Goal: Transaction & Acquisition: Purchase product/service

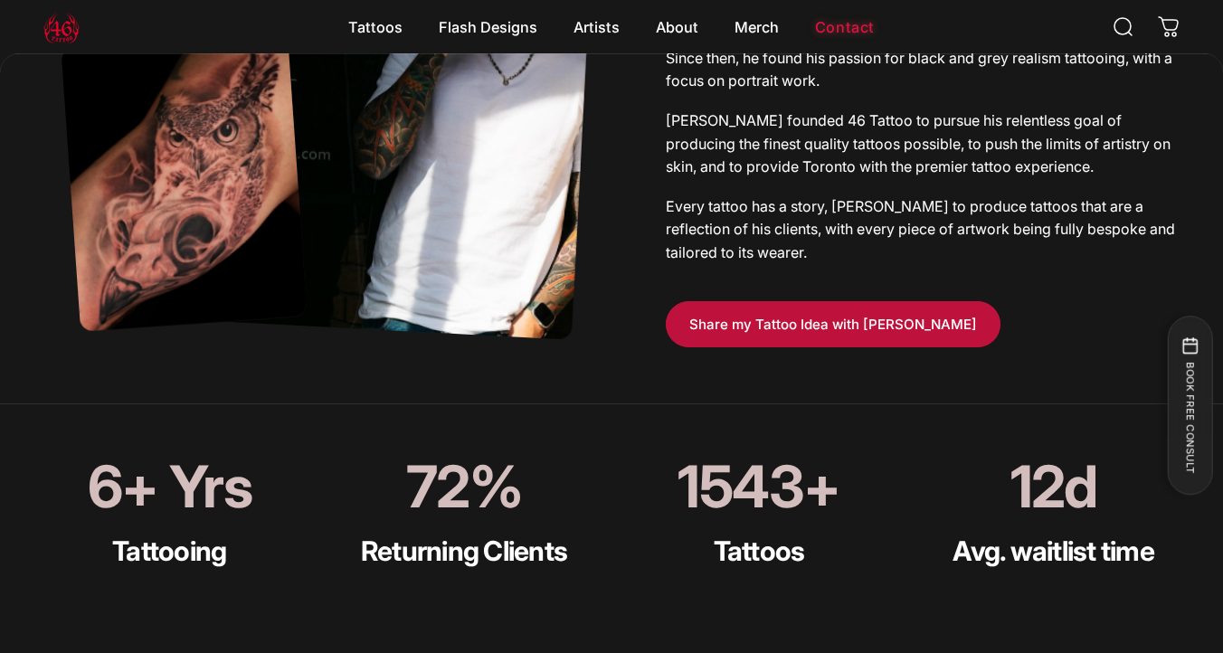
scroll to position [696, 0]
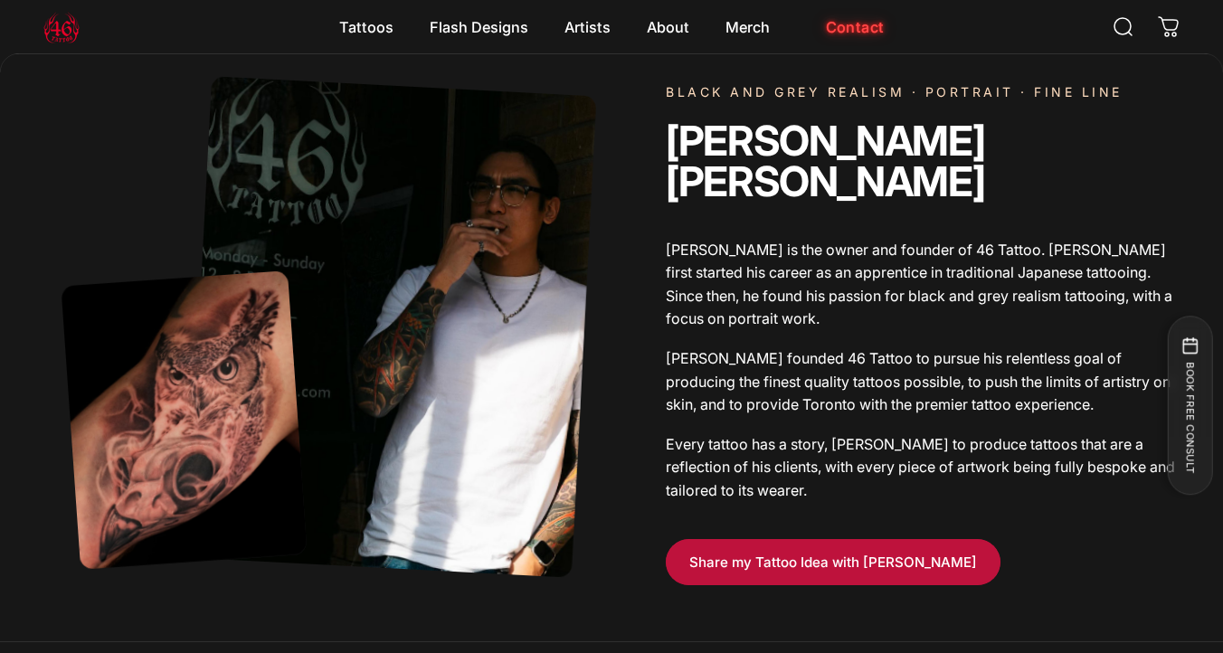
scroll to position [922, 0]
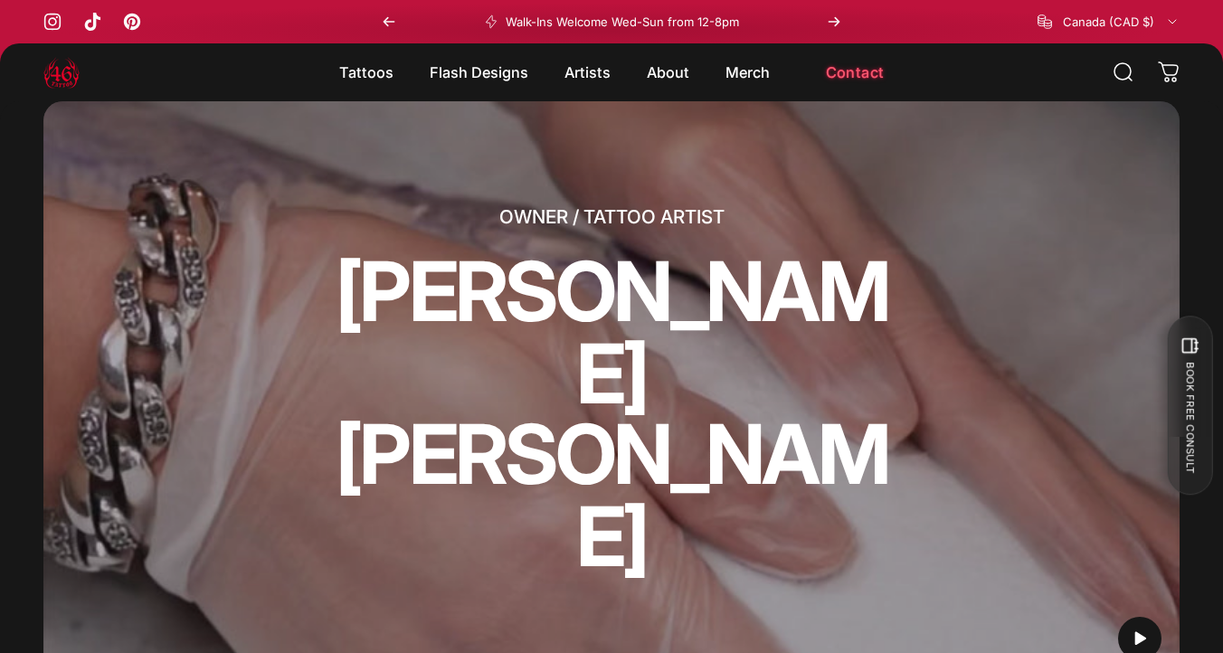
click at [679, 328] on animate-element "[PERSON_NAME]" at bounding box center [611, 333] width 579 height 165
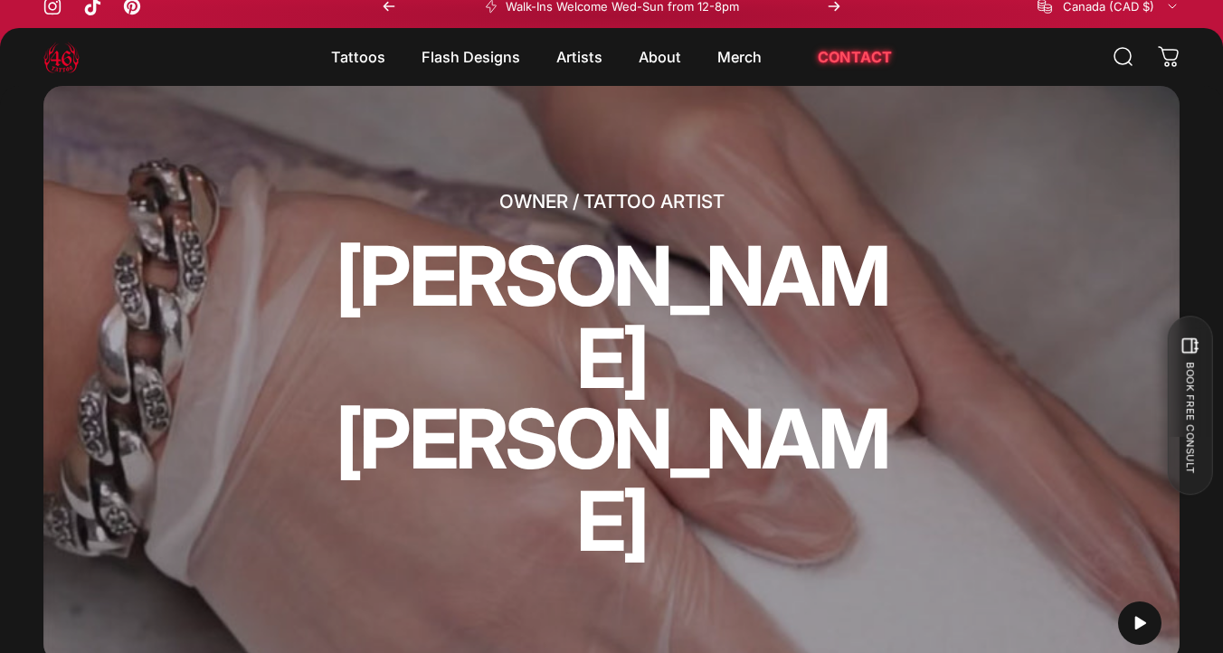
scroll to position [8, 0]
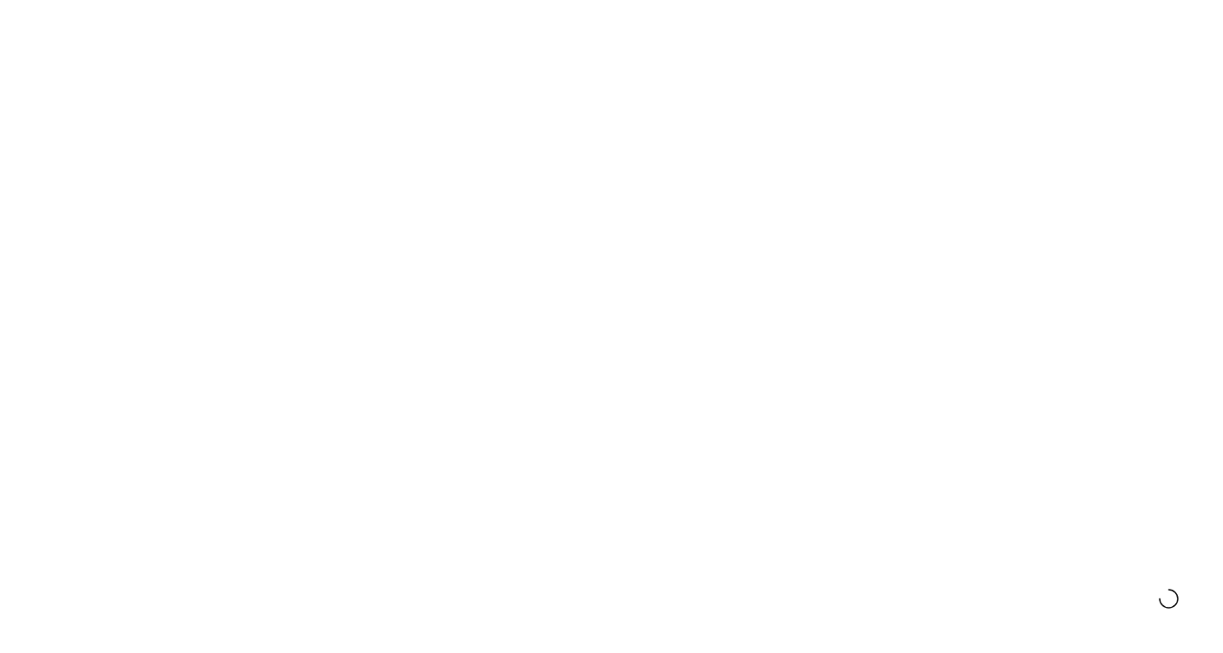
scroll to position [8, 0]
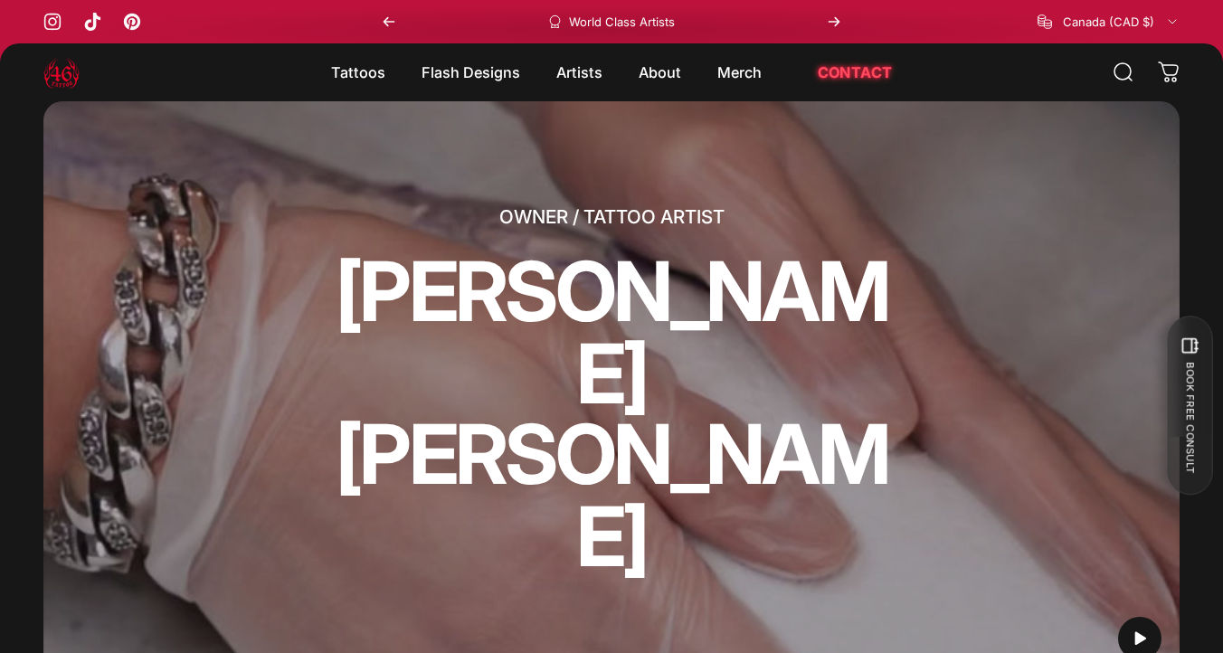
click at [727, 228] on div "OWNER / TATTOO ARTIST GEOFFREY WONG" at bounding box center [611, 389] width 1136 height 577
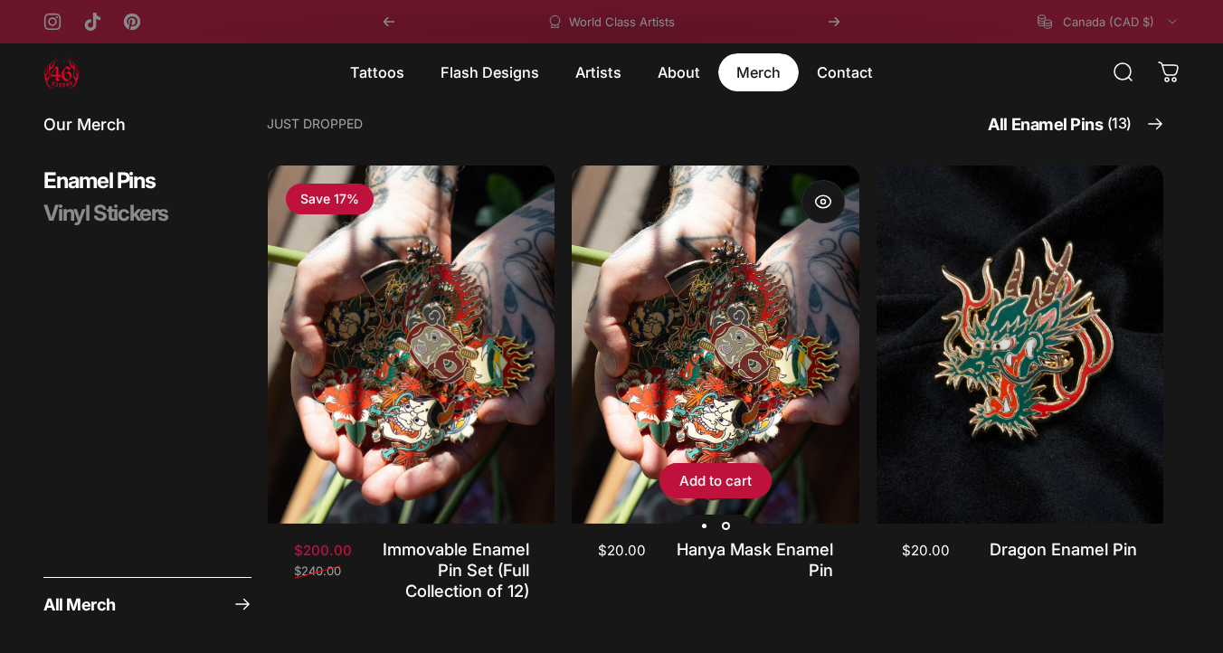
click at [756, 303] on img "Hanya Mask Enamel Pin" at bounding box center [715, 345] width 287 height 359
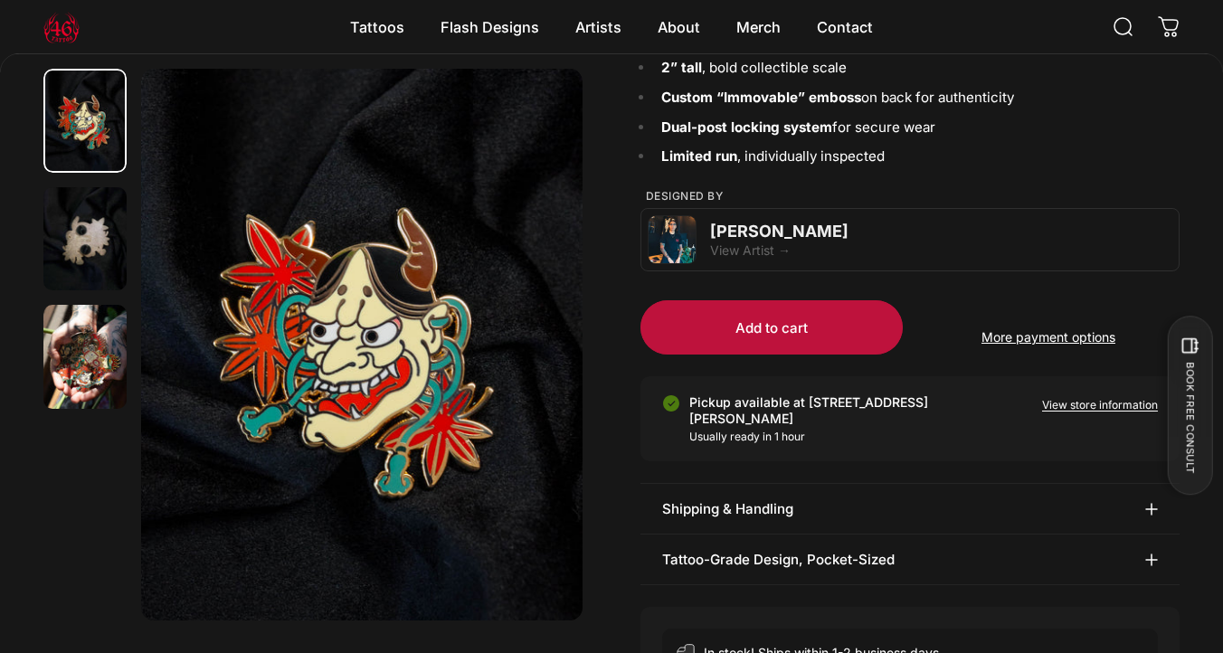
scroll to position [318, 0]
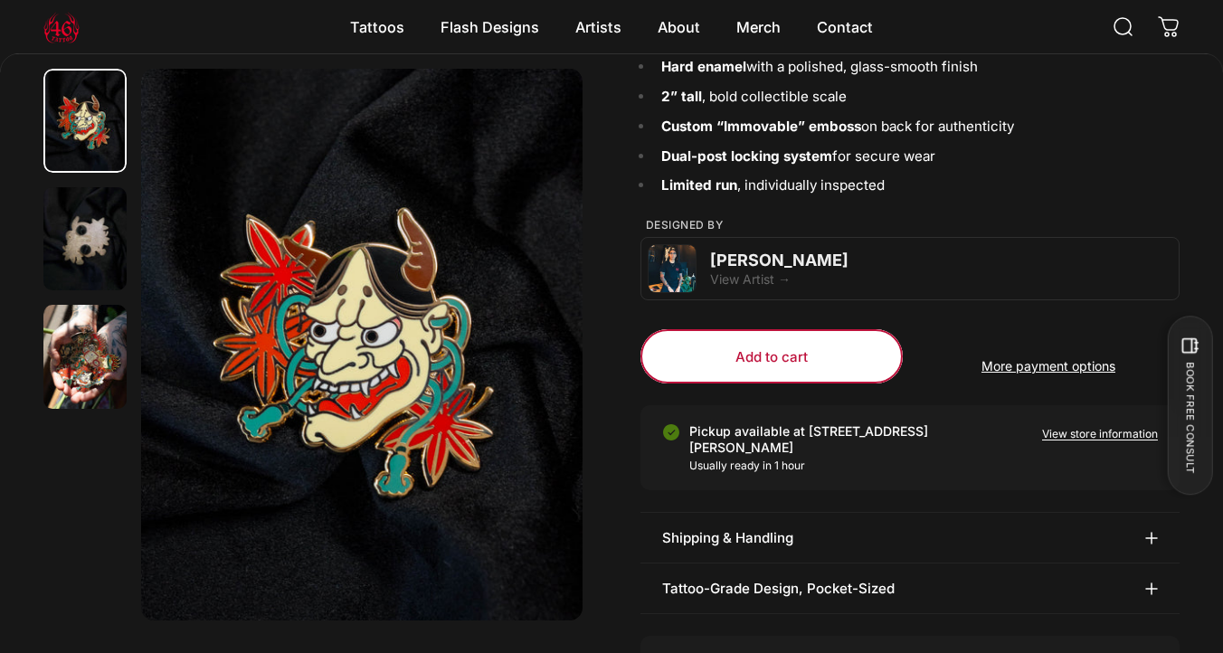
click at [764, 366] on span "submit" at bounding box center [771, 356] width 394 height 109
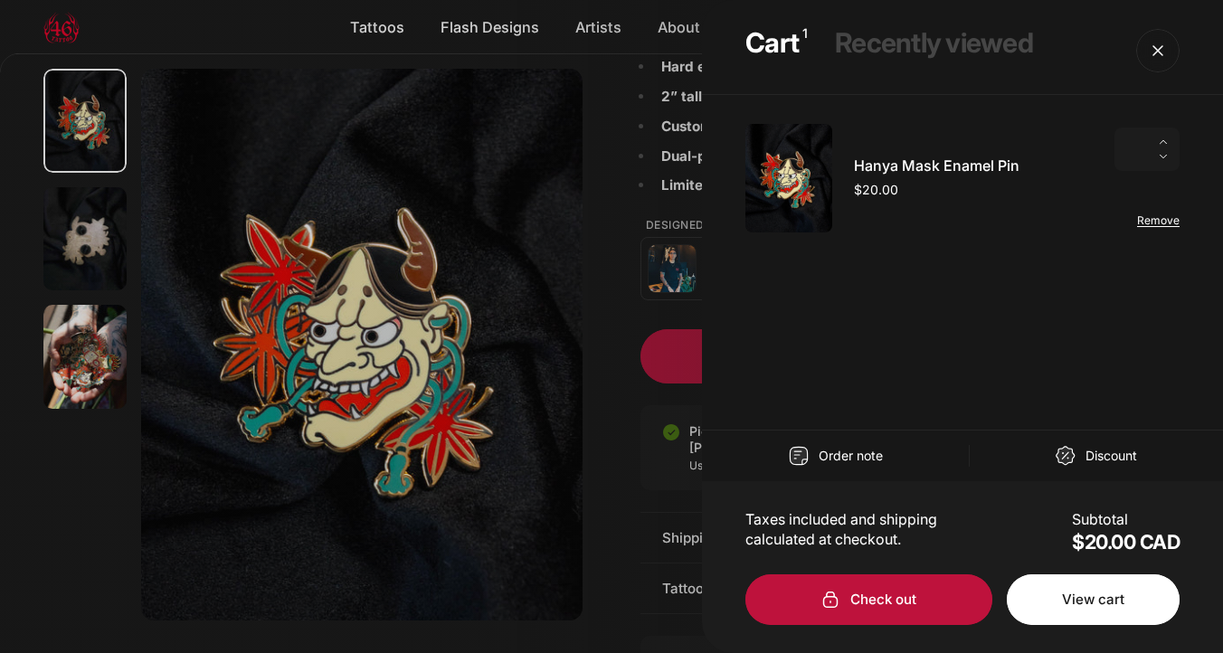
click at [1047, 590] on span "Cart" at bounding box center [1093, 599] width 259 height 101
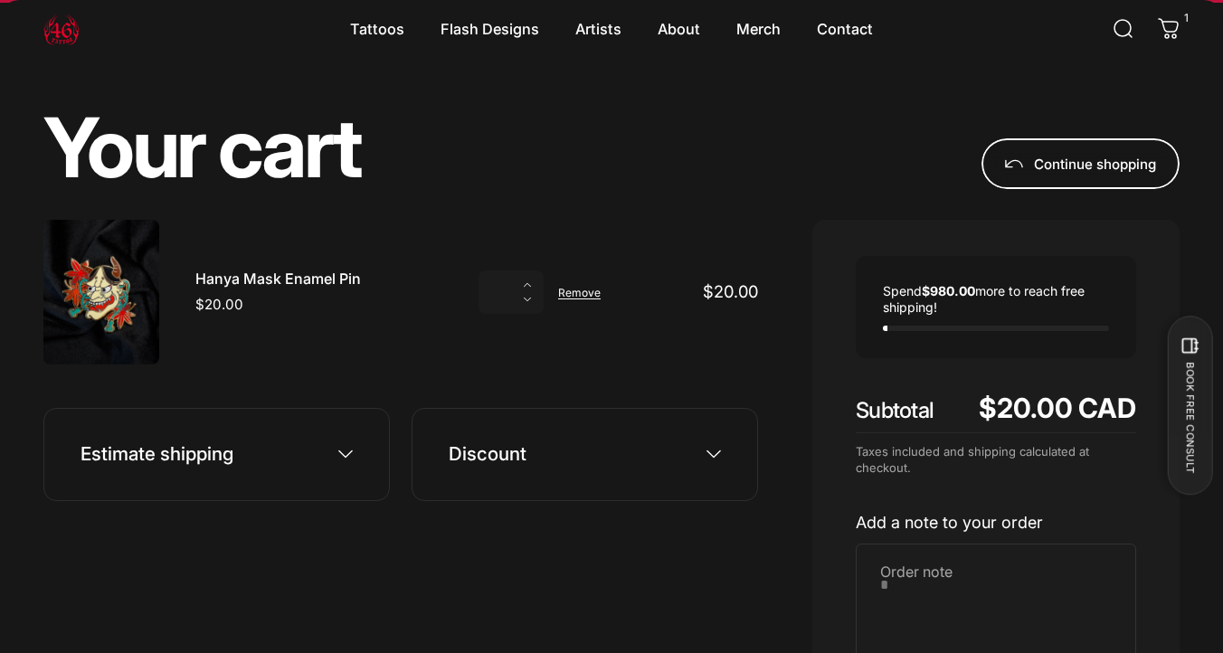
scroll to position [62, 0]
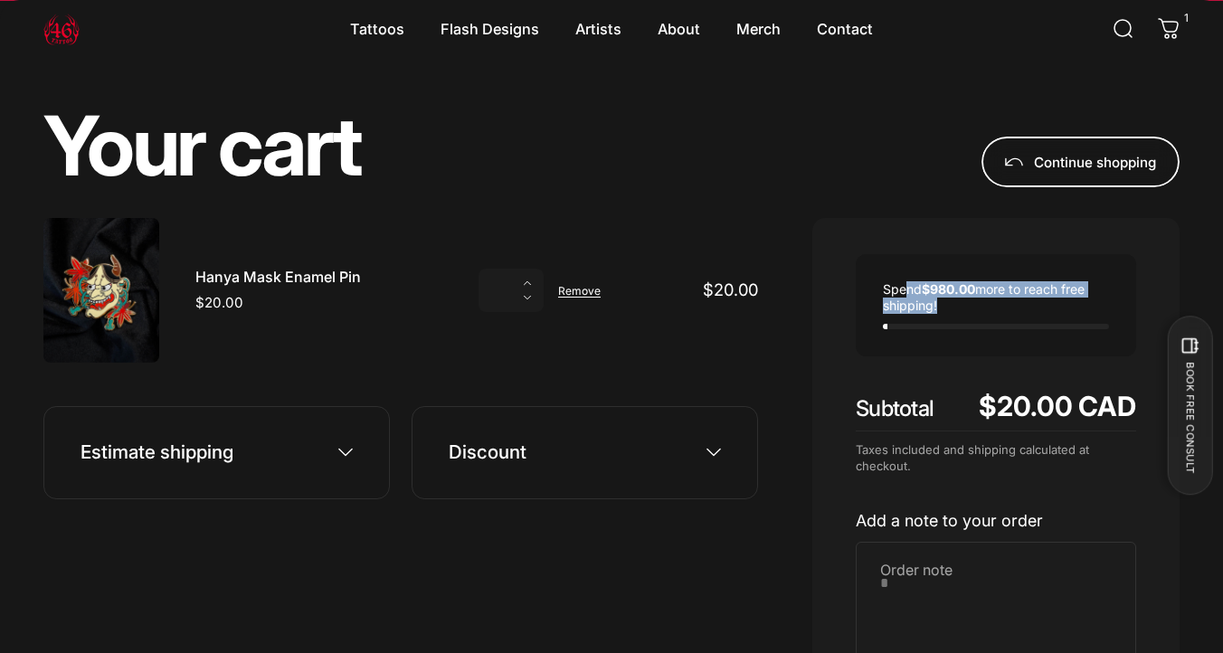
drag, startPoint x: 904, startPoint y: 283, endPoint x: 966, endPoint y: 317, distance: 70.8
click at [966, 318] on div "Spend $980.00 more to reach free shipping!" at bounding box center [996, 305] width 280 height 102
click at [925, 376] on div "Spend $980.00 more to reach free shipping! Subtotal $20.00 CAD Taxes included a…" at bounding box center [995, 555] width 367 height 674
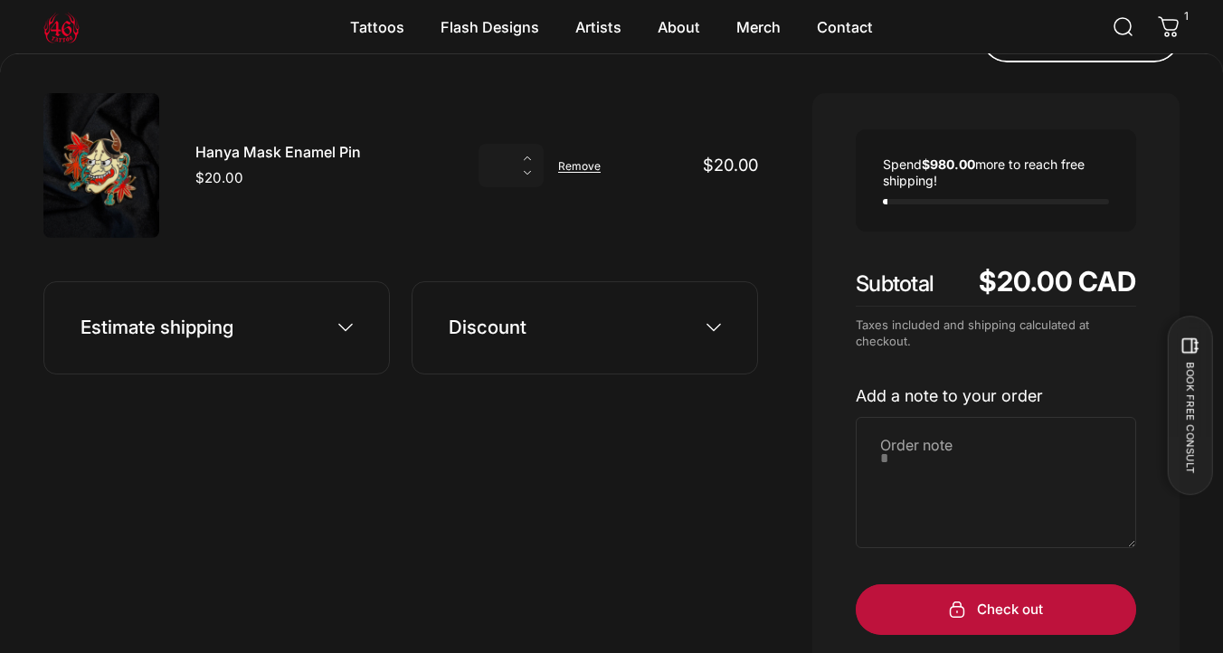
scroll to position [180, 0]
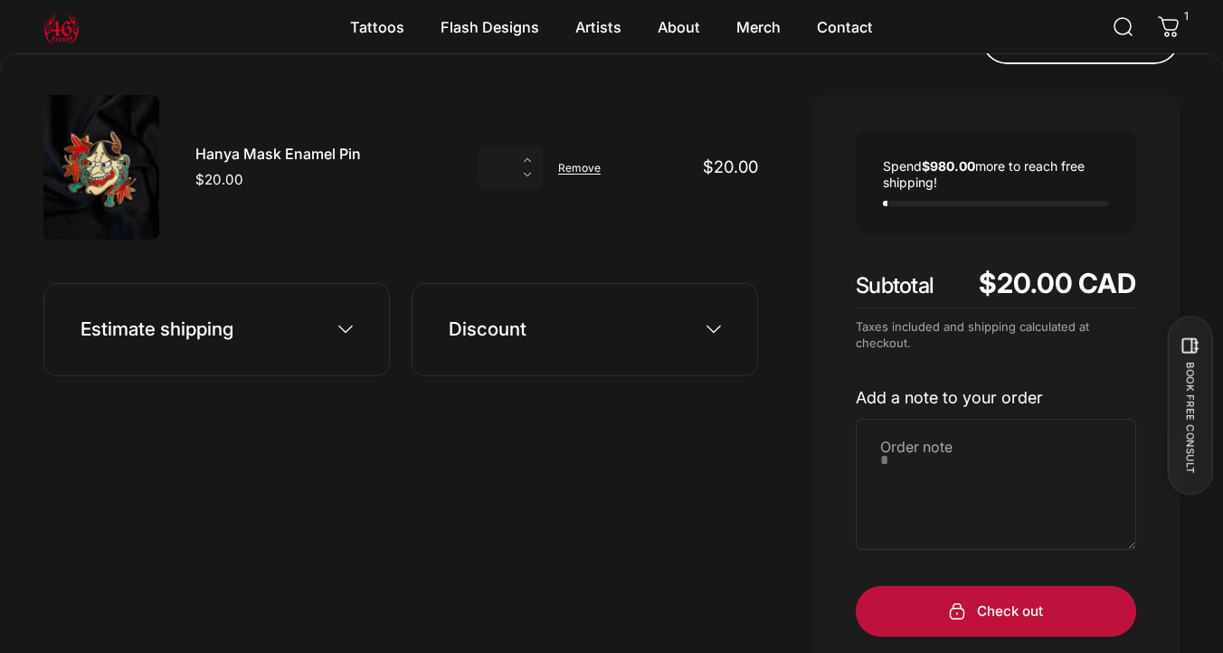
click at [318, 284] on div "**********" at bounding box center [216, 329] width 346 height 93
click at [346, 316] on div "**********" at bounding box center [216, 329] width 346 height 93
click at [350, 333] on icon at bounding box center [345, 329] width 14 height 14
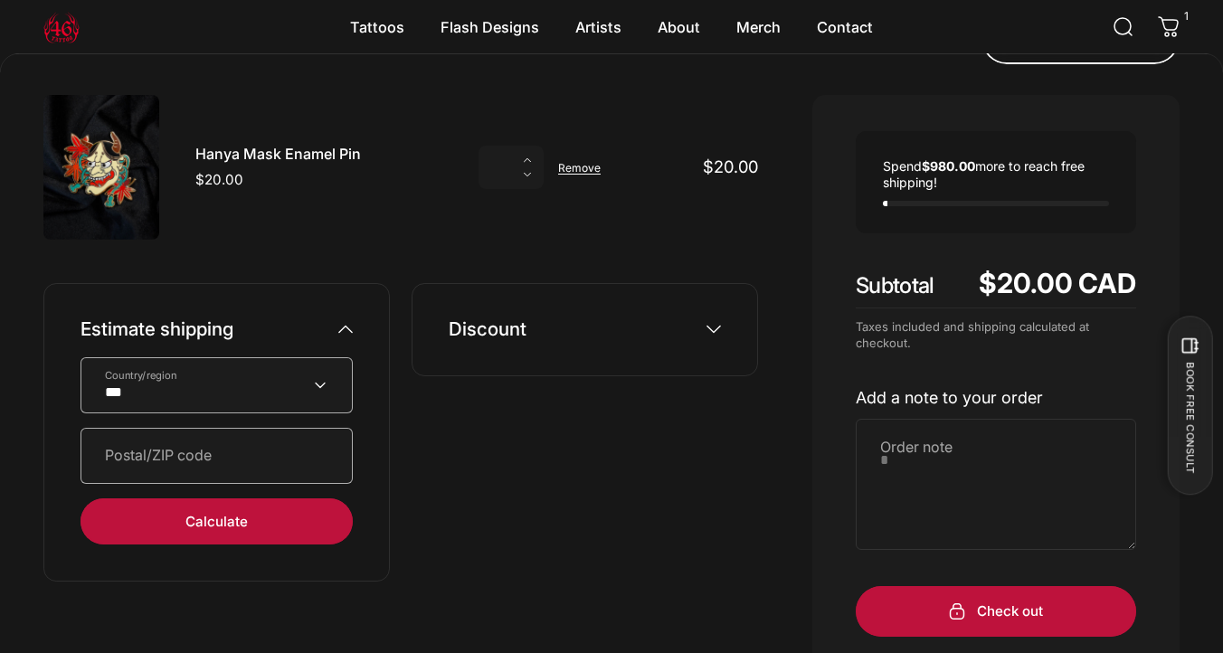
click at [292, 373] on select "**********" at bounding box center [217, 385] width 272 height 56
select select "**********"
click at [81, 357] on select "**********" at bounding box center [217, 385] width 272 height 56
click at [277, 455] on input "Postal/ZIP code" at bounding box center [217, 456] width 272 height 56
type input "******"
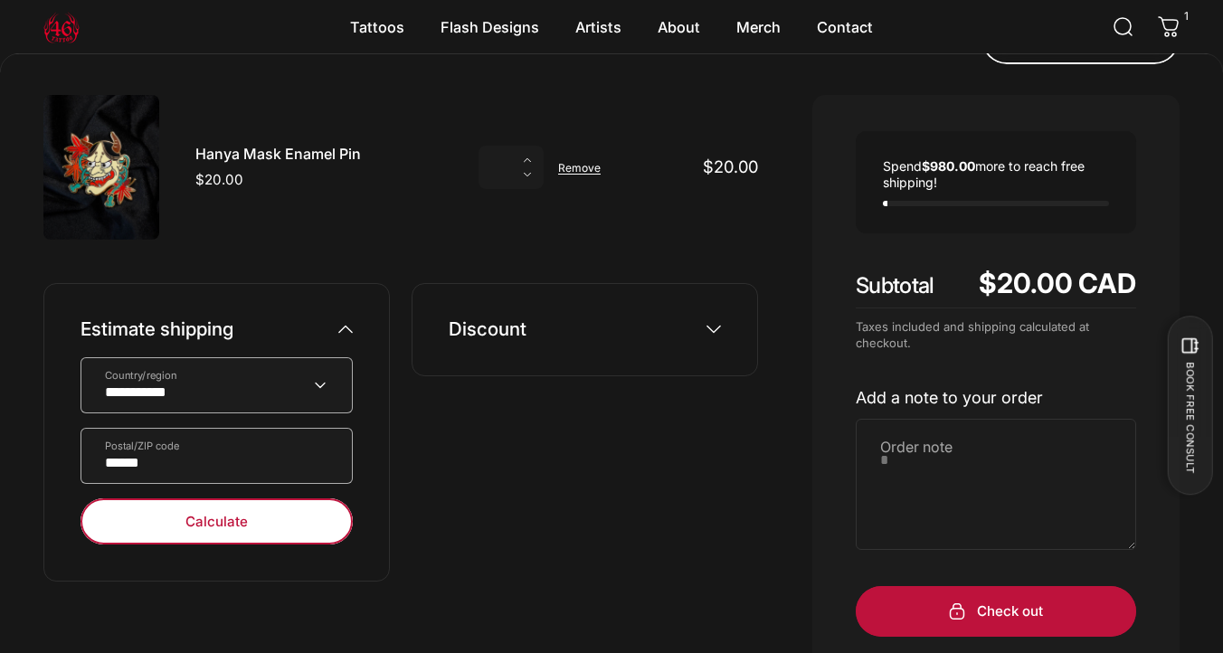
click at [263, 527] on span "submit" at bounding box center [217, 521] width 409 height 92
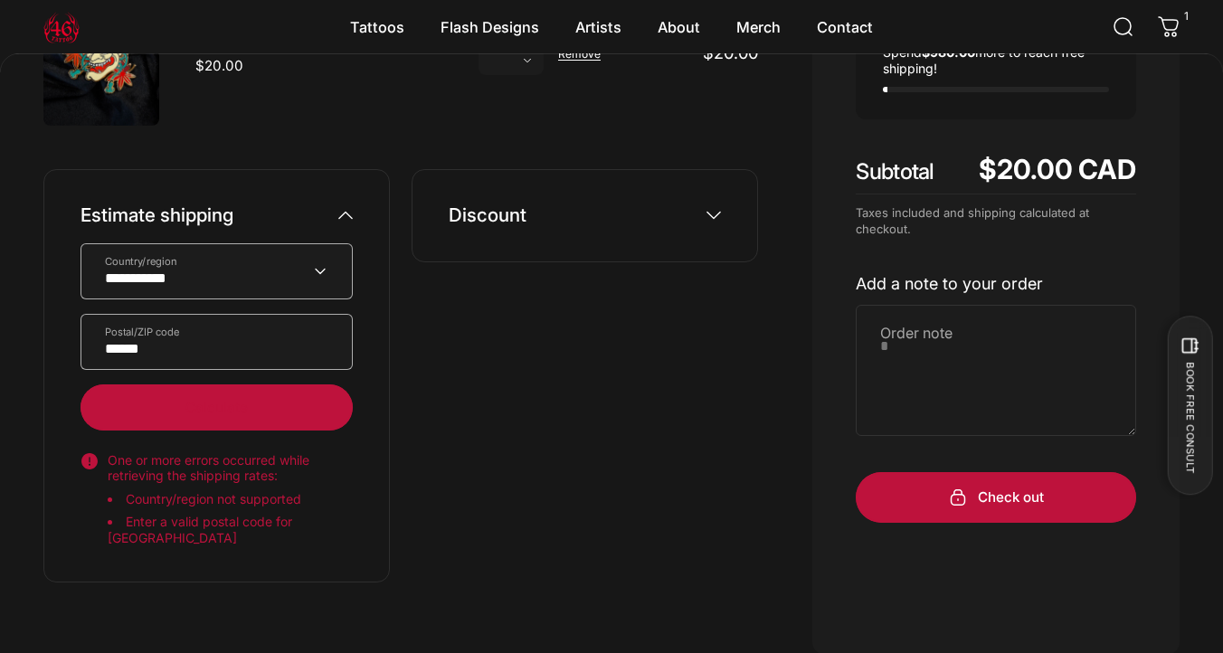
scroll to position [301, 0]
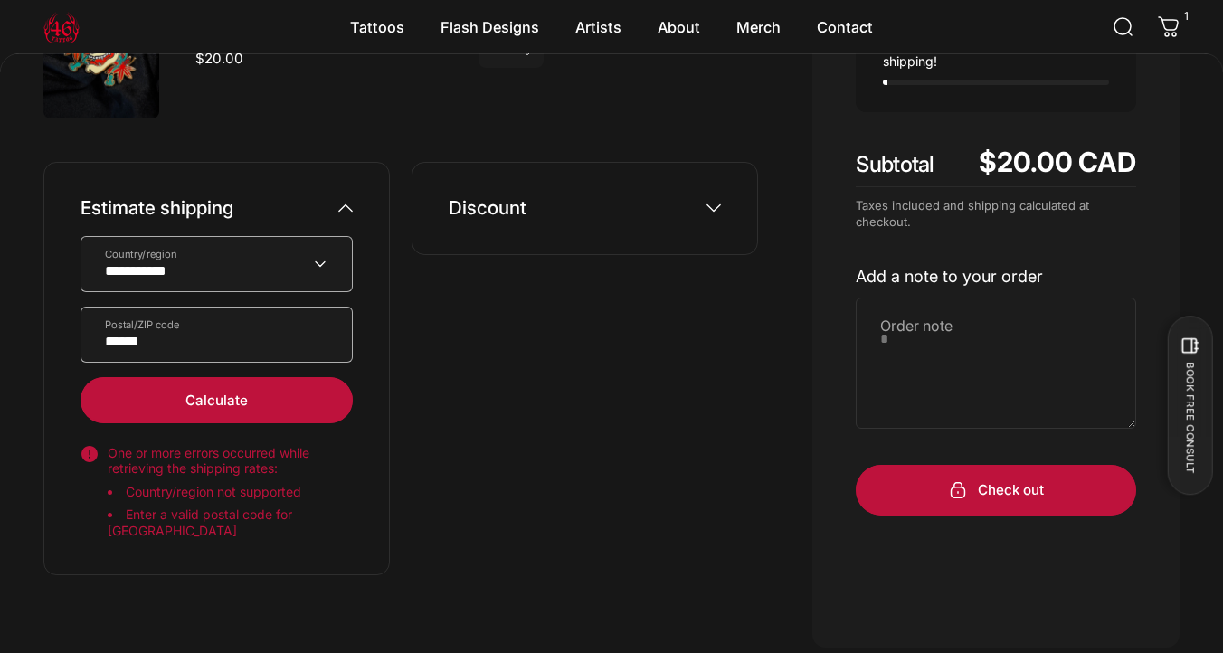
click at [240, 252] on select "**********" at bounding box center [217, 264] width 272 height 56
select select "******"
click at [81, 236] on select "**********" at bounding box center [217, 264] width 272 height 56
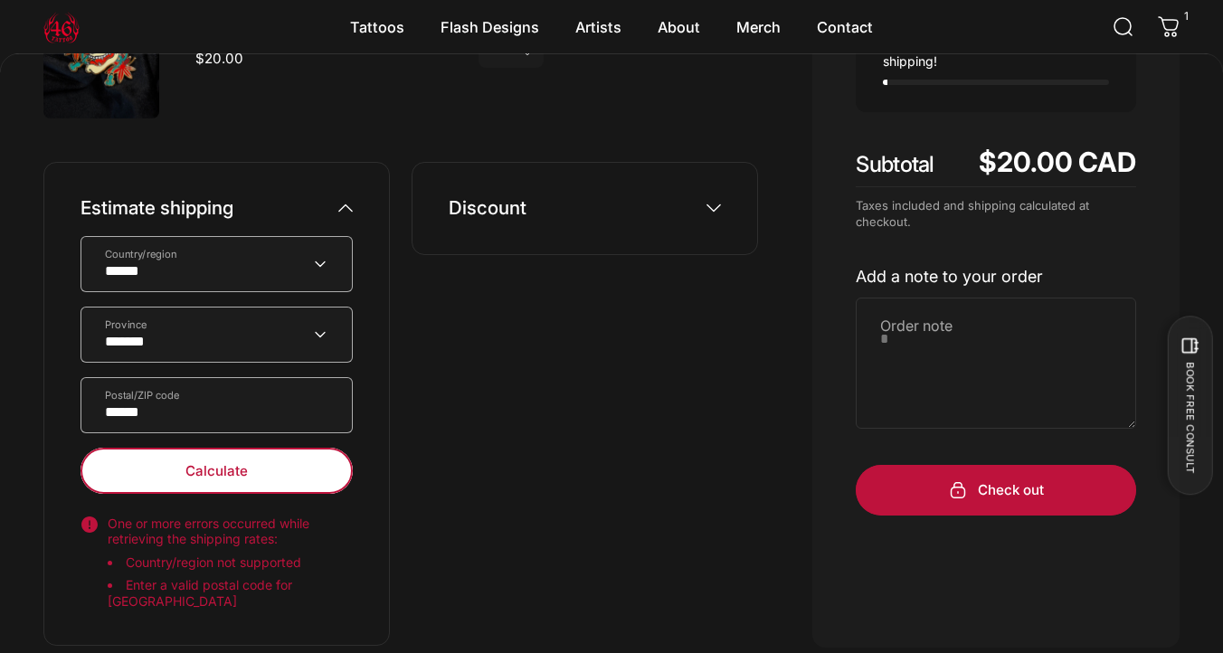
click at [189, 479] on span "submit" at bounding box center [217, 470] width 409 height 92
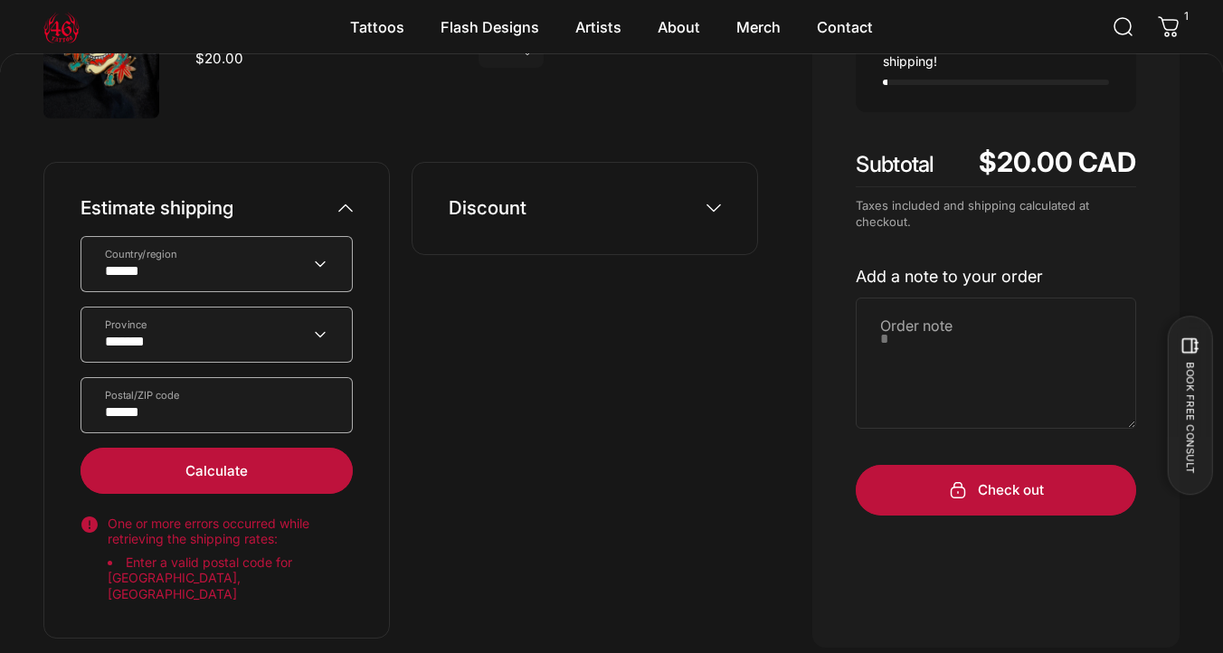
click at [200, 365] on div "**********" at bounding box center [217, 365] width 272 height 258
click at [195, 348] on select "**********" at bounding box center [217, 335] width 272 height 56
select select "*******"
click at [81, 307] on select "**********" at bounding box center [217, 335] width 272 height 56
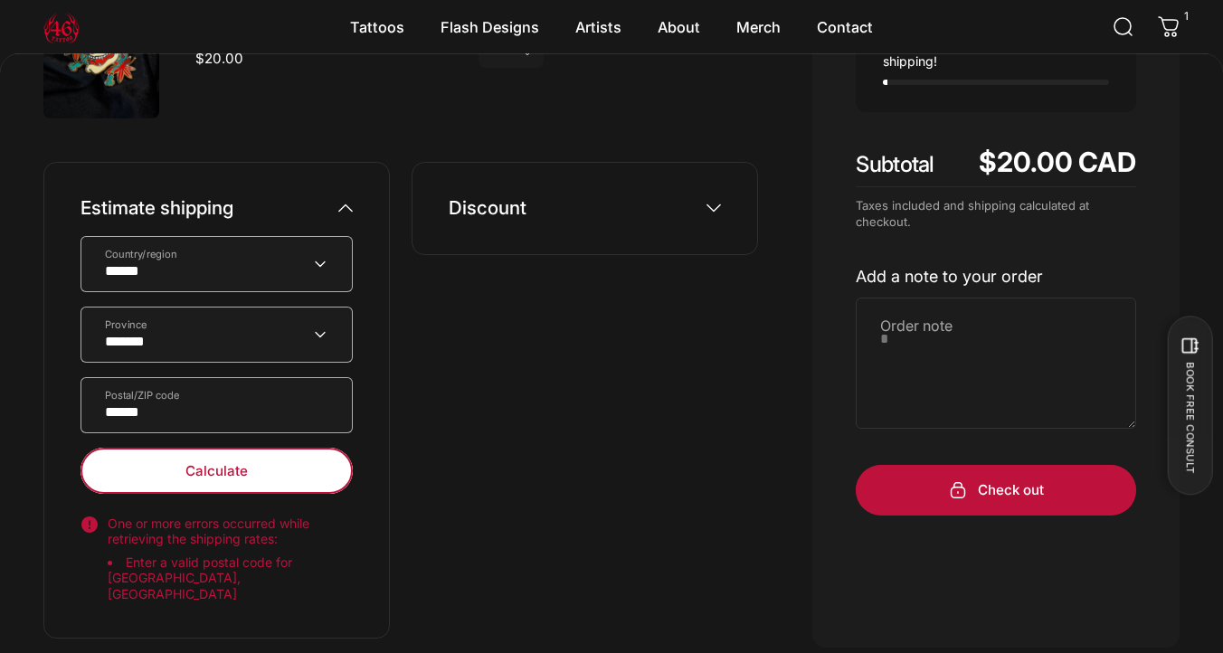
click at [192, 487] on span "submit" at bounding box center [217, 470] width 409 height 92
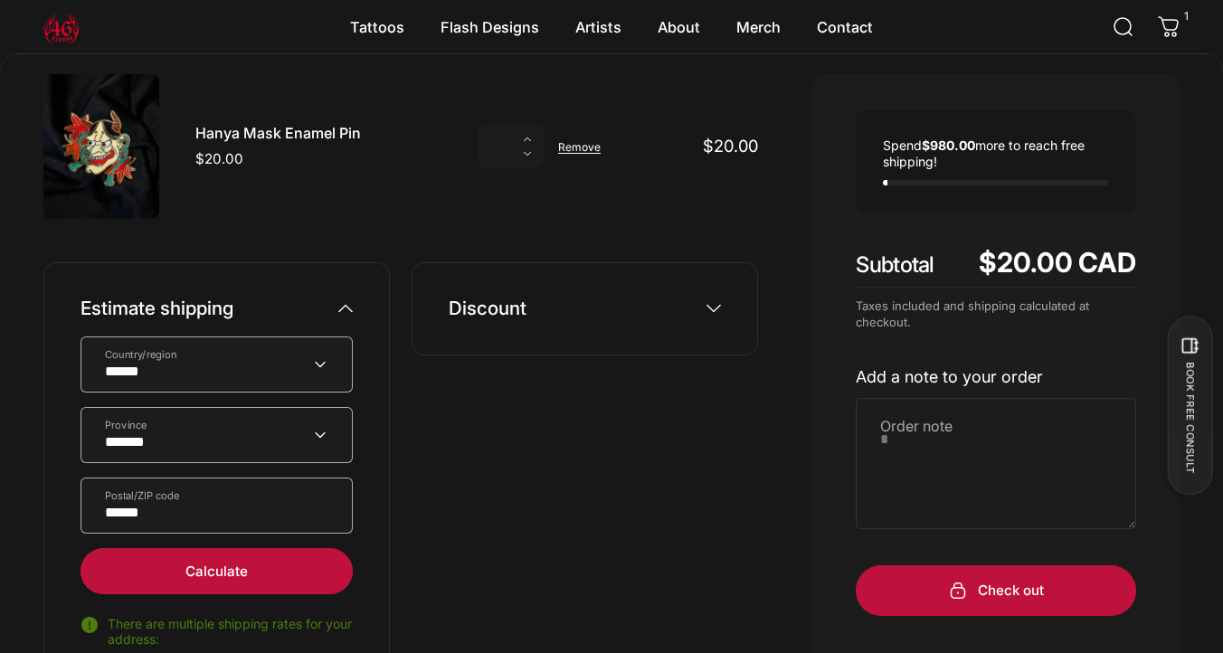
scroll to position [200, 0]
click at [501, 322] on div "Discount Discount code Apply" at bounding box center [585, 309] width 346 height 93
click at [707, 318] on summary "Discount" at bounding box center [585, 309] width 272 height 19
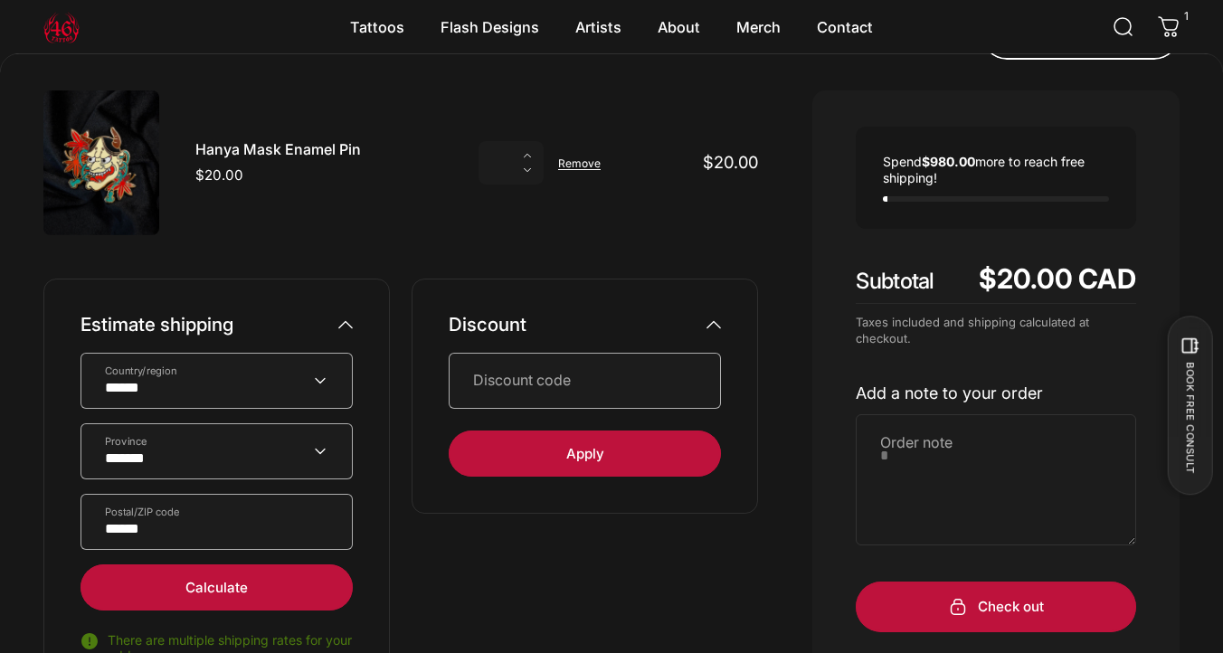
scroll to position [248, 0]
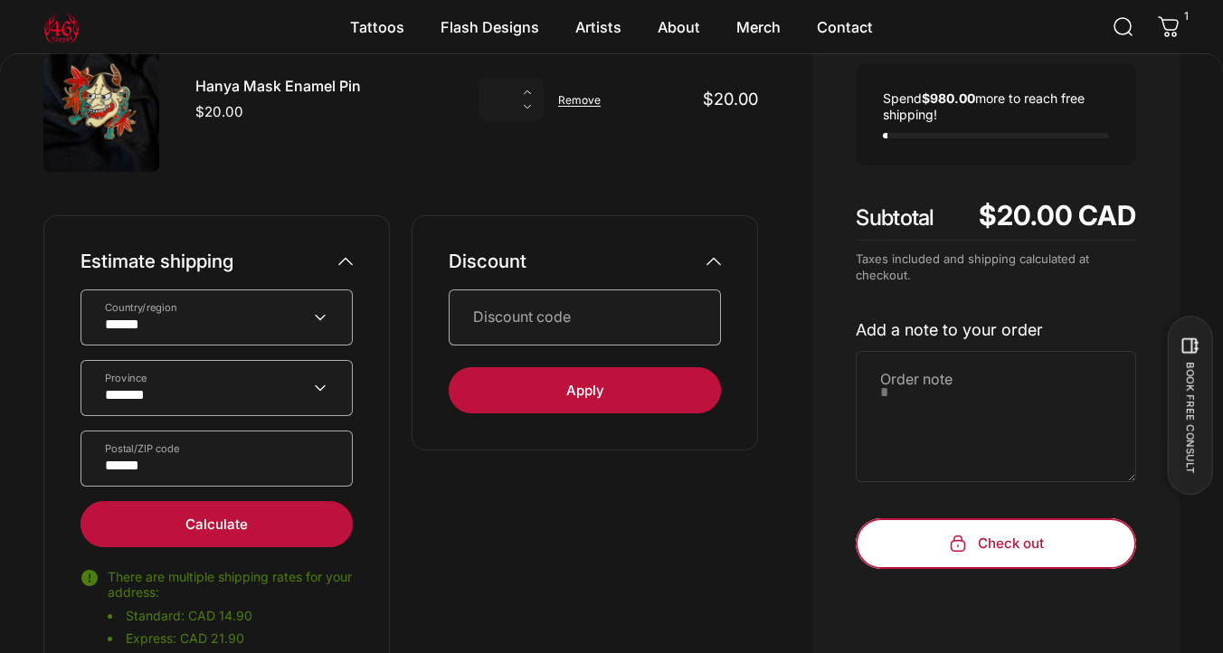
click at [973, 536] on span "submit" at bounding box center [996, 543] width 420 height 101
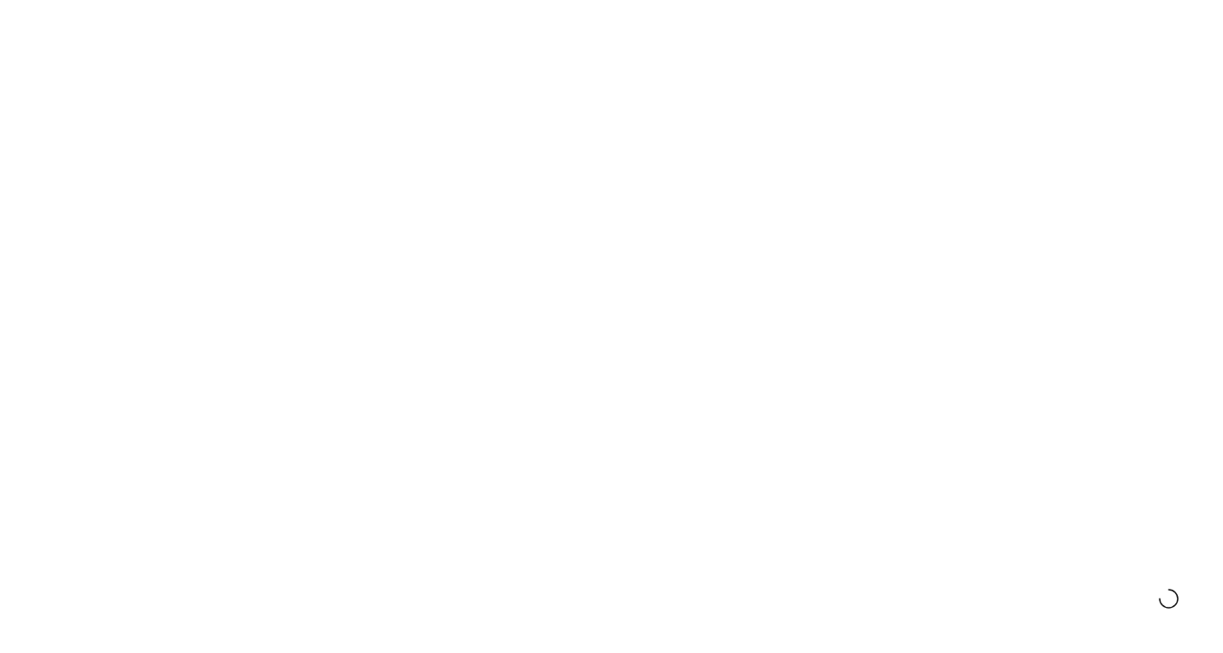
select select "******"
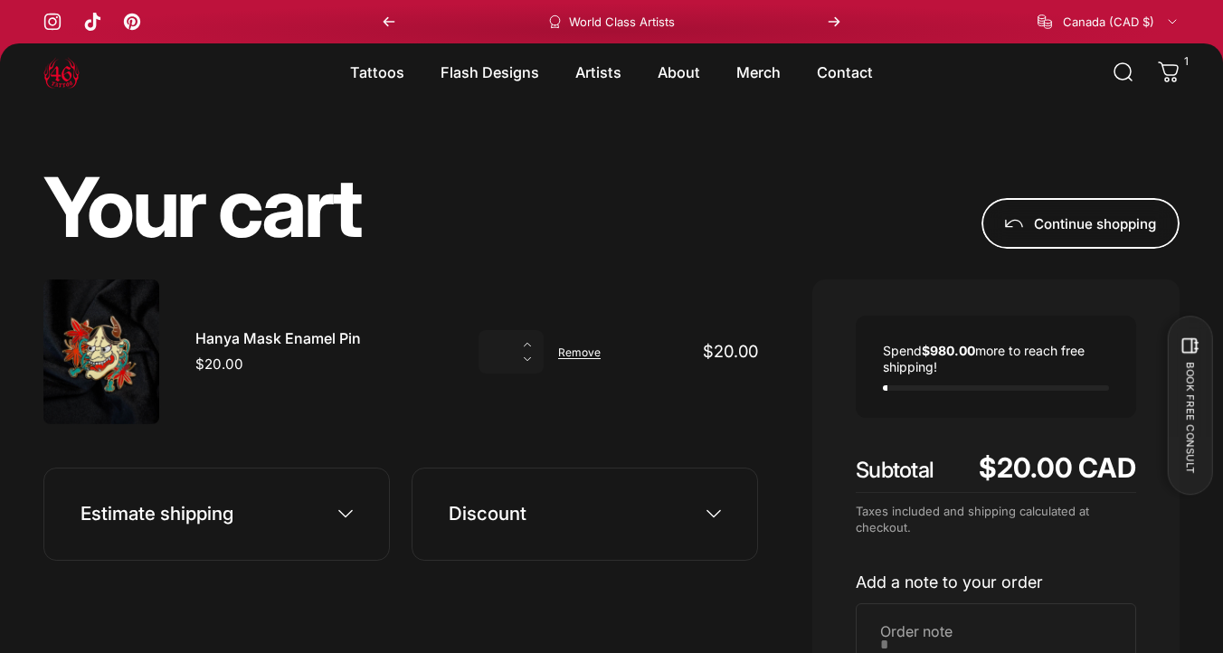
scroll to position [4, 0]
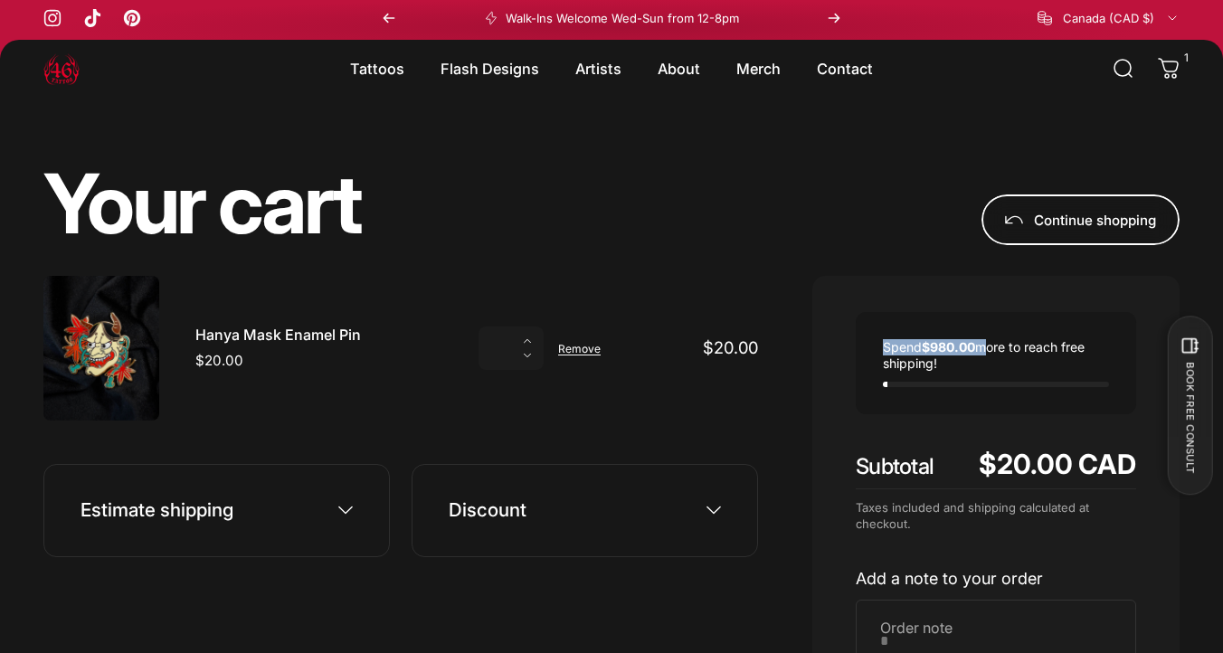
drag, startPoint x: 982, startPoint y: 349, endPoint x: 848, endPoint y: 339, distance: 134.3
click at [848, 339] on div "Spend $980.00 more to reach free shipping! Subtotal $20.00 CAD Taxes included a…" at bounding box center [995, 613] width 367 height 674
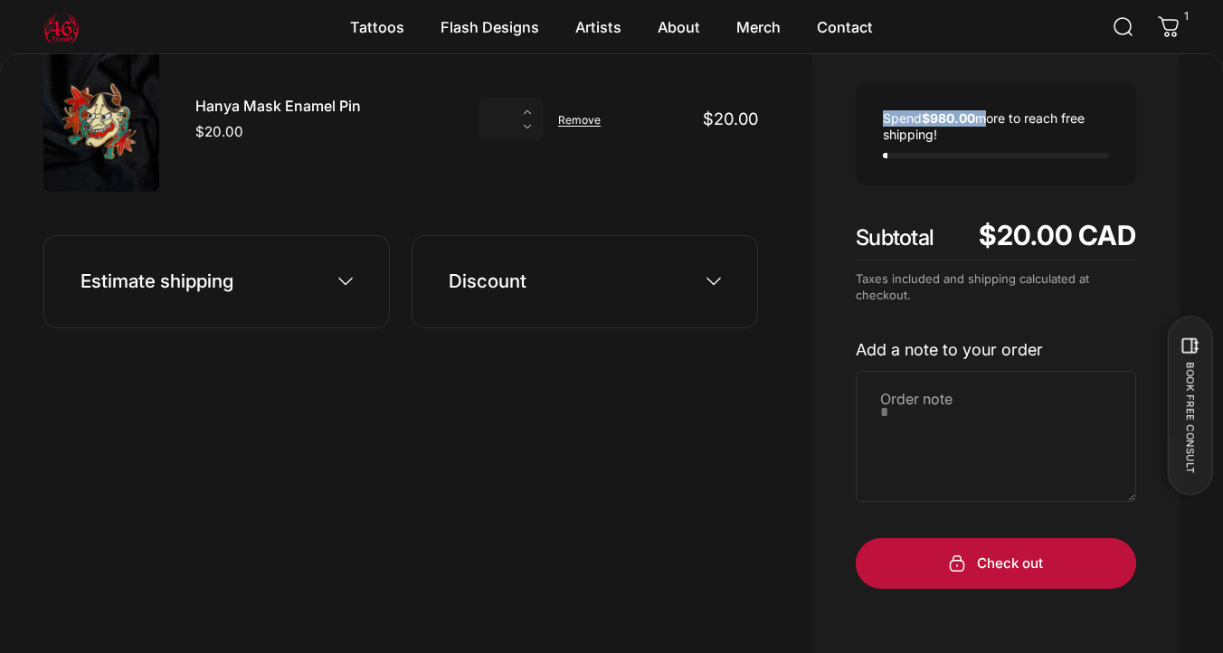
scroll to position [233, 0]
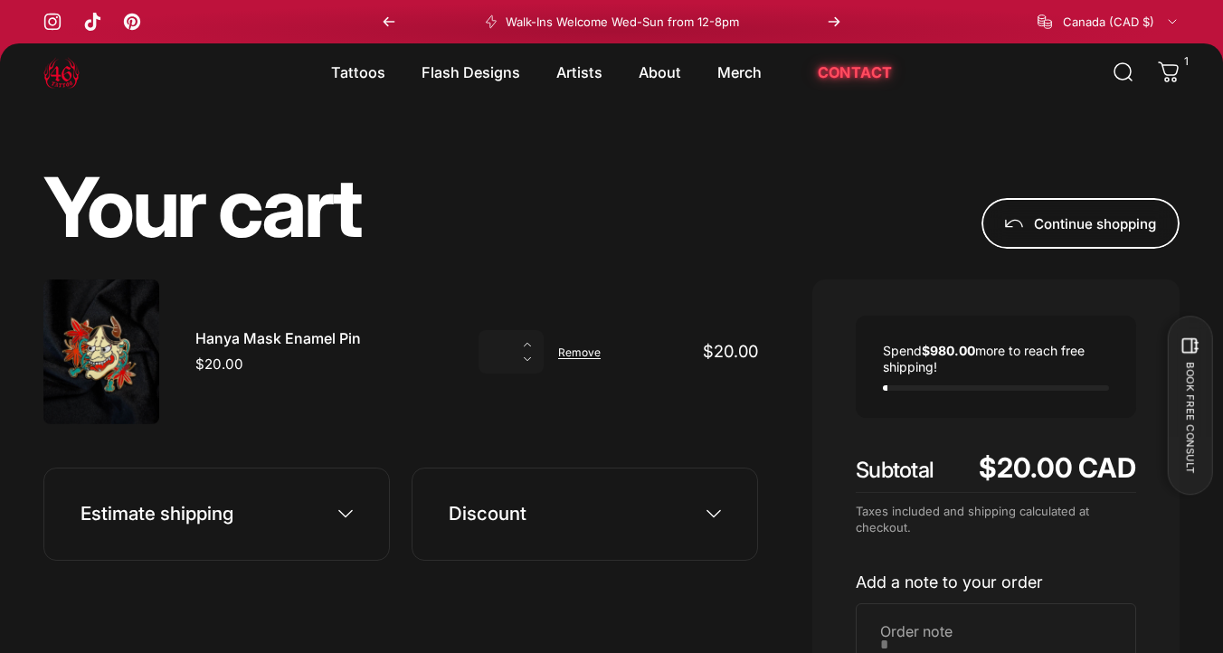
click at [759, 168] on div "Your cart Continue shopping" at bounding box center [611, 207] width 1136 height 82
click at [820, 129] on div "Your cart Continue shopping Your cart is currently empty. Continue shopping You…" at bounding box center [611, 592] width 1223 height 983
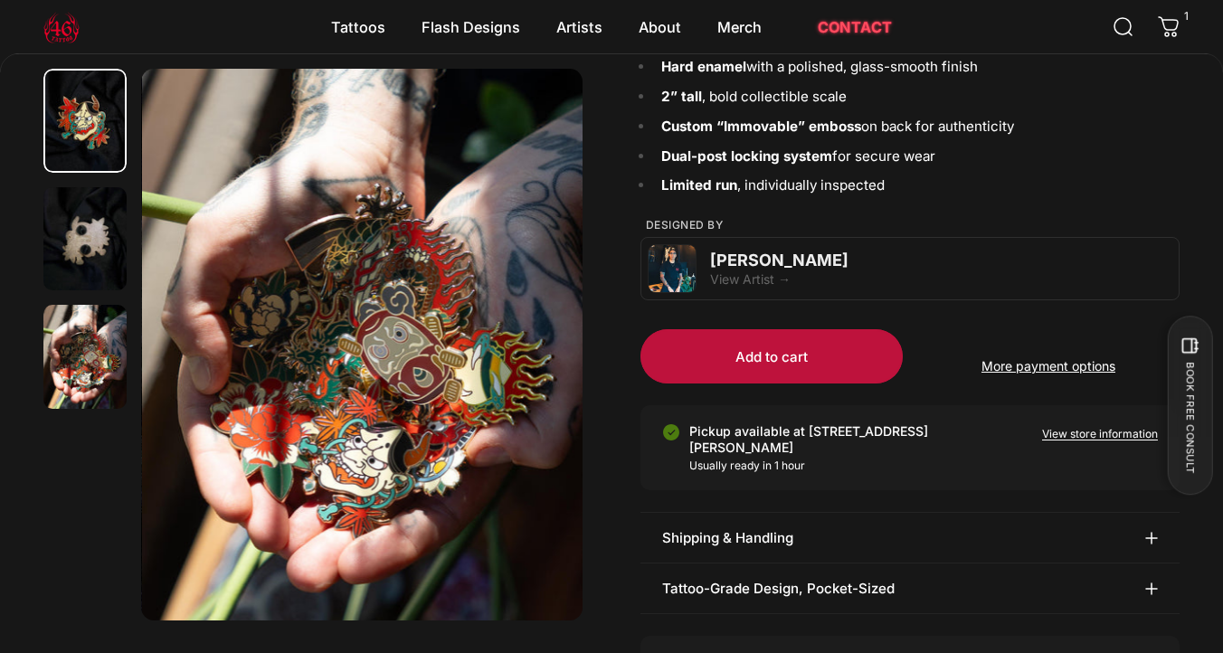
scroll to position [0, 883]
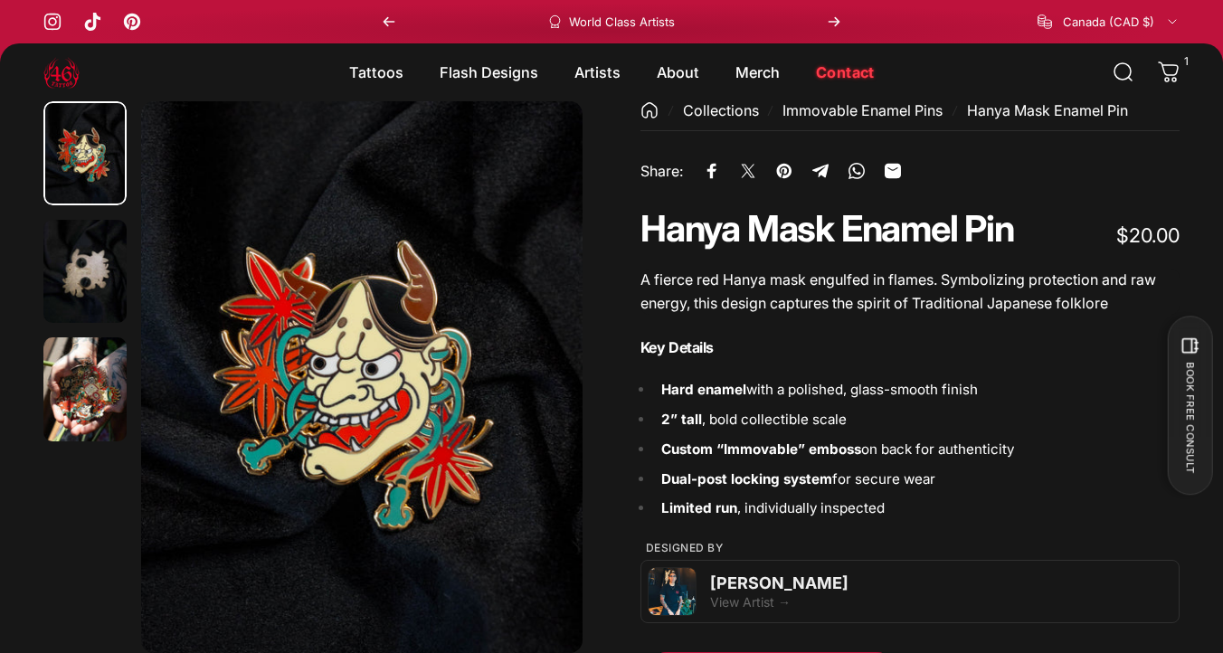
click at [864, 76] on link "Contact Contact" at bounding box center [845, 72] width 95 height 38
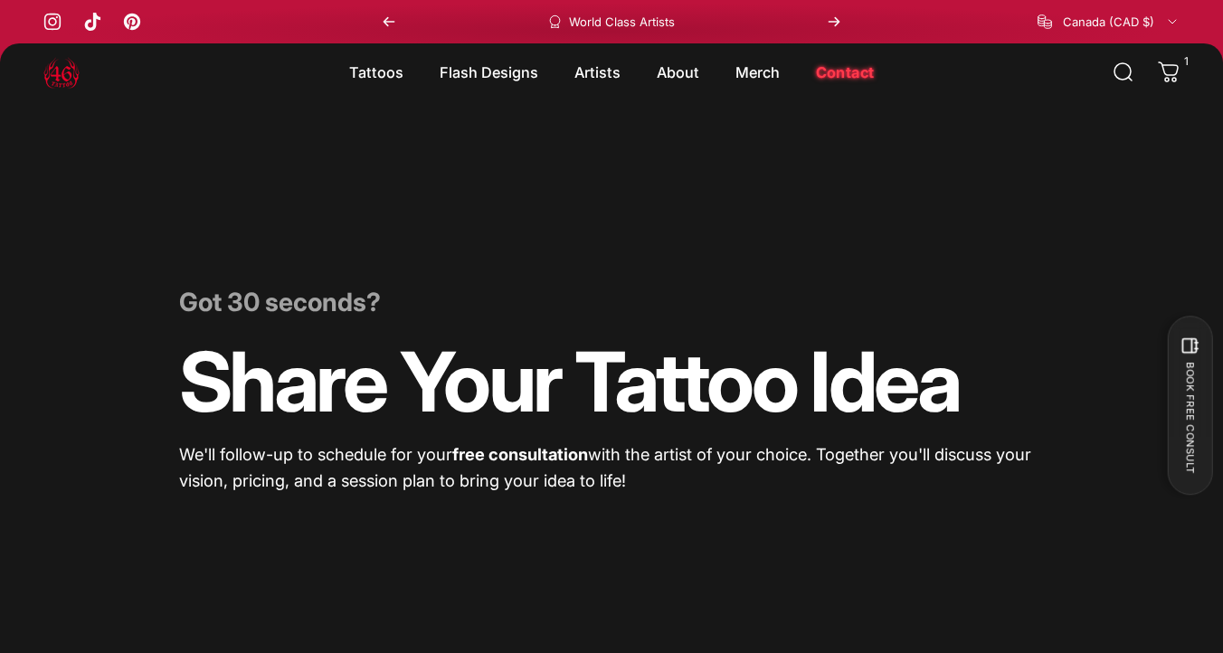
click at [864, 76] on link "Contact Contact" at bounding box center [845, 72] width 95 height 38
click at [831, 81] on link "Contact Contact" at bounding box center [845, 72] width 95 height 38
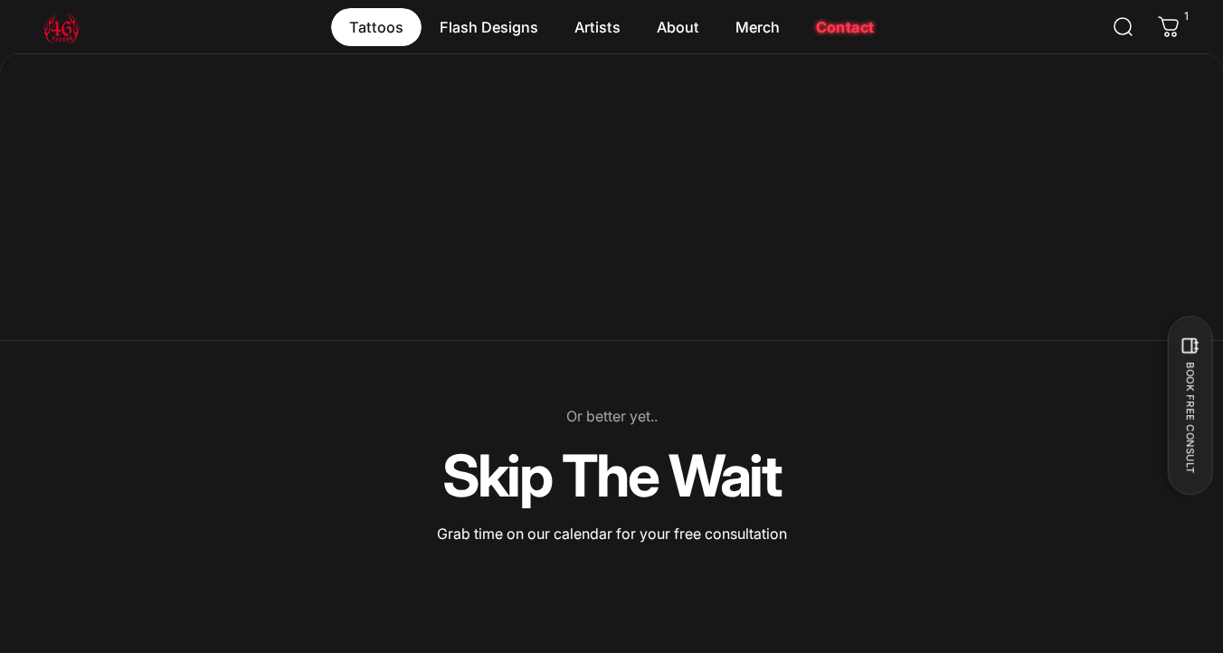
scroll to position [797, 0]
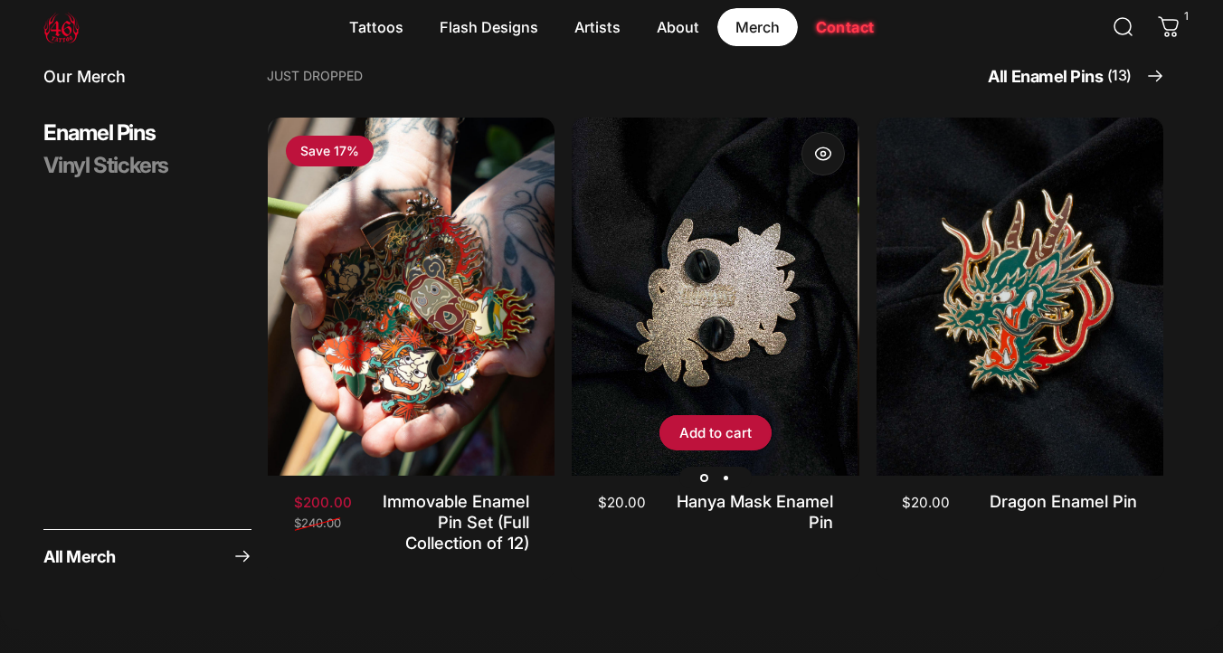
click at [701, 277] on img "Hanya Mask Enamel Pin" at bounding box center [714, 297] width 287 height 359
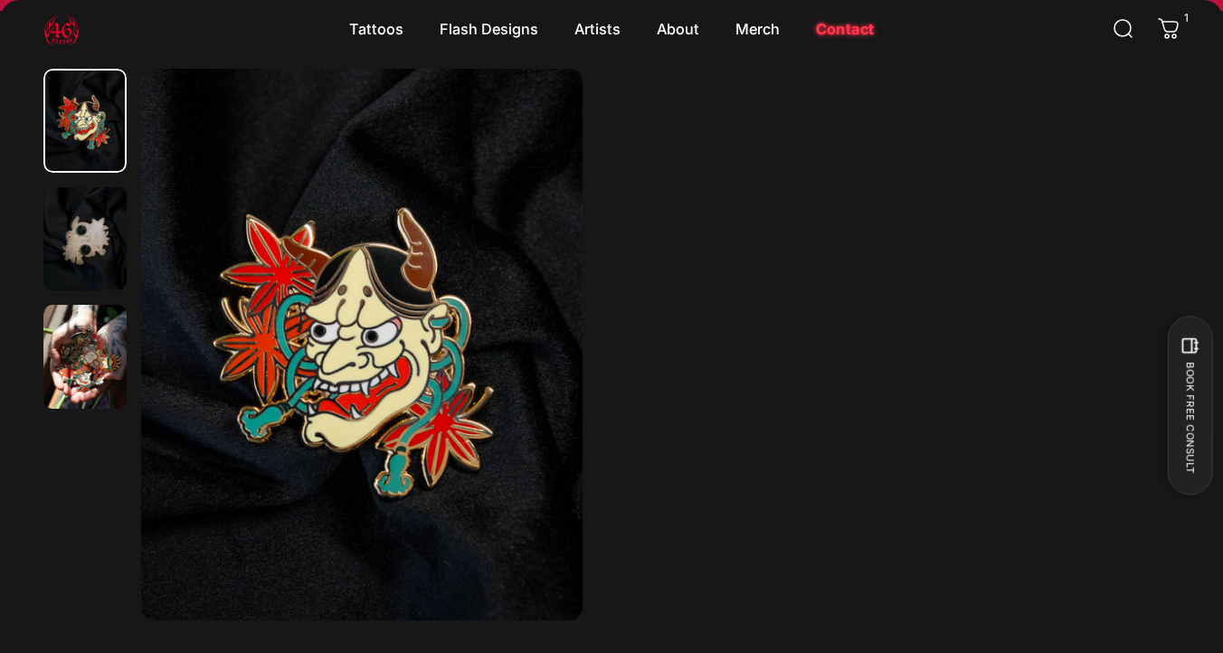
scroll to position [129, 0]
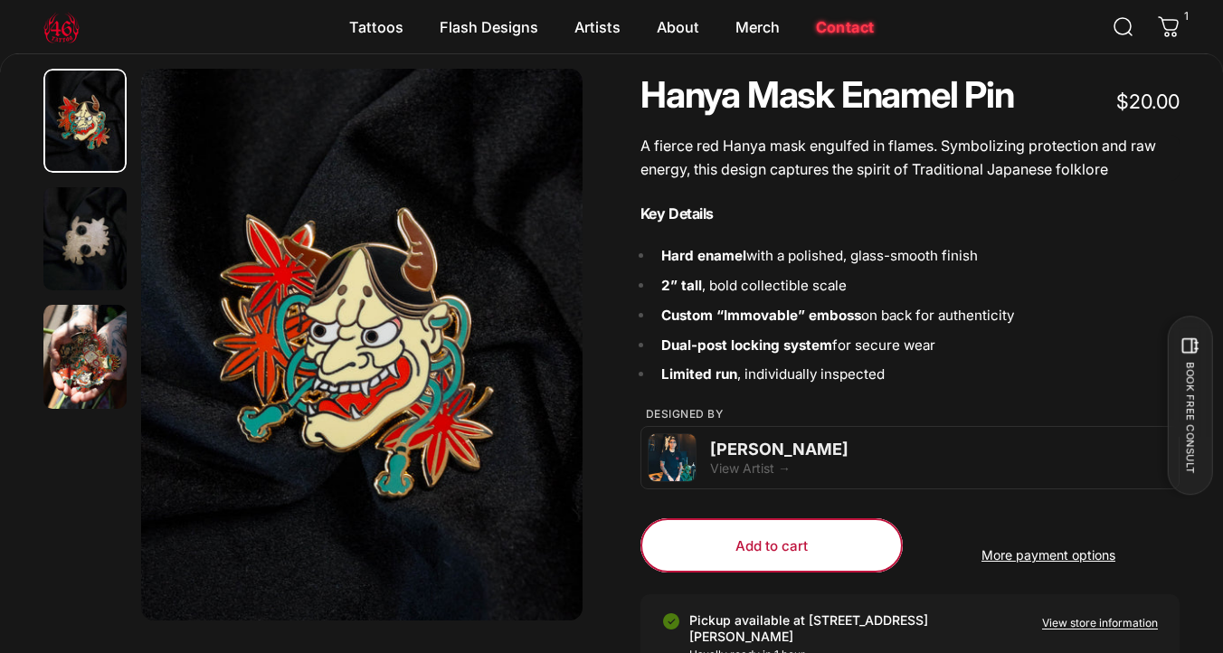
click at [801, 532] on span "submit" at bounding box center [771, 545] width 394 height 109
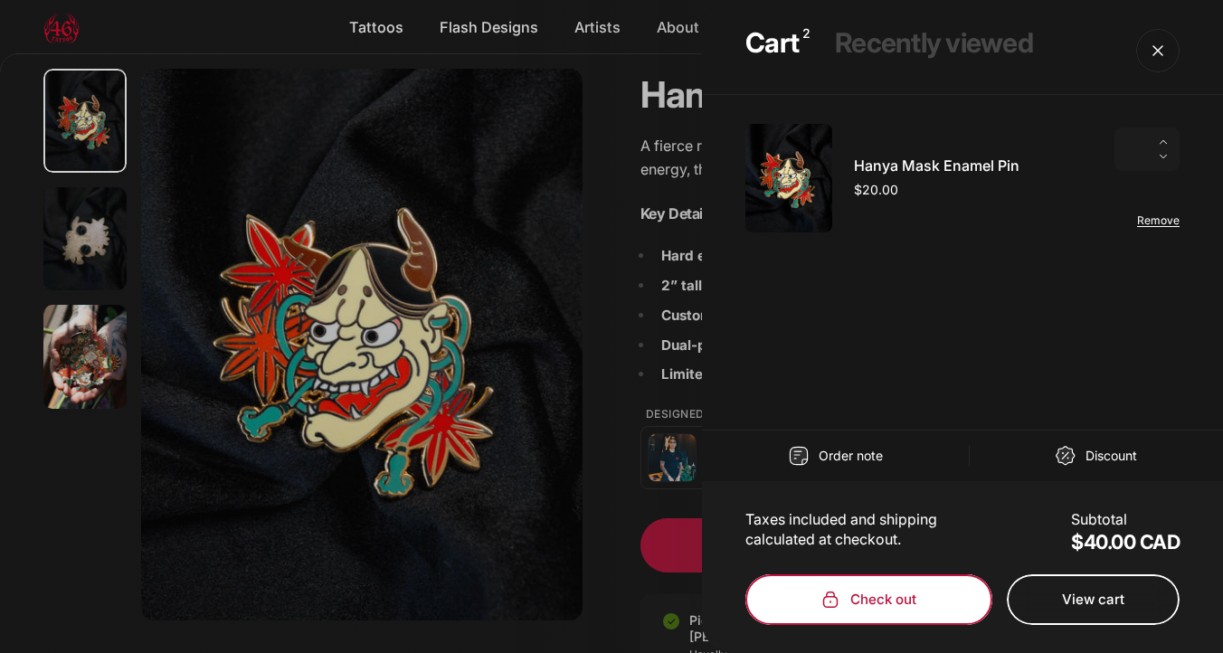
click at [850, 589] on span "Cart" at bounding box center [869, 599] width 371 height 101
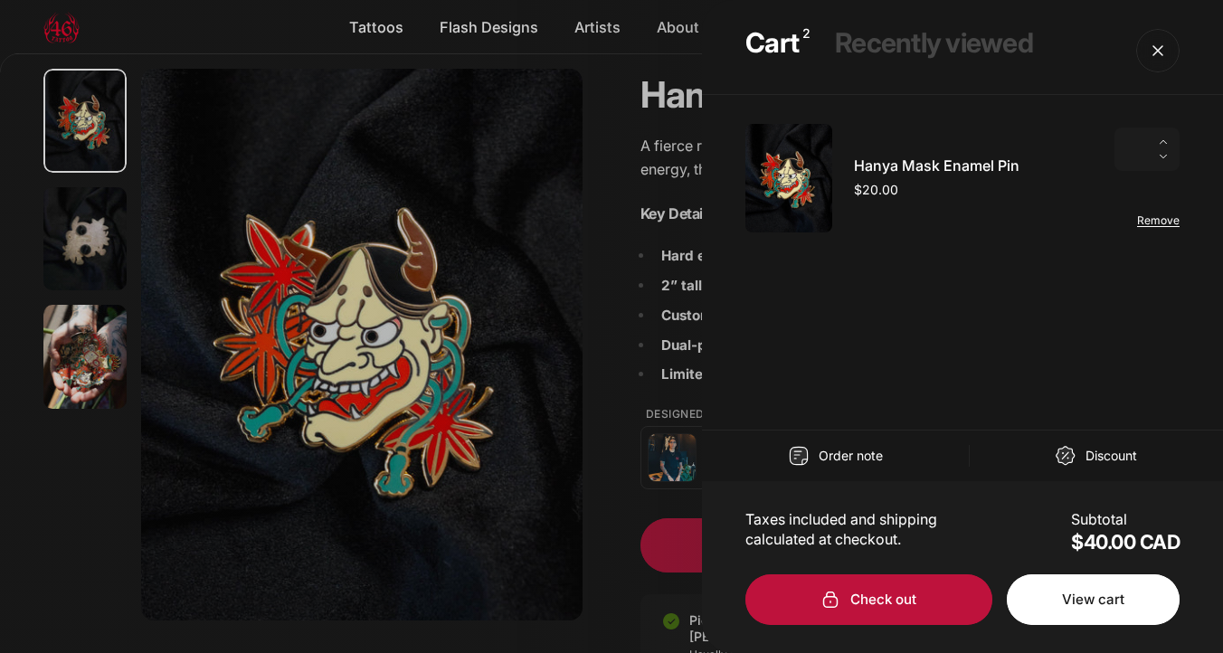
click at [1092, 603] on span "Cart" at bounding box center [1093, 599] width 259 height 101
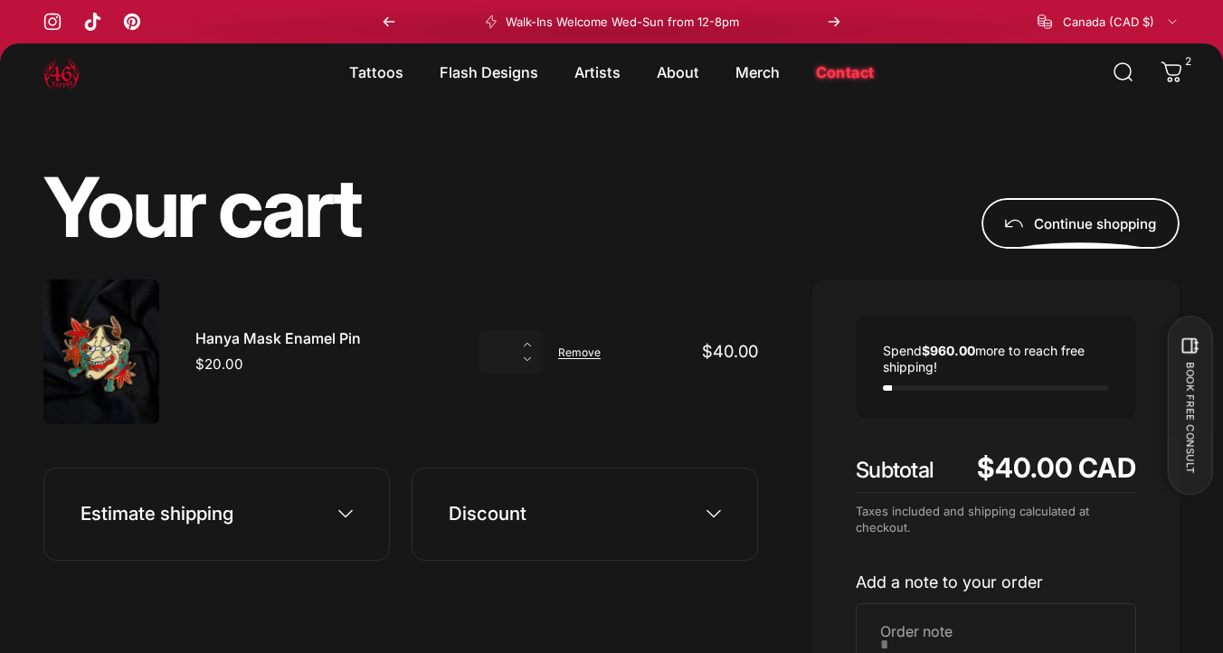
click at [1183, 72] on link "Cart 2" at bounding box center [1172, 72] width 40 height 40
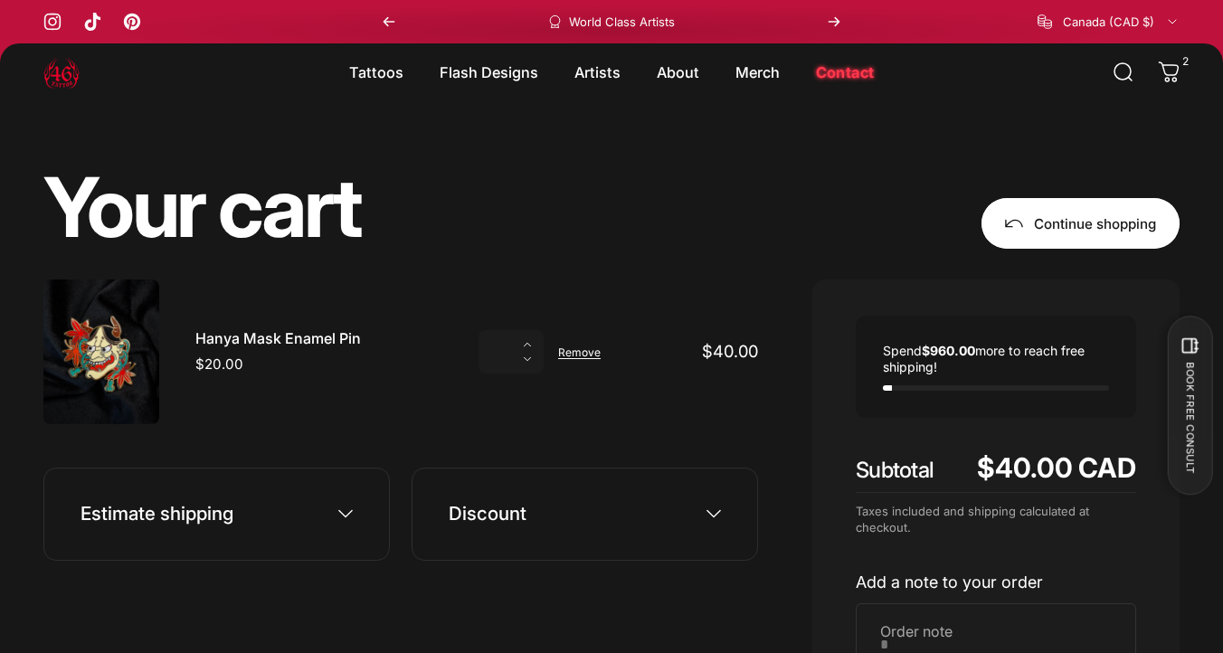
click at [1029, 212] on link "Continue shopping" at bounding box center [1081, 223] width 198 height 51
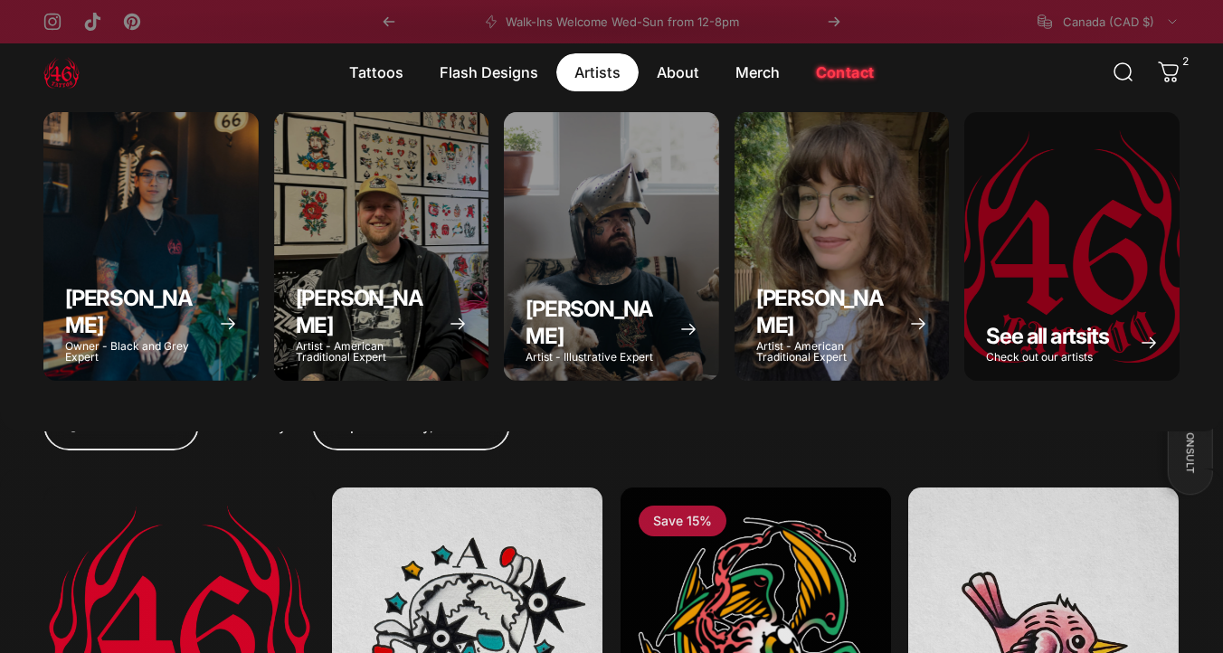
click at [605, 67] on magnet-element "Artists Artists" at bounding box center [597, 72] width 82 height 38
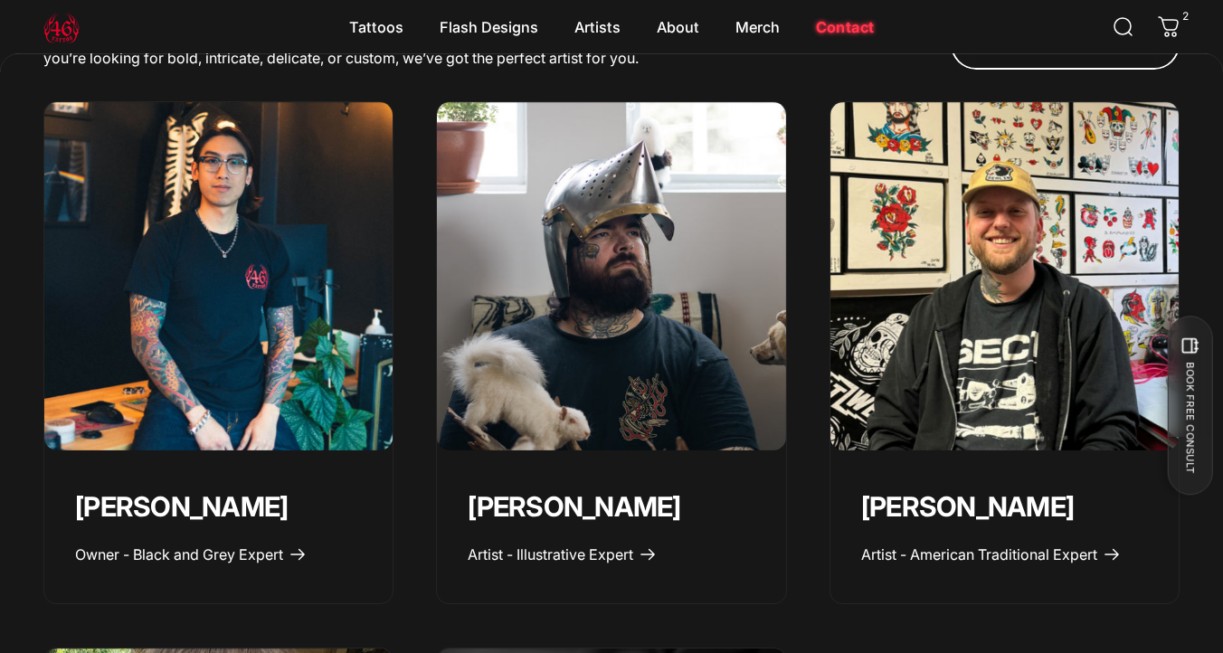
scroll to position [515, 0]
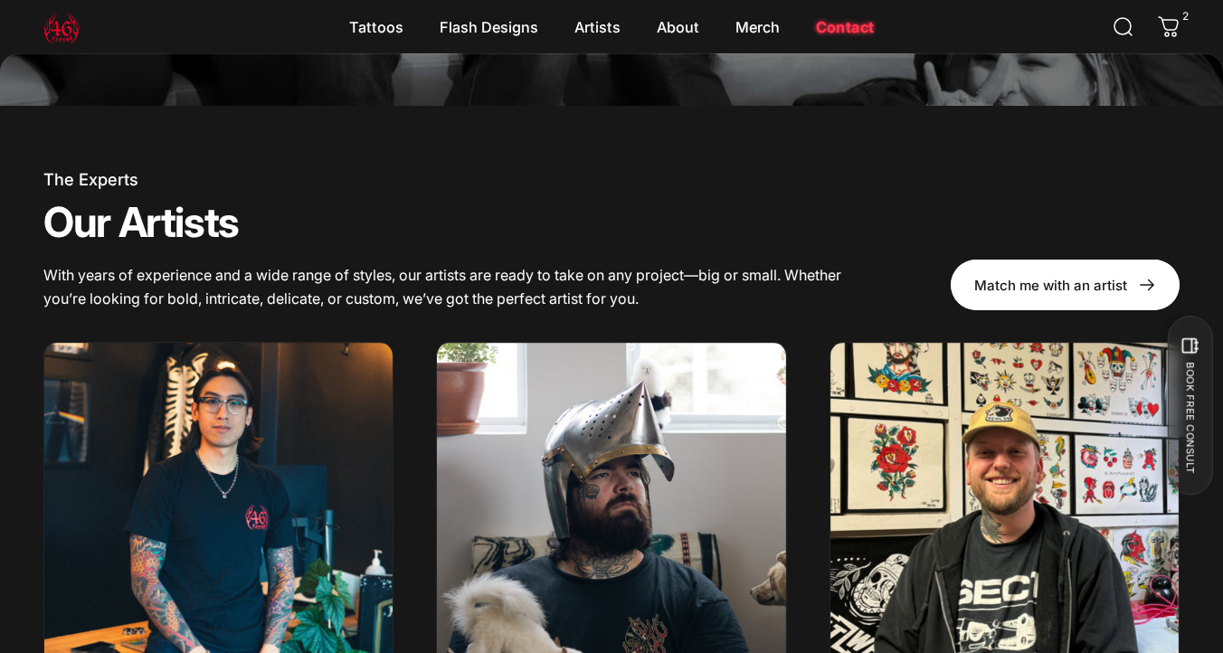
click at [1023, 284] on span at bounding box center [1066, 284] width 344 height 101
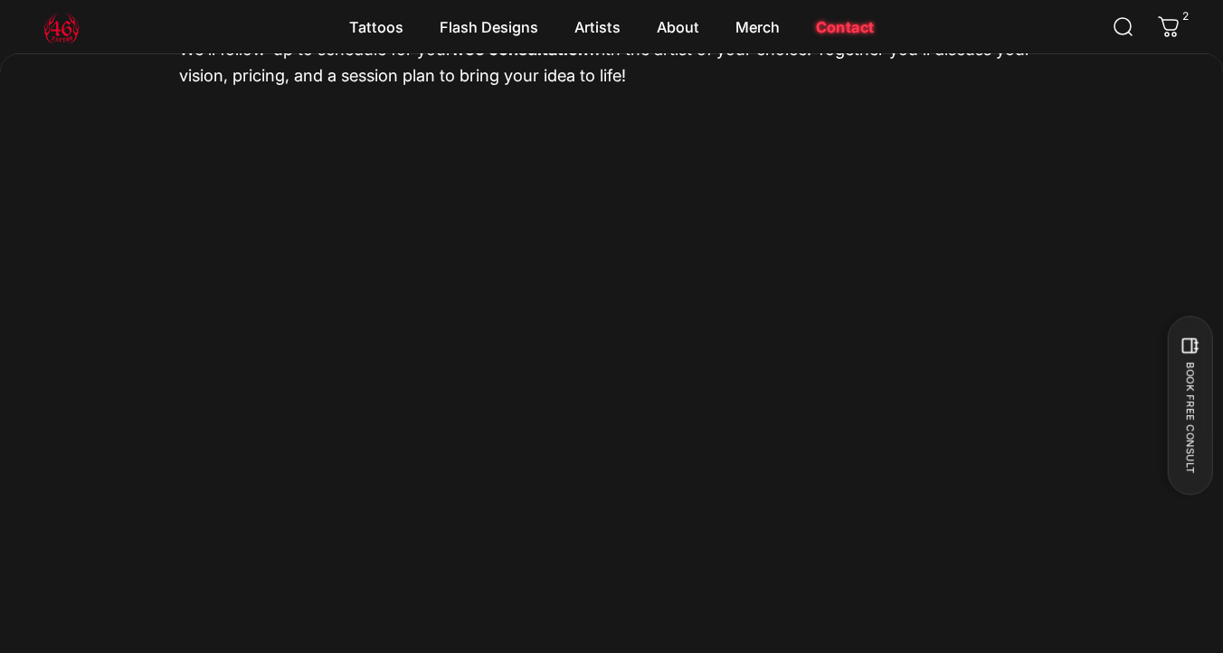
scroll to position [309, 0]
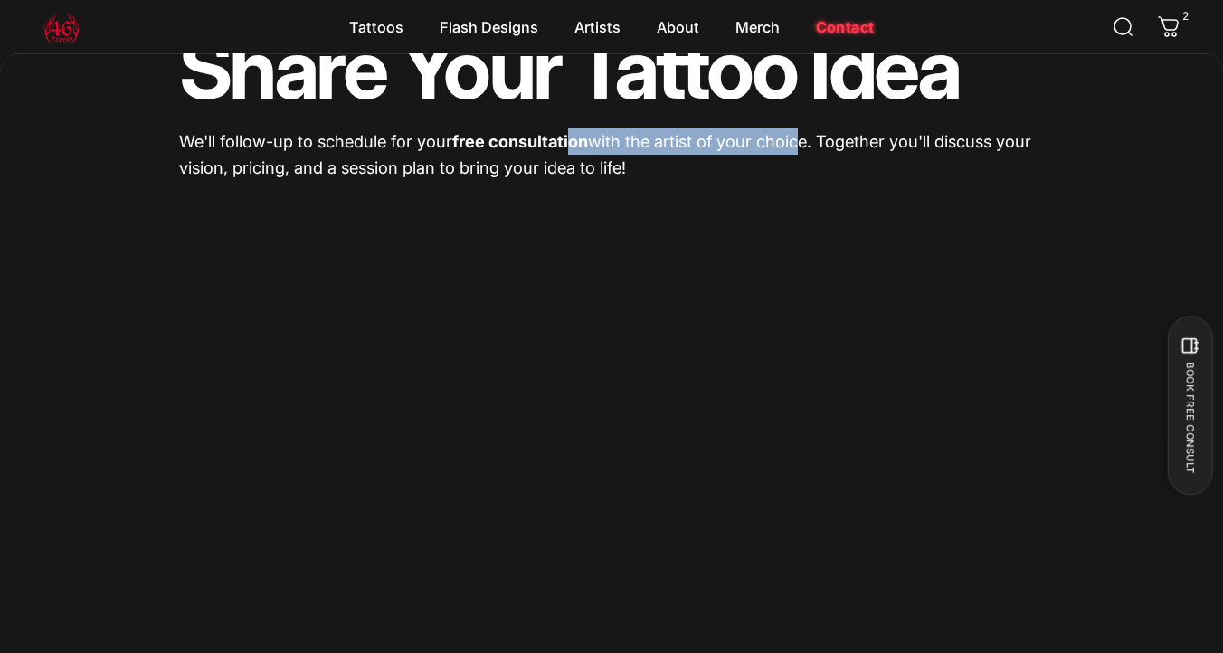
drag, startPoint x: 584, startPoint y: 152, endPoint x: 796, endPoint y: 150, distance: 211.7
click at [796, 150] on p "We'll follow-up to schedule for your free consultation with the artist of your …" at bounding box center [611, 154] width 865 height 52
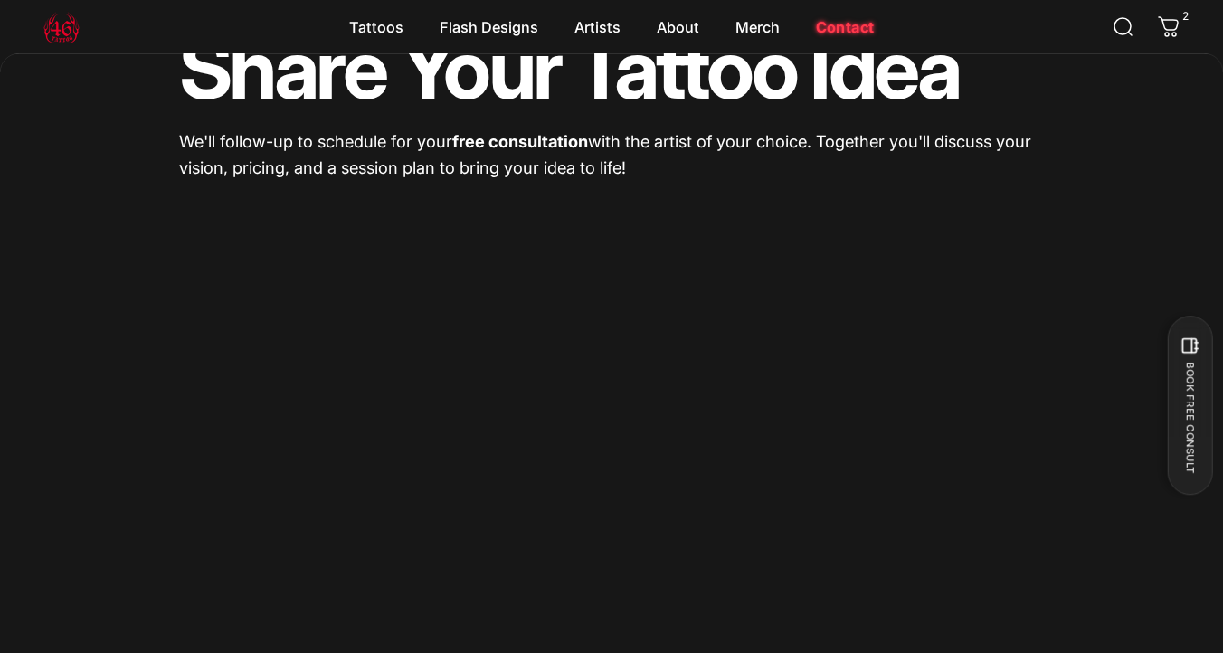
click at [780, 173] on p "We'll follow-up to schedule for your free consultation with the artist of your …" at bounding box center [611, 154] width 865 height 52
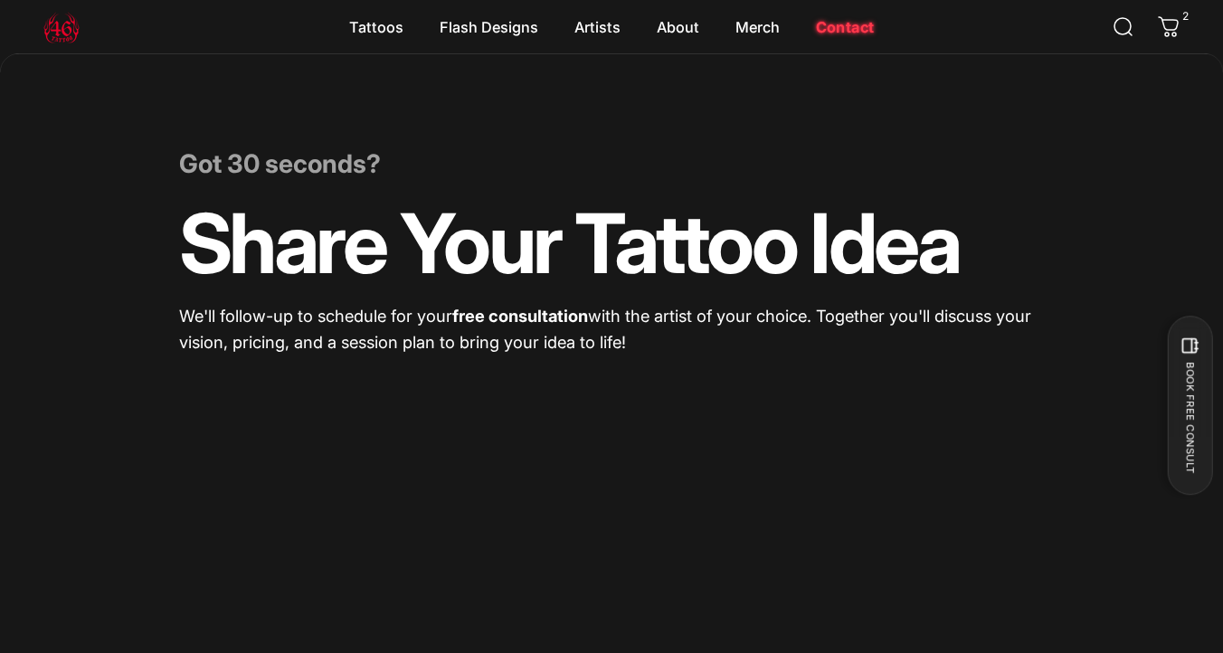
scroll to position [0, 0]
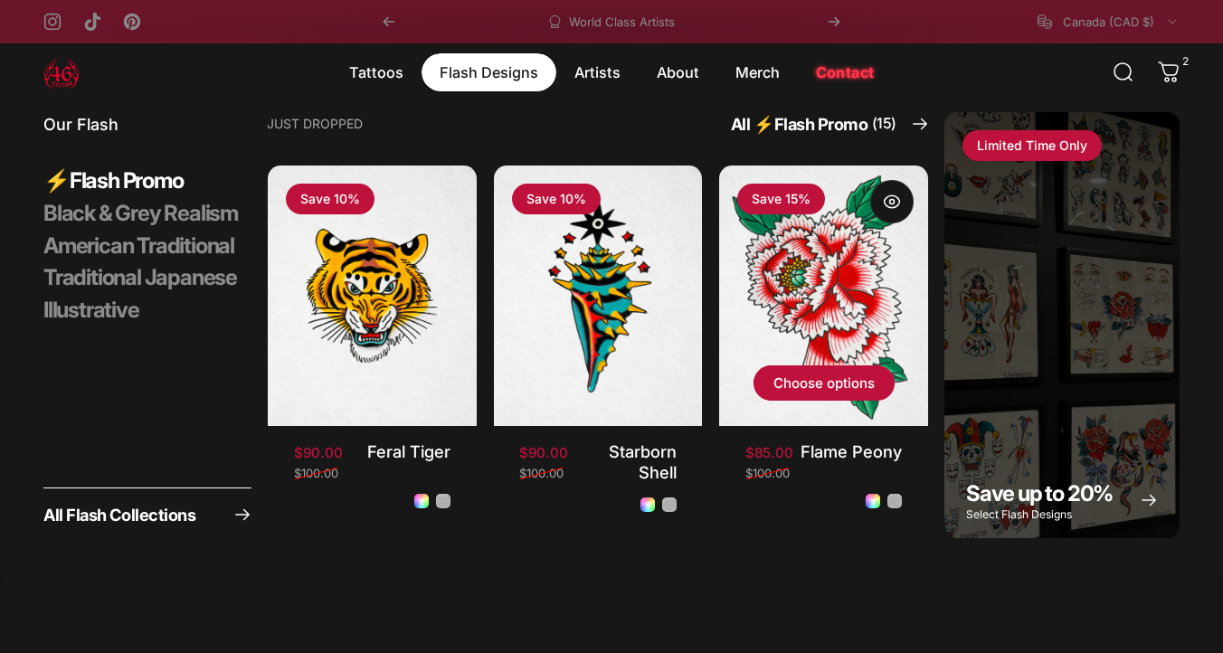
click at [776, 253] on img "Flame Peony" at bounding box center [824, 295] width 219 height 274
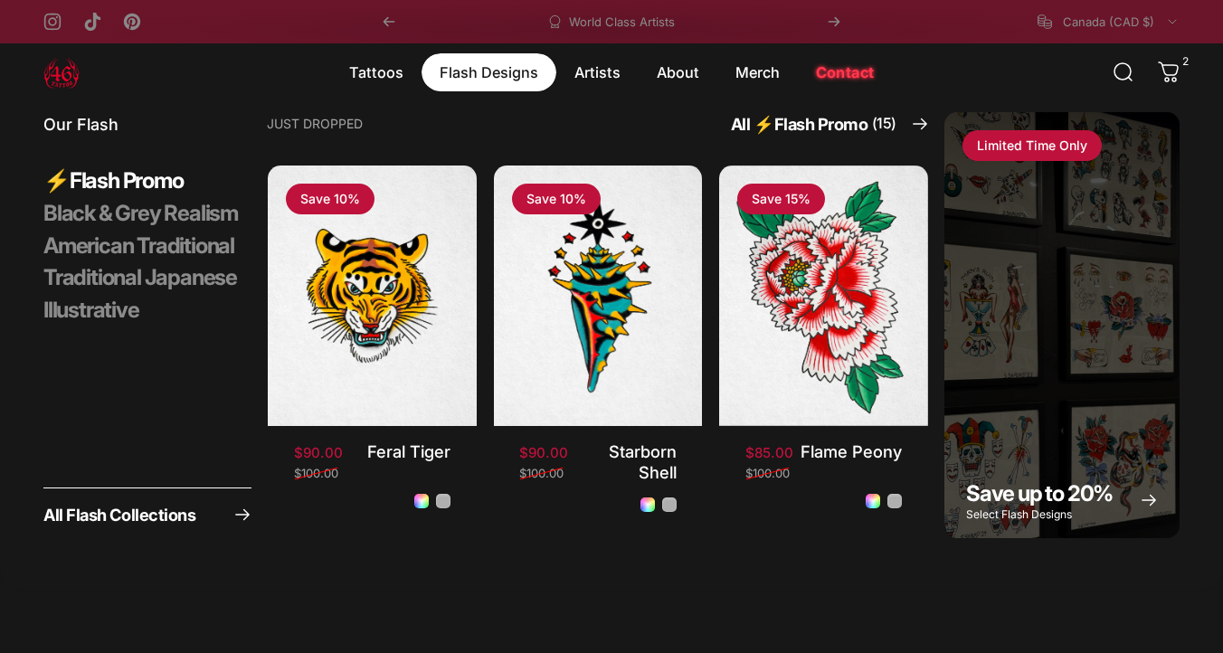
click at [508, 73] on magnet-element "Flash Designs Flash Designs" at bounding box center [489, 72] width 135 height 38
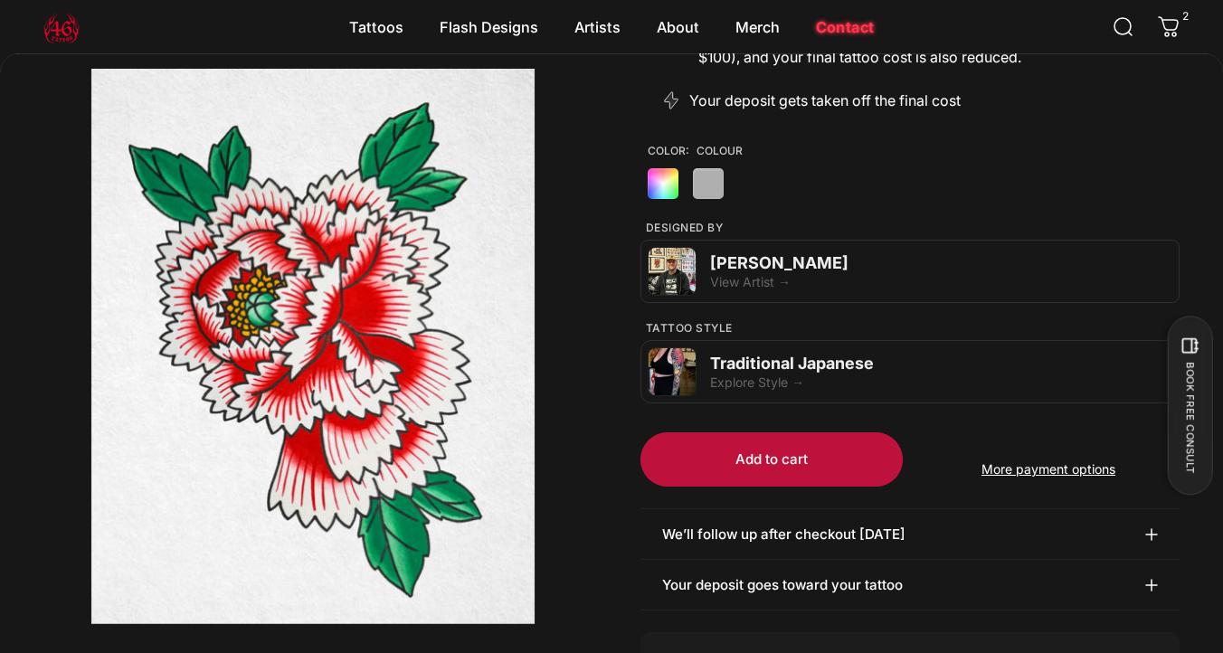
scroll to position [526, 0]
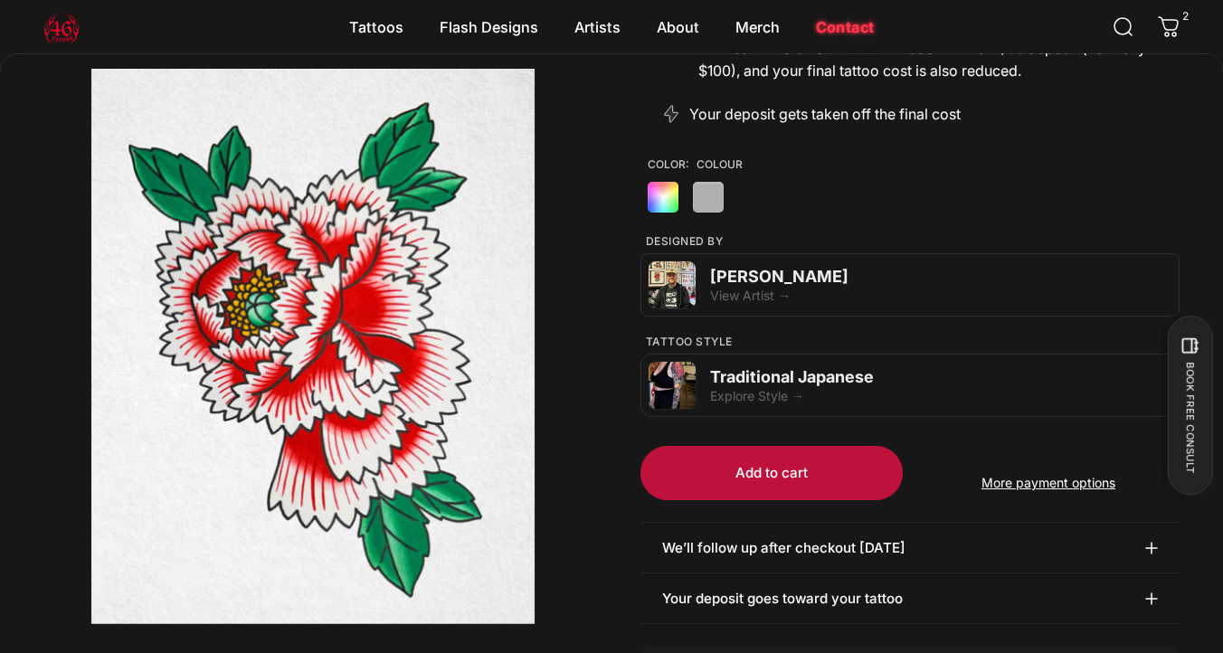
click at [448, 198] on button "Open media 1 in modal" at bounding box center [312, 346] width 539 height 555
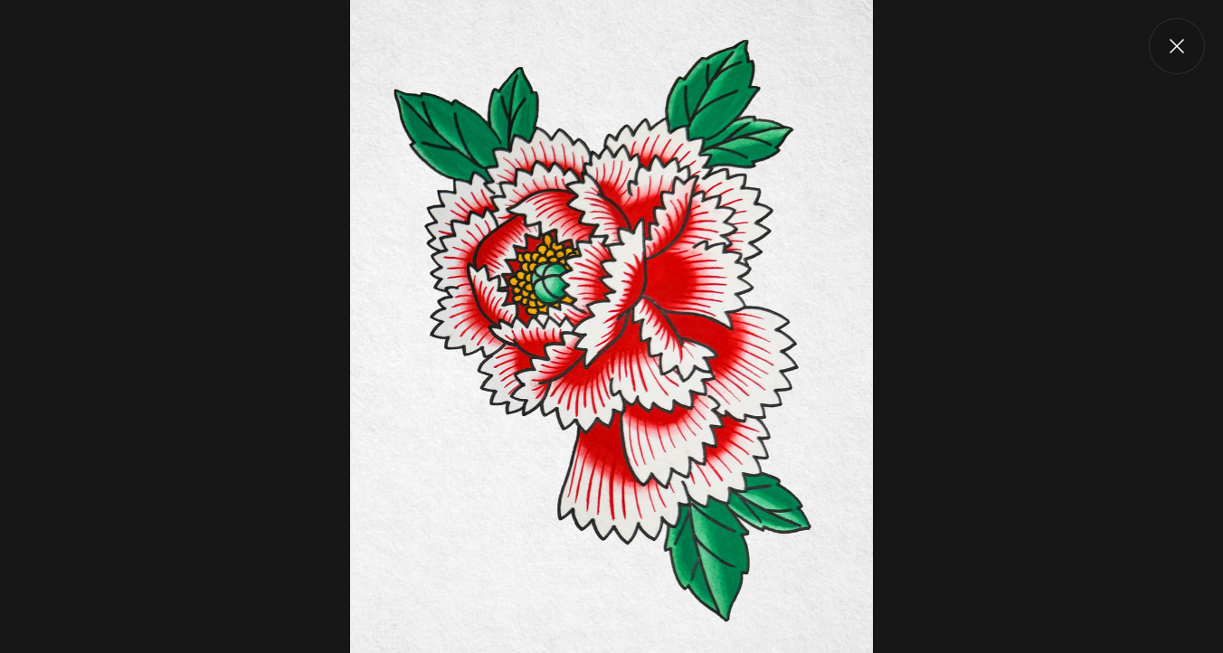
click at [992, 163] on div at bounding box center [611, 326] width 1223 height 653
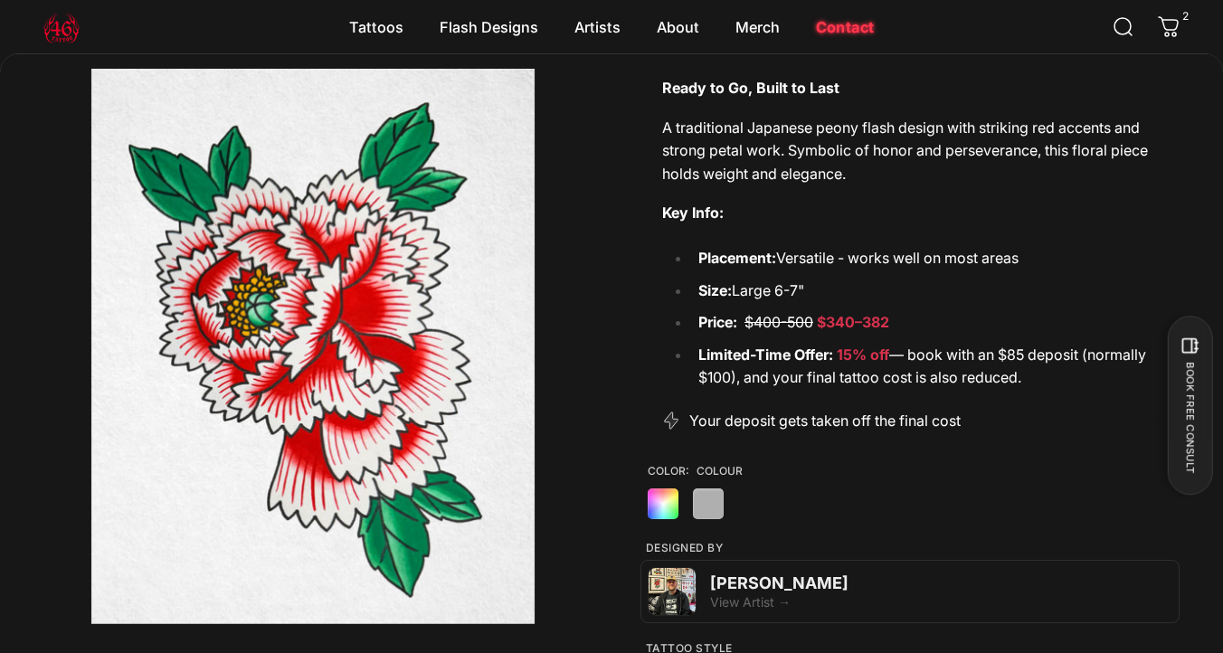
scroll to position [0, 0]
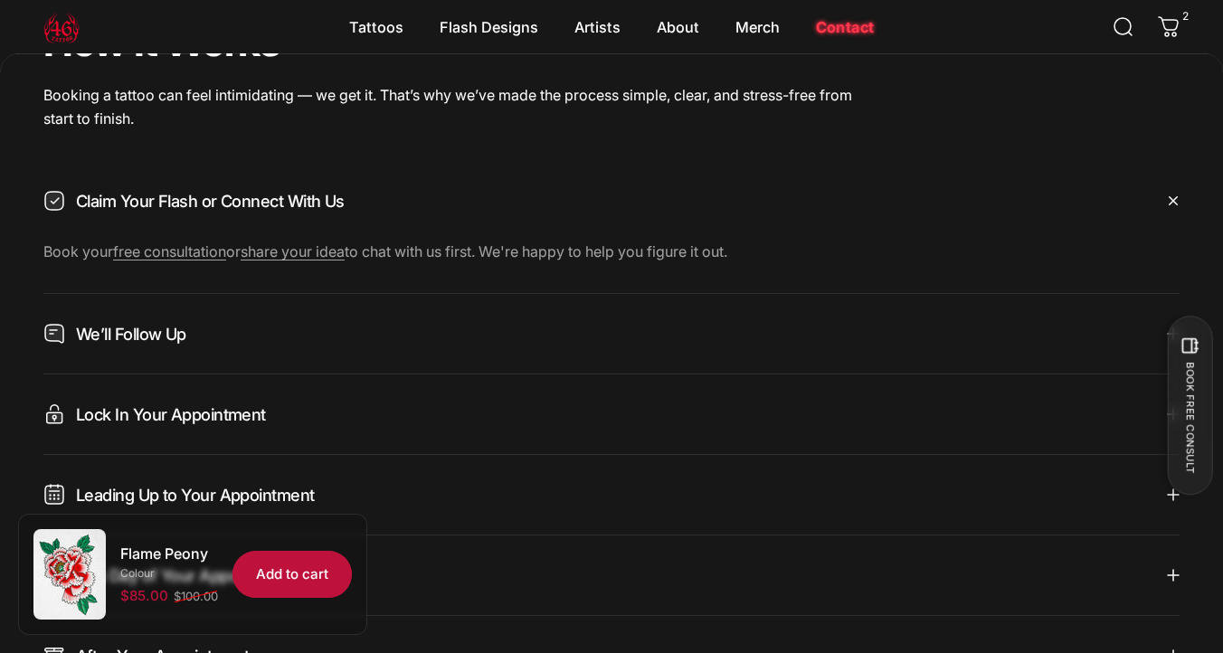
scroll to position [1499, 0]
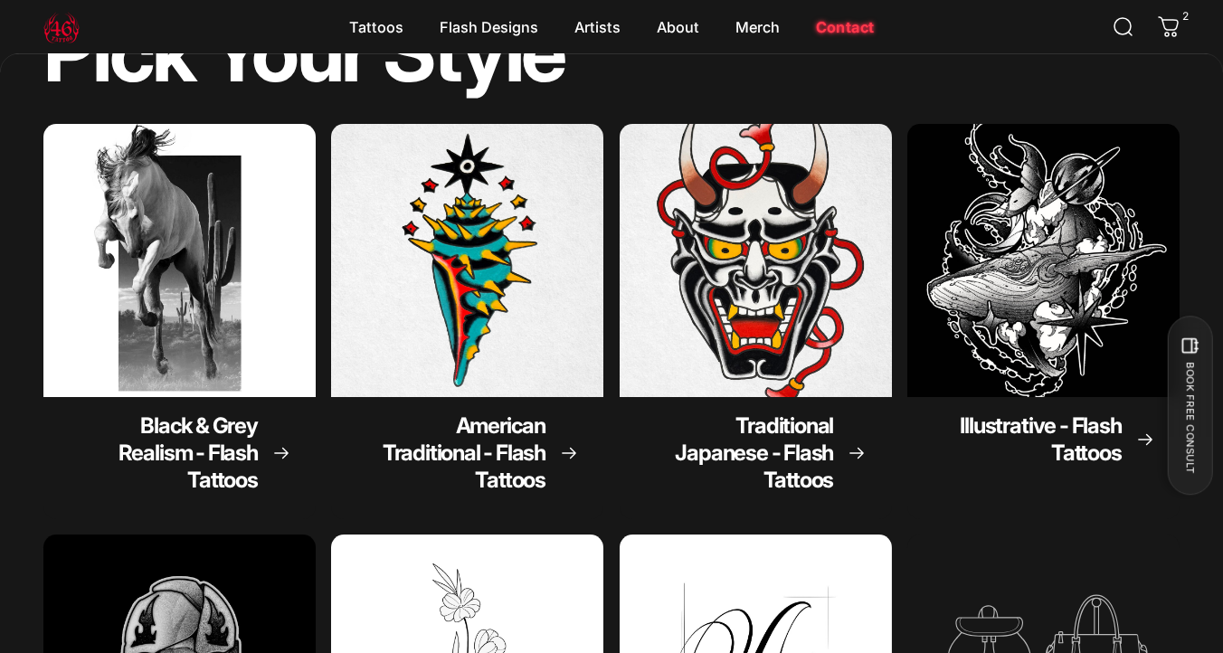
scroll to position [1517, 0]
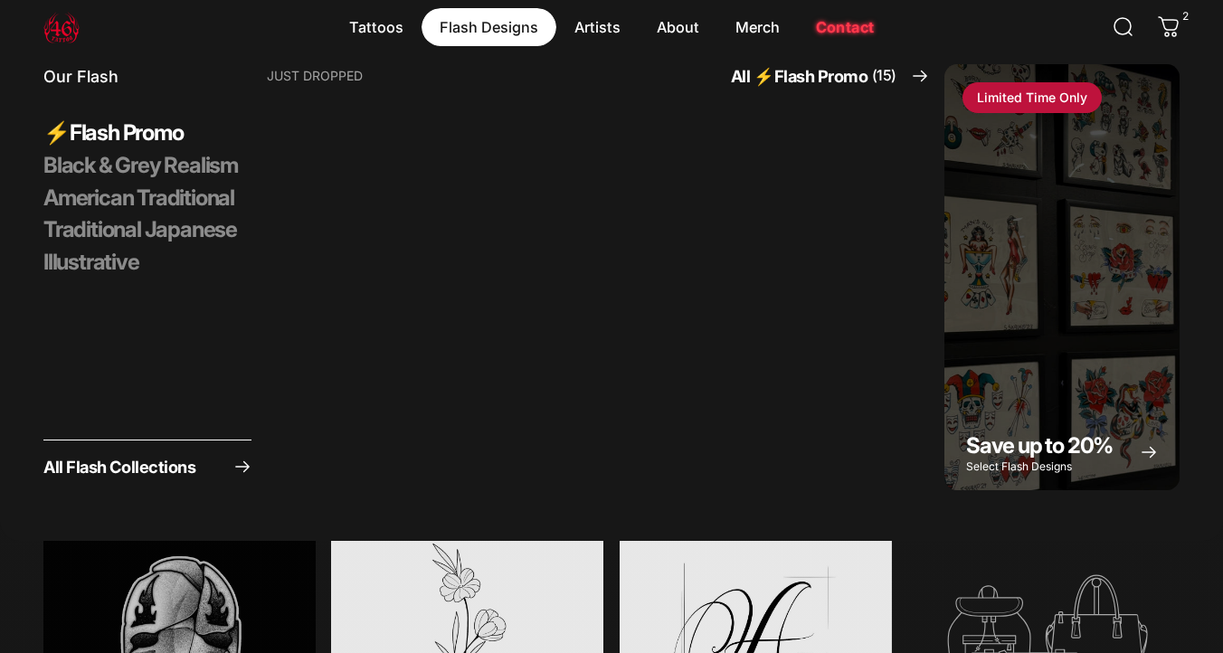
click at [498, 18] on magnet-element "Flash Designs Flash Designs" at bounding box center [489, 27] width 135 height 38
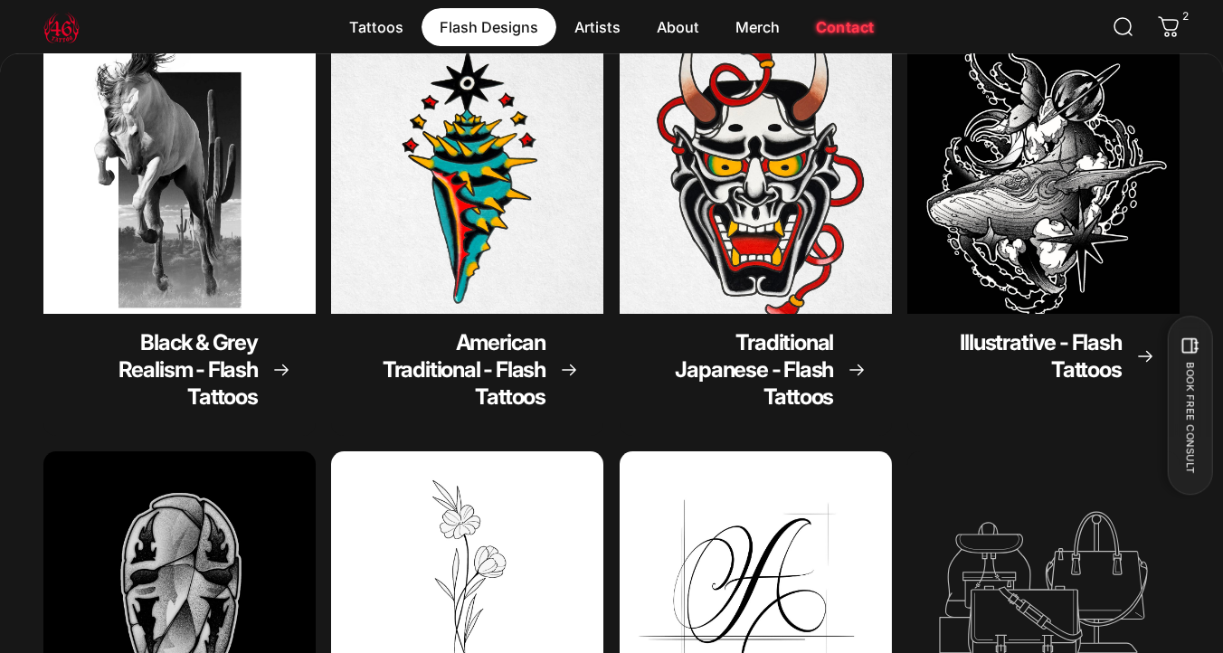
scroll to position [1392, 0]
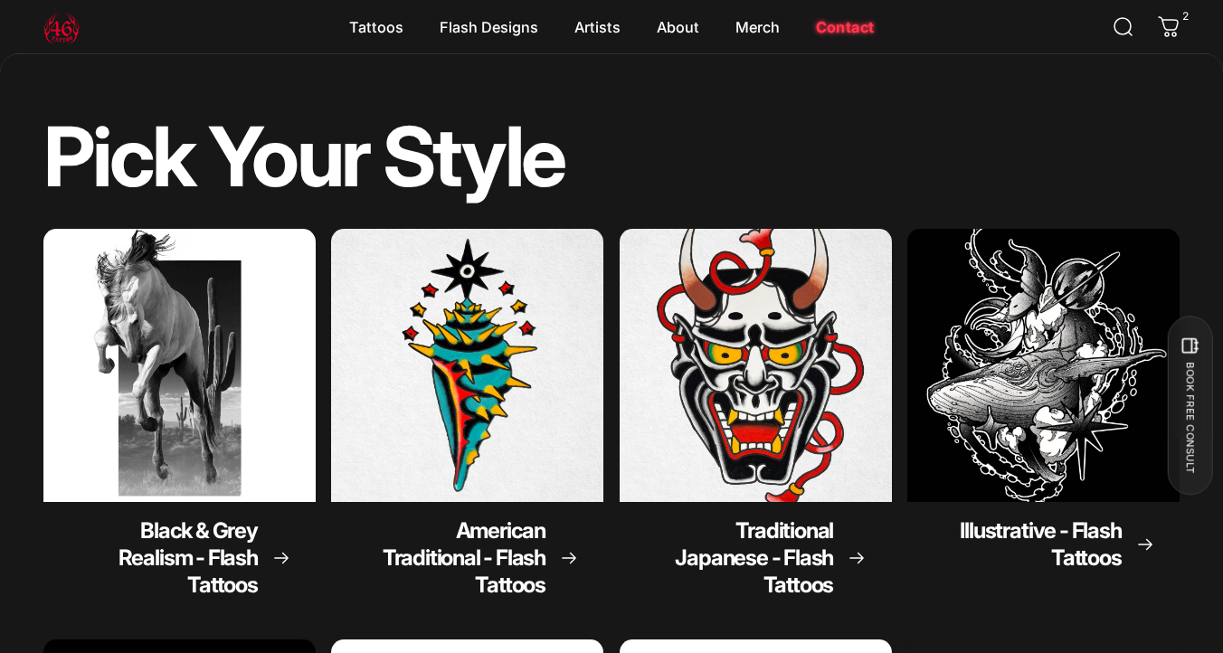
drag, startPoint x: 401, startPoint y: 183, endPoint x: 307, endPoint y: 183, distance: 94.1
click at [307, 183] on split-words "Pick Your Style" at bounding box center [611, 157] width 1136 height 82
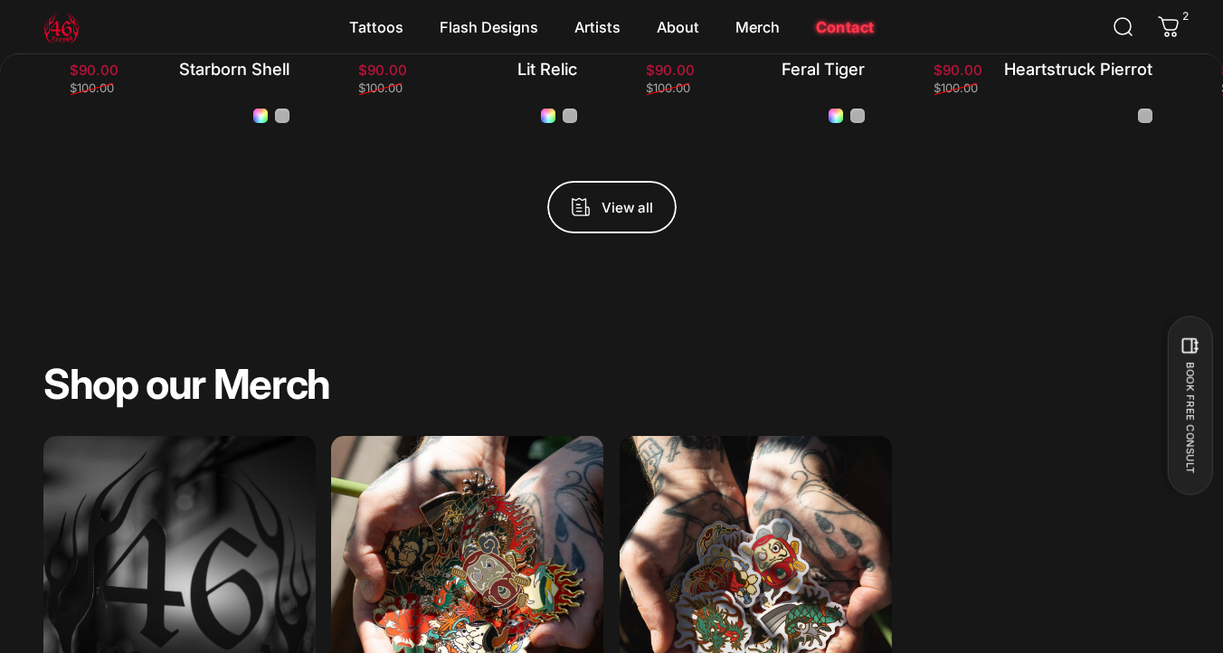
scroll to position [400, 0]
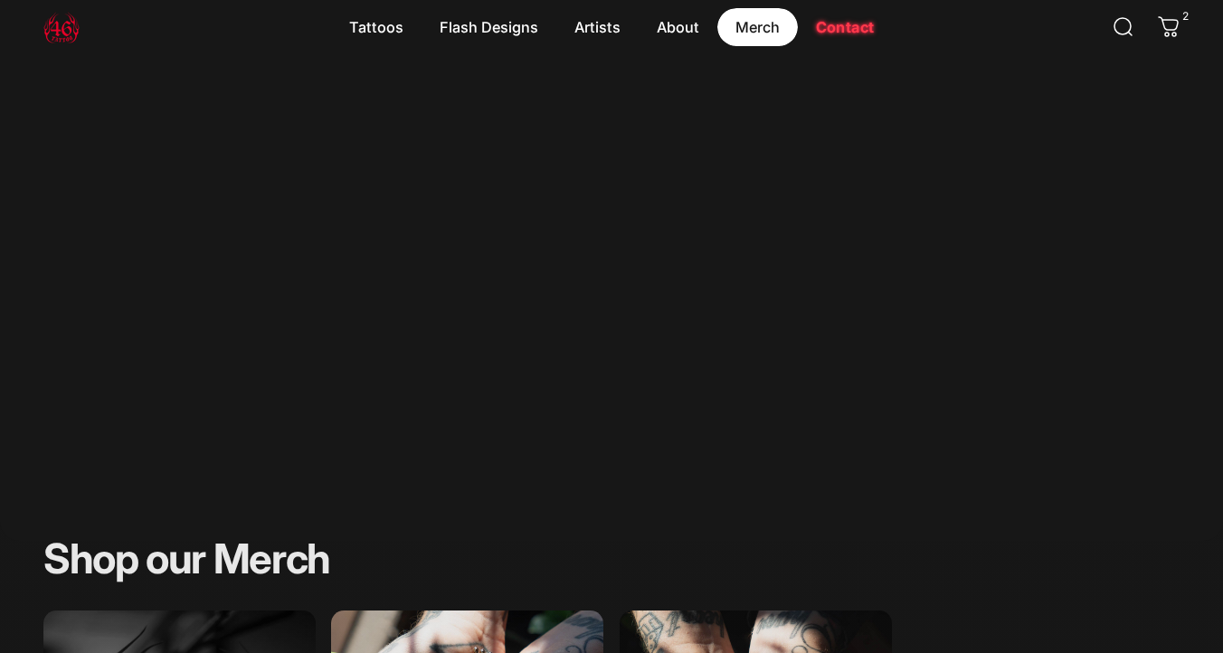
click at [749, 22] on magnet-element "Merch Merch" at bounding box center [757, 27] width 81 height 38
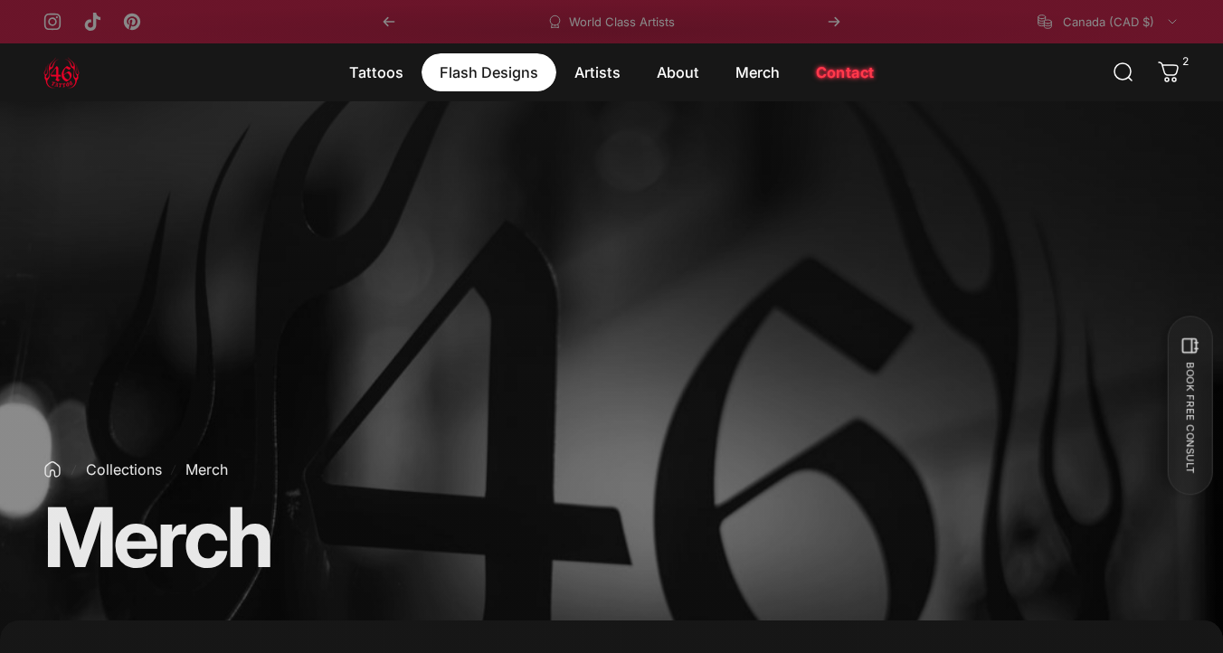
click at [499, 73] on magnet-element "Flash Designs Flash Designs" at bounding box center [489, 72] width 135 height 38
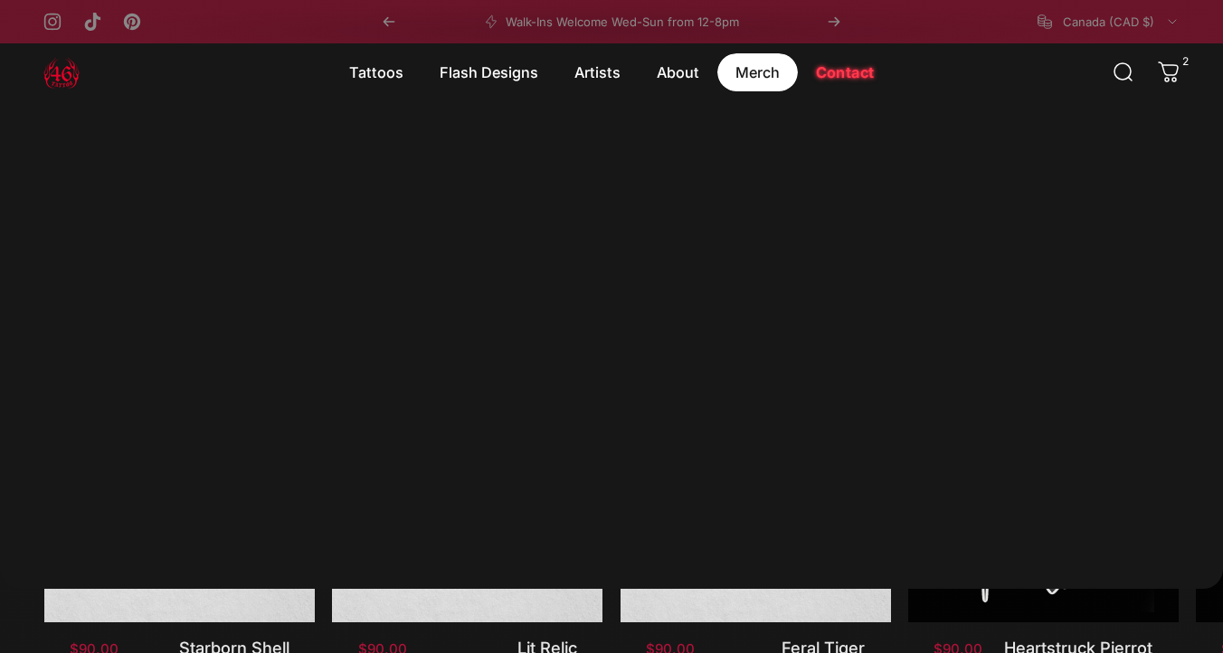
click at [751, 67] on magnet-element "Merch Merch" at bounding box center [757, 72] width 81 height 38
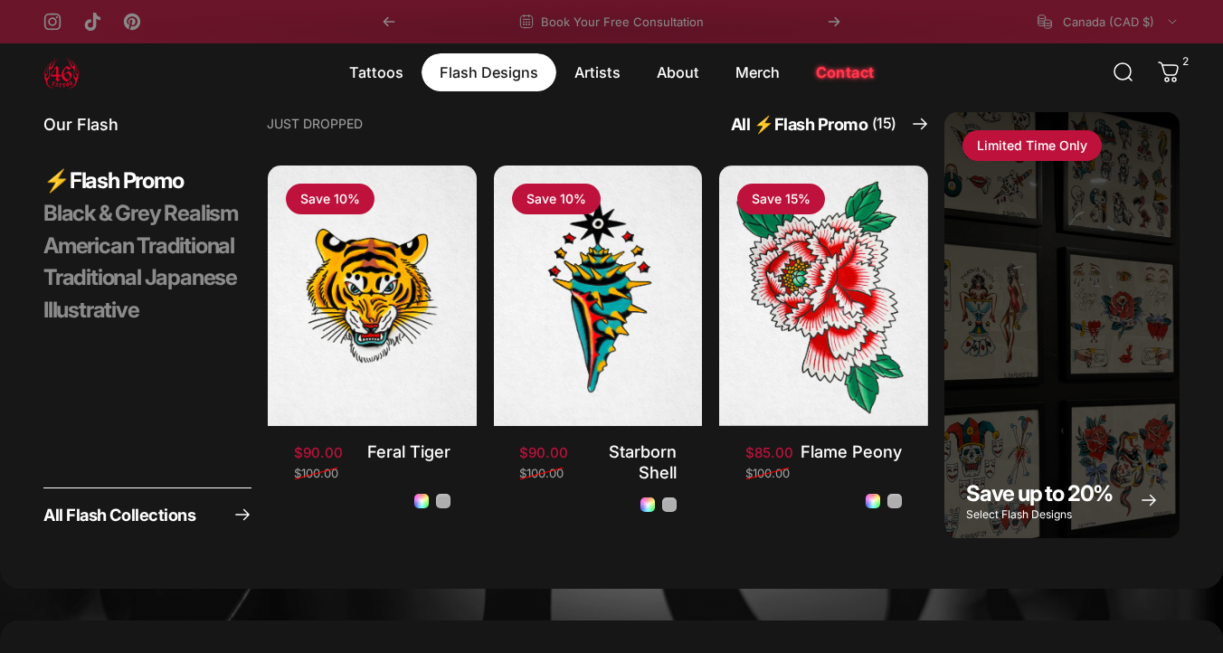
click at [494, 76] on magnet-element "Flash Designs Flash Designs" at bounding box center [489, 72] width 135 height 38
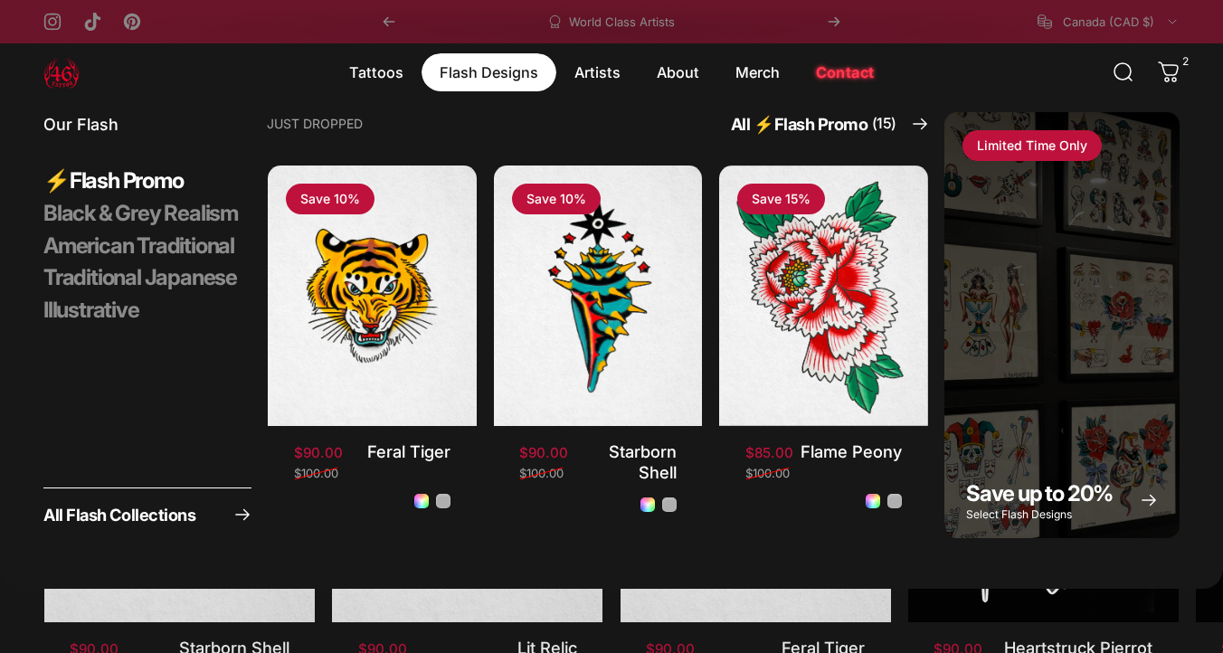
click at [488, 70] on magnet-element "Flash Designs Flash Designs" at bounding box center [489, 72] width 135 height 38
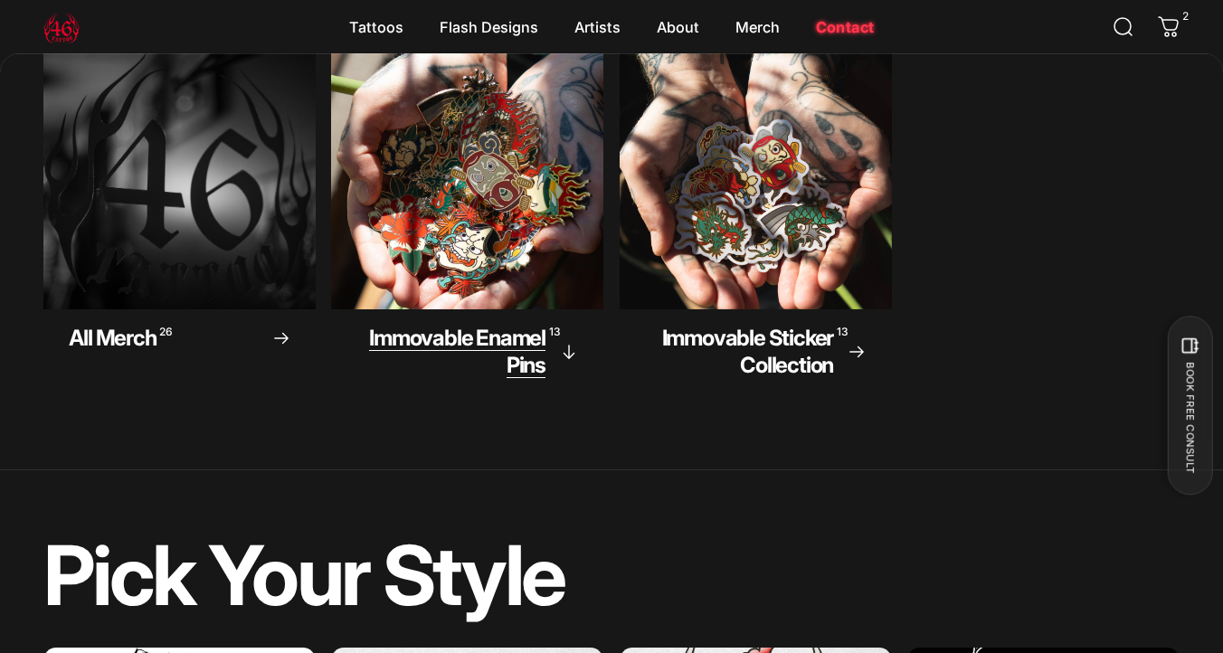
scroll to position [872, 0]
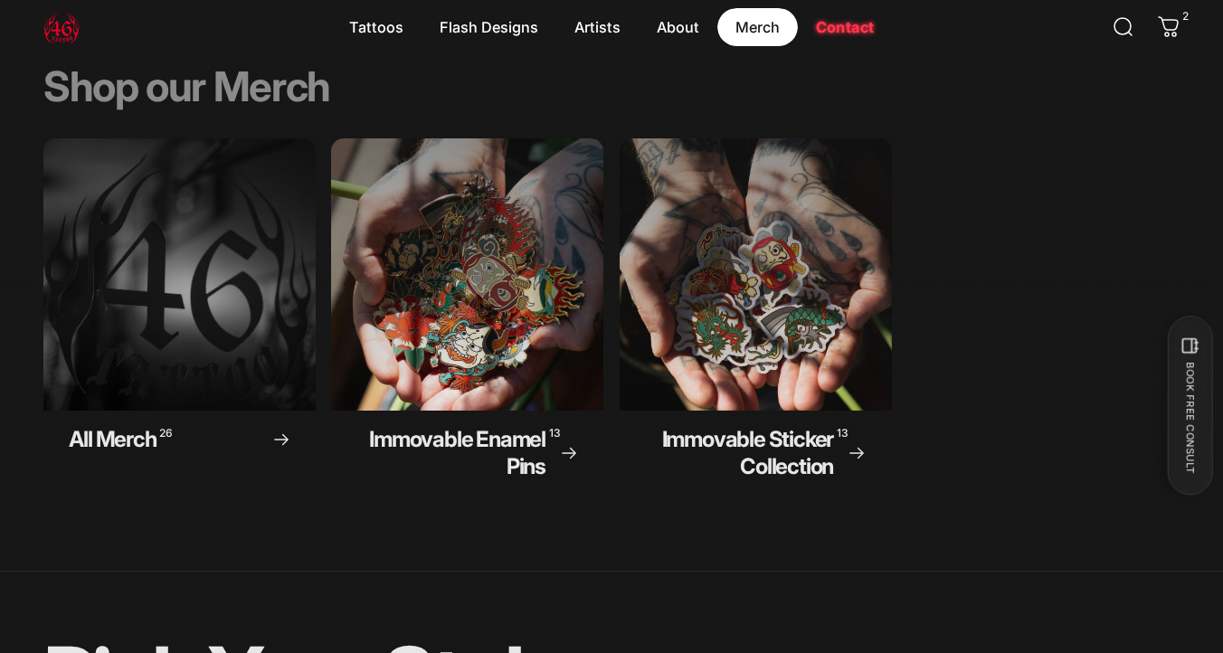
click at [748, 35] on magnet-element "Merch Merch" at bounding box center [757, 27] width 81 height 38
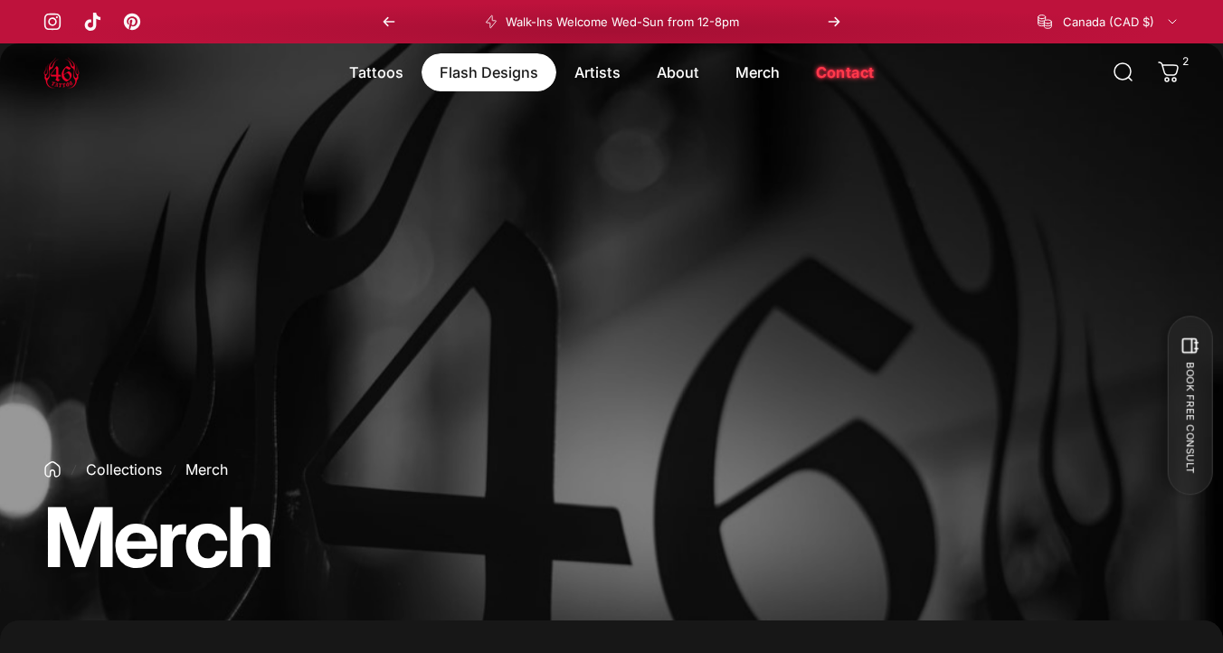
click at [500, 74] on magnet-element "Flash Designs Flash Designs" at bounding box center [489, 72] width 135 height 38
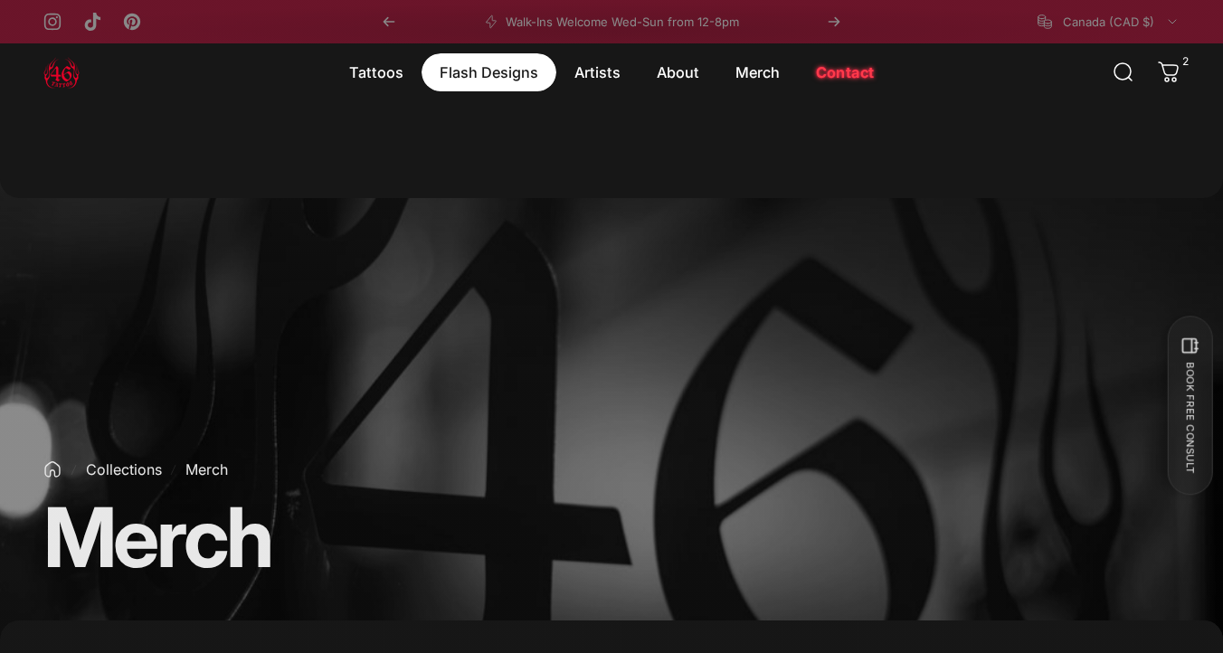
click at [525, 70] on magnet-element "Flash Designs Flash Designs" at bounding box center [489, 72] width 135 height 38
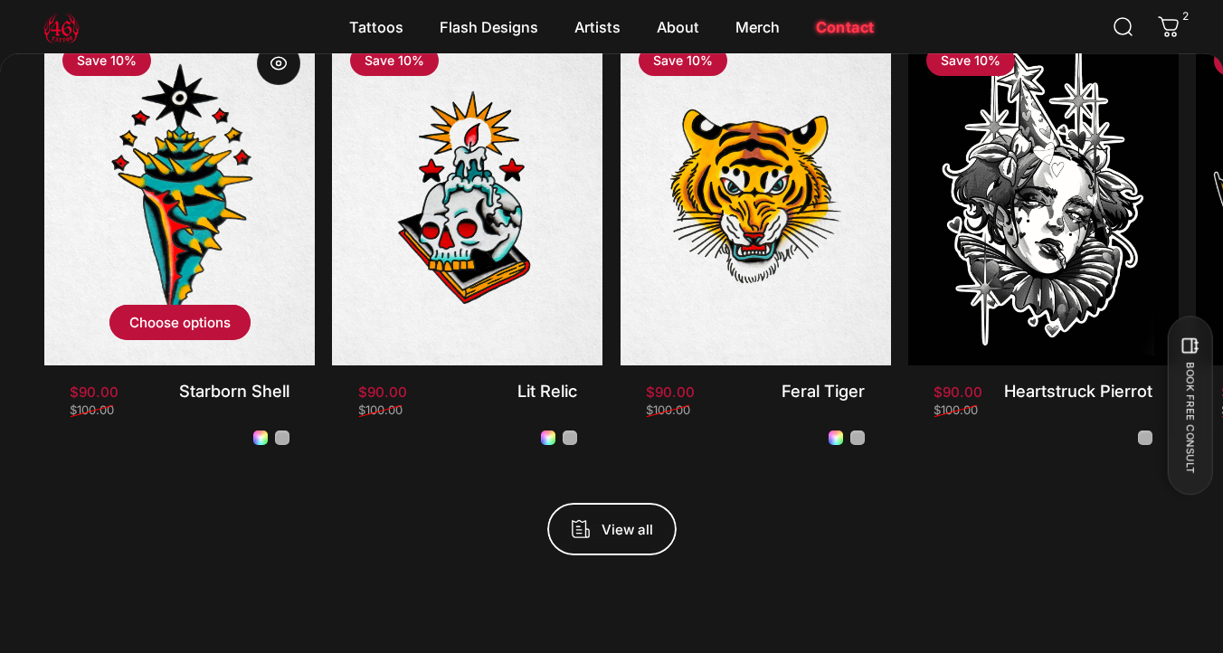
scroll to position [32, 0]
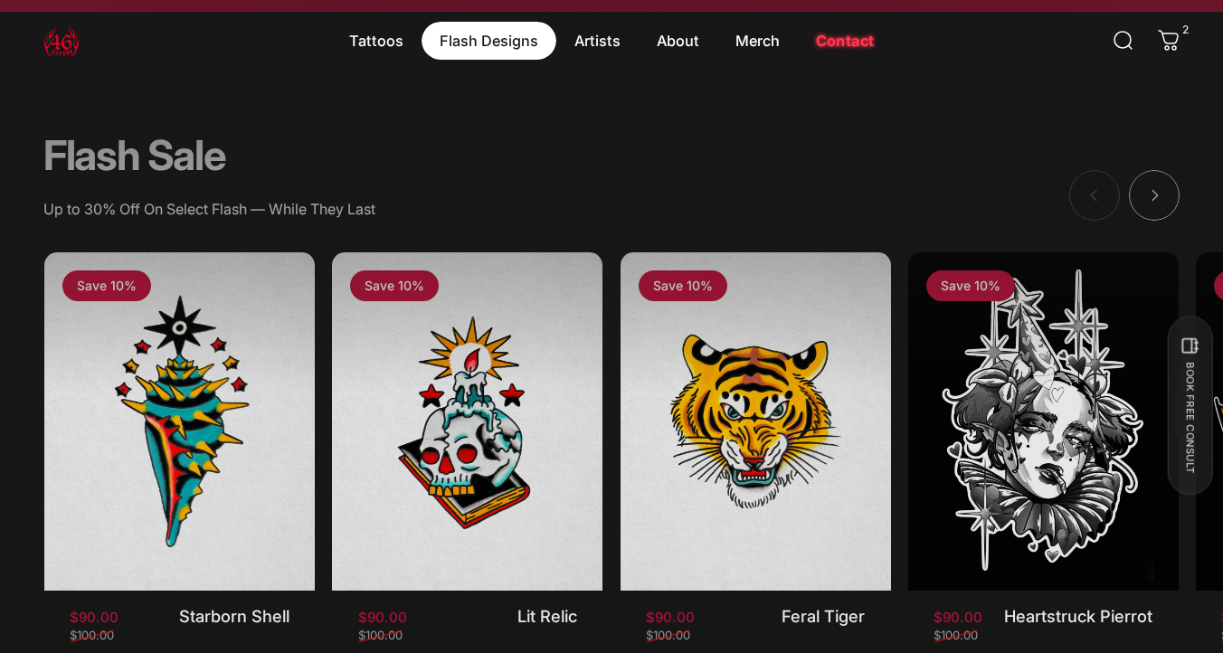
click at [530, 42] on magnet-element "Flash Designs Flash Designs" at bounding box center [489, 41] width 135 height 38
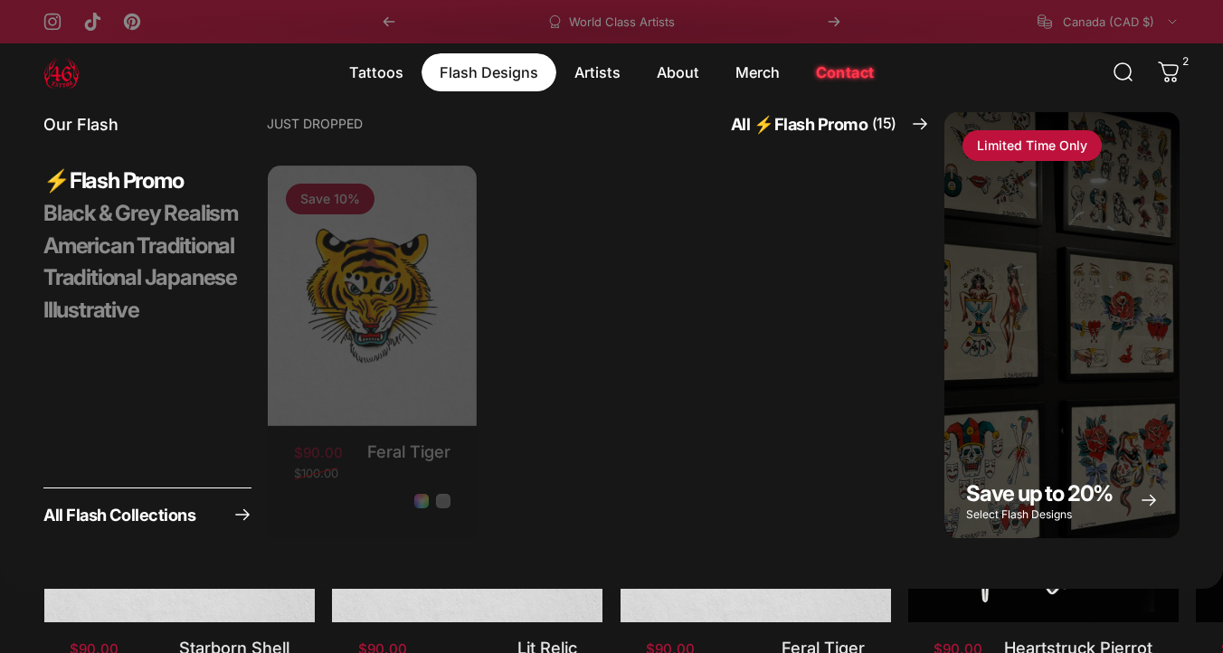
scroll to position [5, 0]
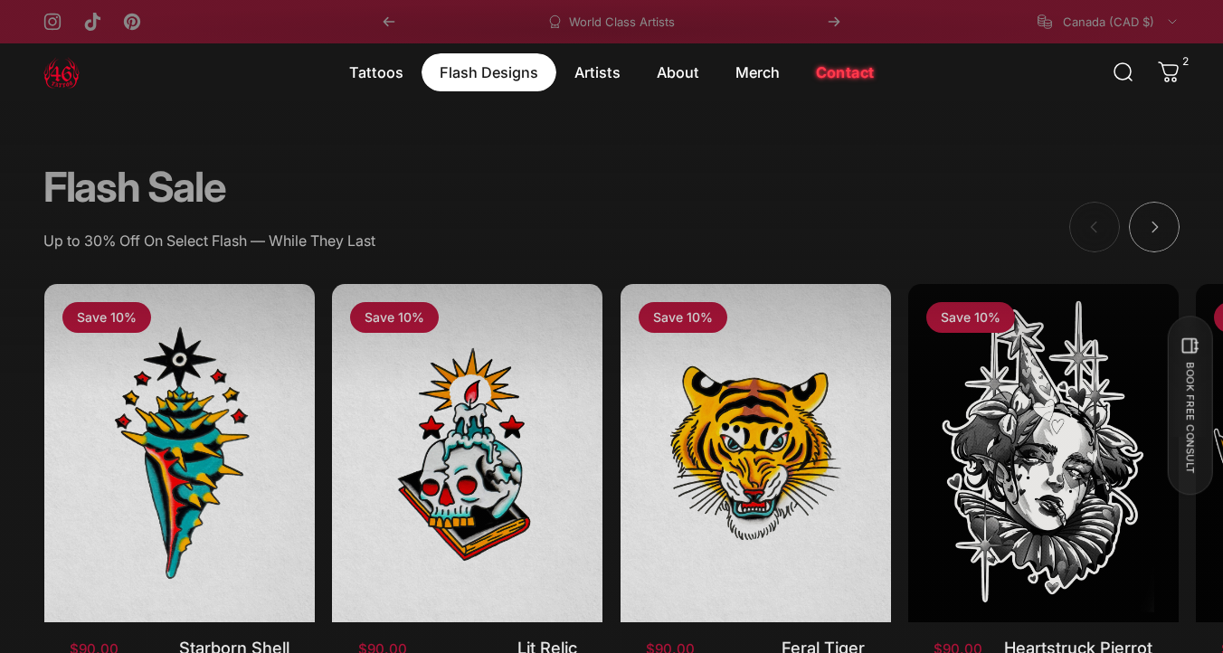
click at [492, 70] on magnet-element "Flash Designs Flash Designs" at bounding box center [489, 72] width 135 height 38
click at [475, 84] on magnet-element "Flash Designs Flash Designs" at bounding box center [489, 72] width 135 height 38
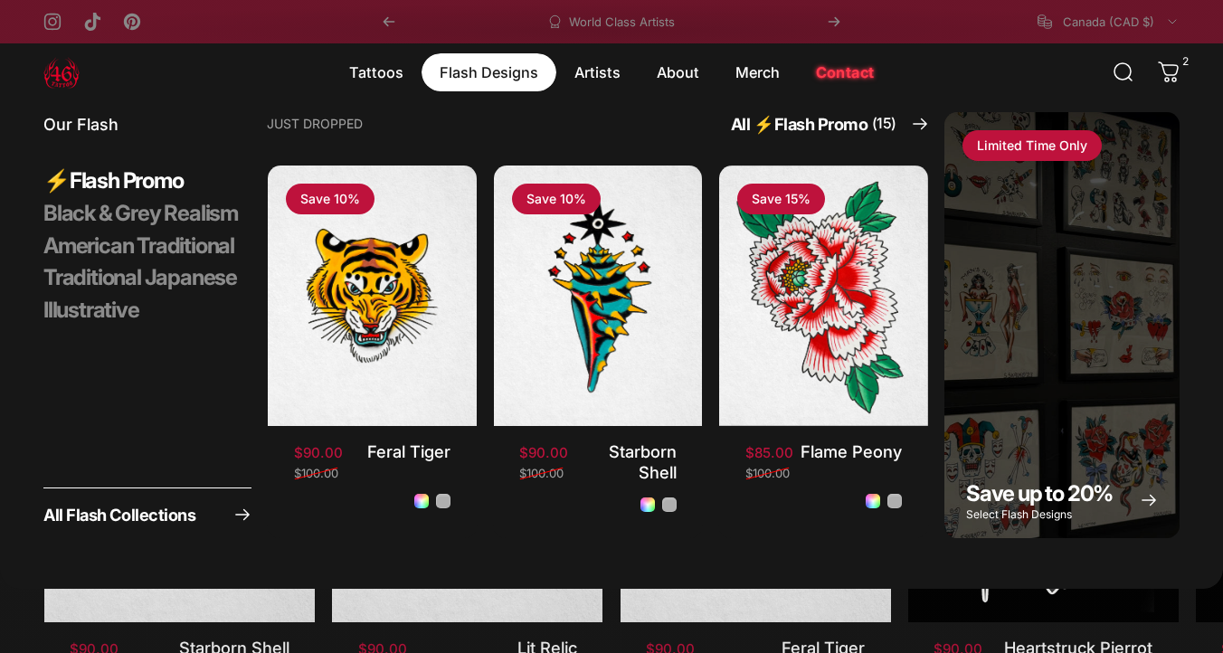
click at [475, 84] on magnet-element "Flash Designs Flash Designs" at bounding box center [489, 72] width 135 height 38
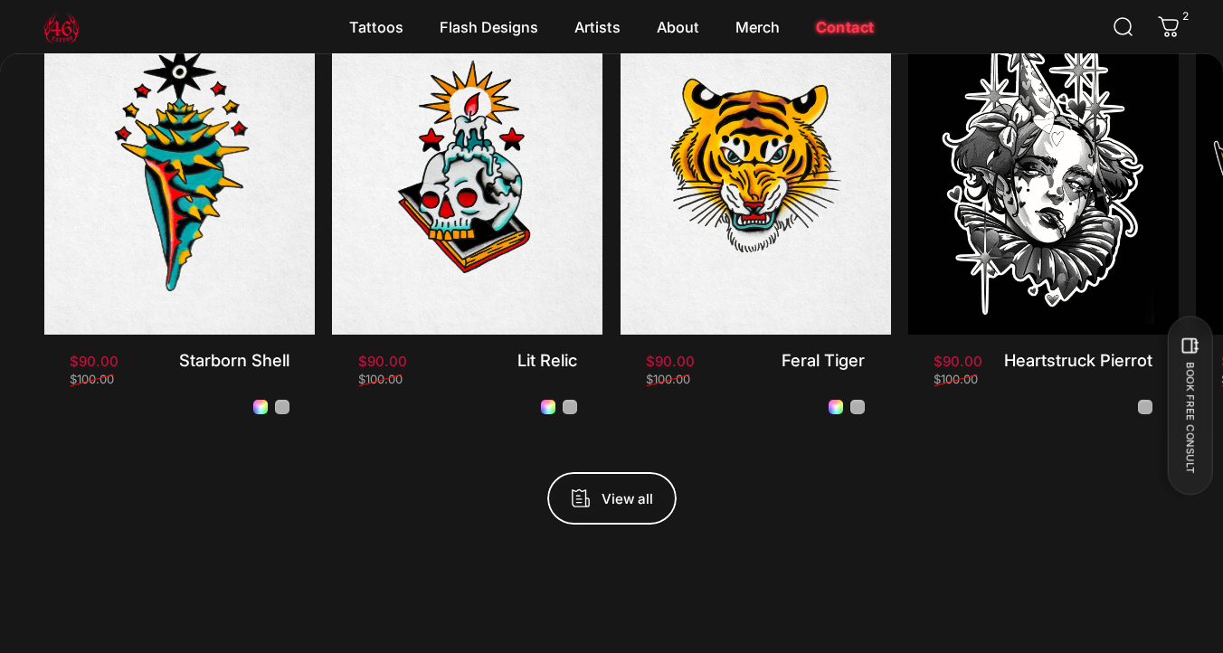
scroll to position [282, 0]
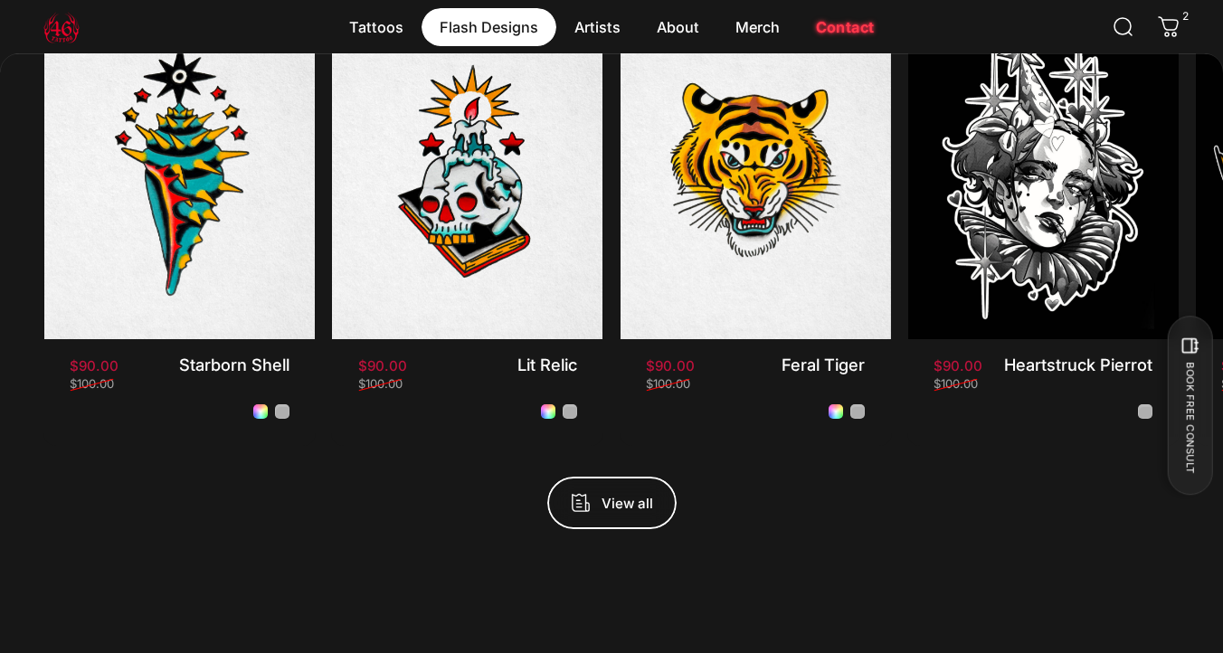
scroll to position [279, 0]
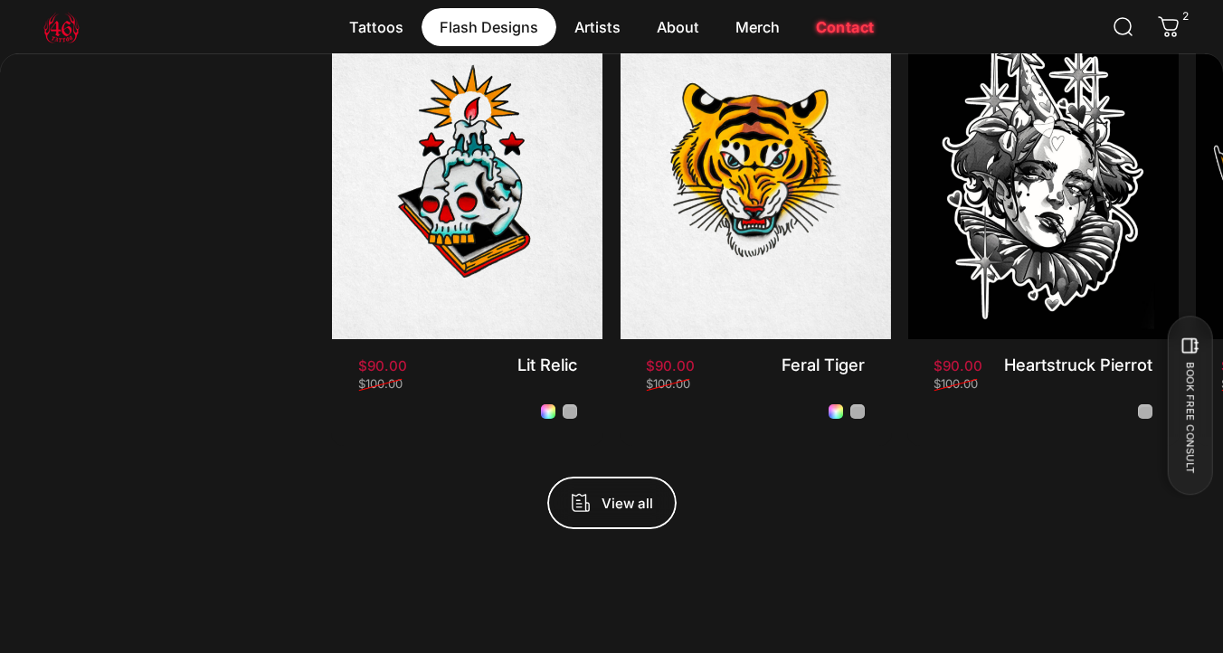
click at [513, 18] on magnet-element "Flash Designs Flash Designs" at bounding box center [489, 27] width 135 height 38
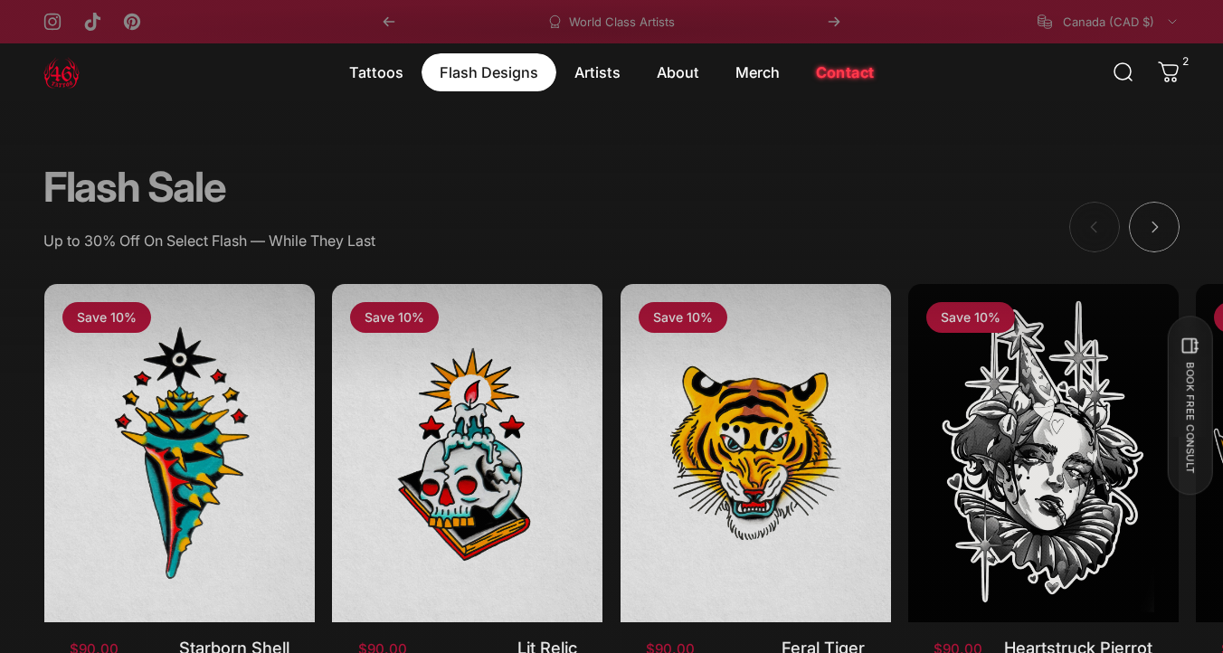
click at [499, 59] on magnet-element "Flash Designs Flash Designs" at bounding box center [489, 72] width 135 height 38
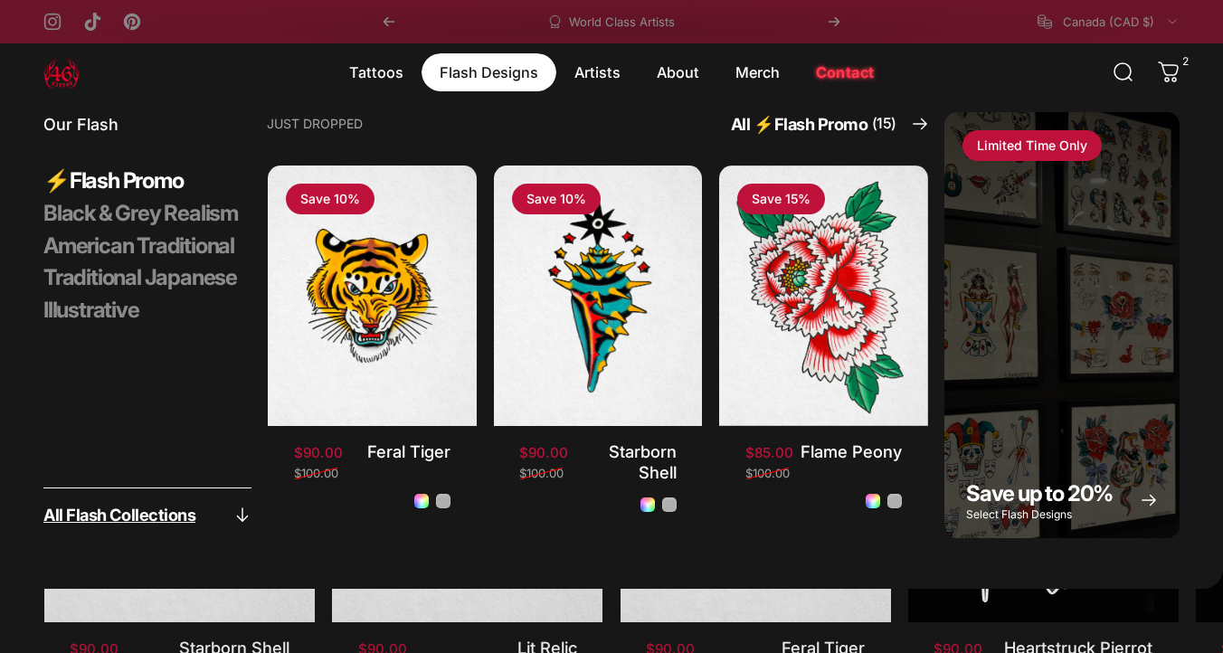
click at [111, 508] on span "All Flash Collections" at bounding box center [119, 515] width 152 height 16
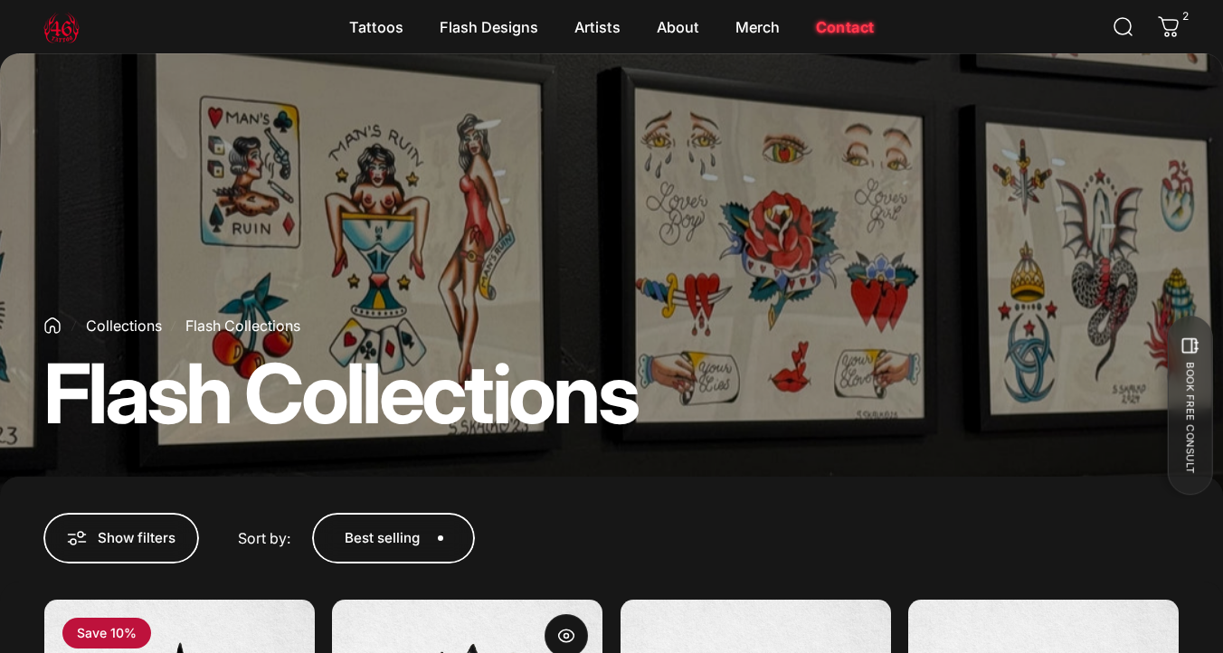
scroll to position [157, 0]
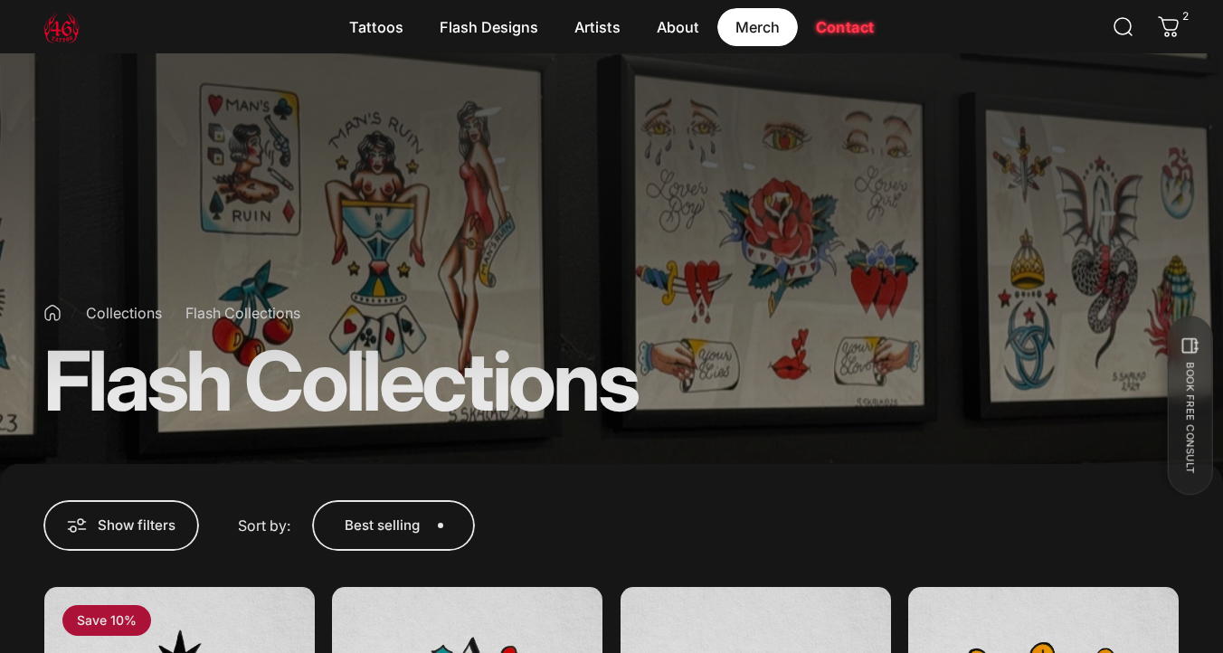
click at [758, 26] on magnet-element "Merch Merch" at bounding box center [757, 27] width 81 height 38
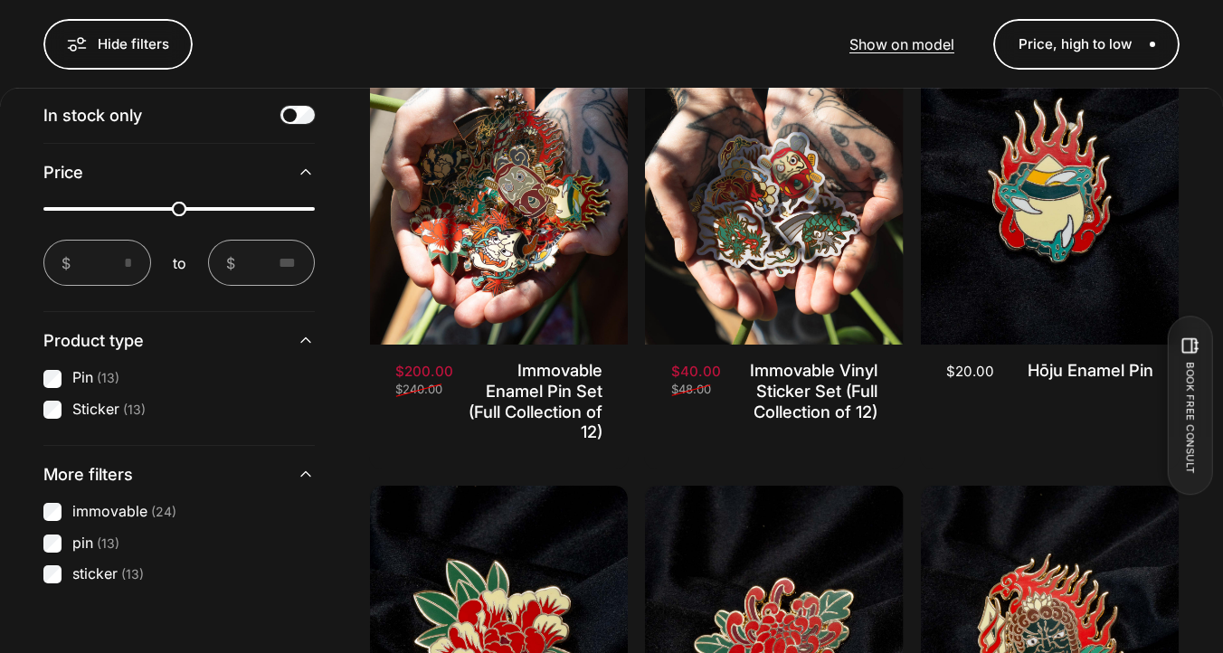
scroll to position [721, 0]
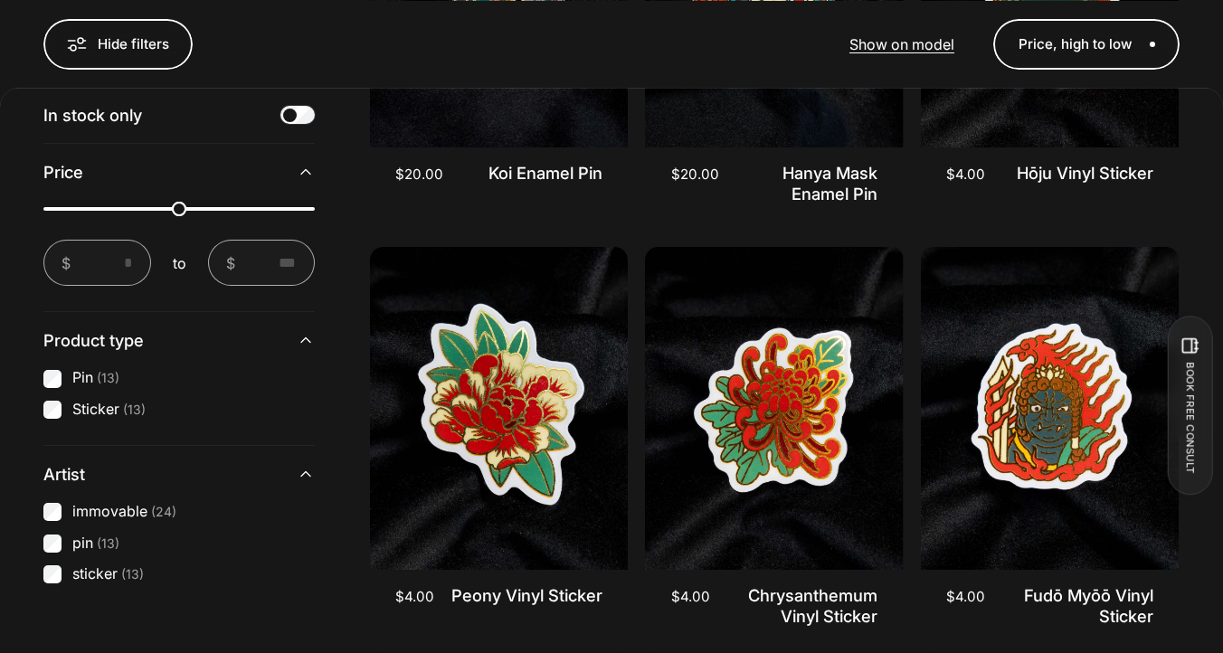
scroll to position [2641, 0]
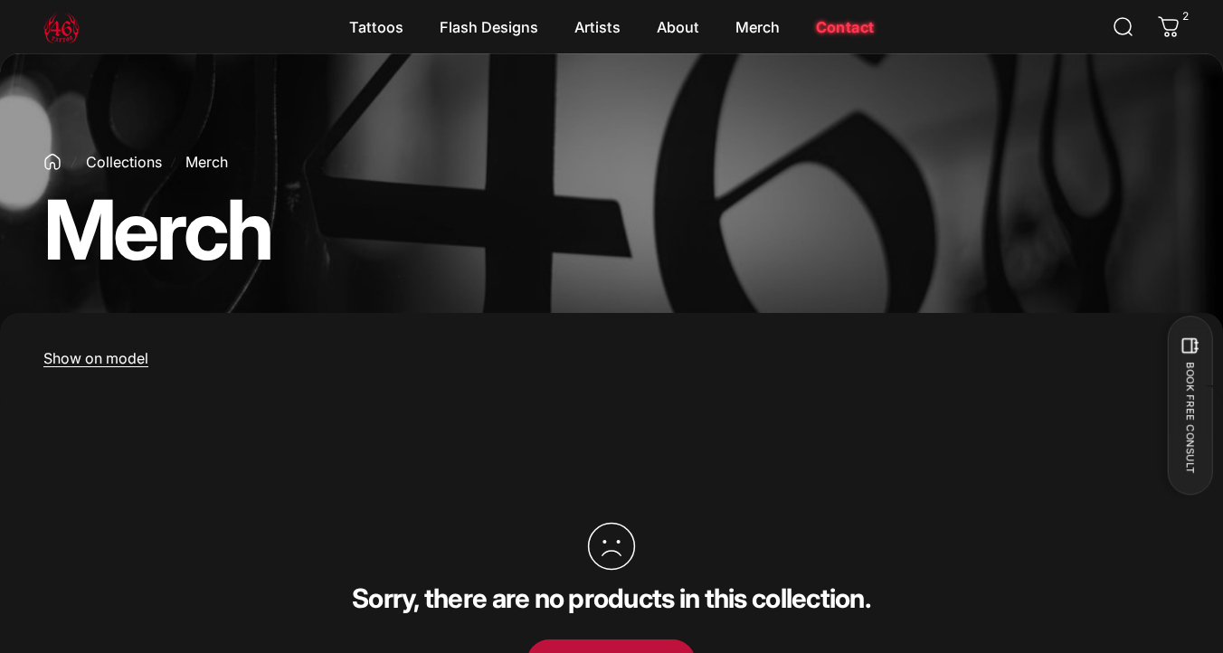
scroll to position [204, 0]
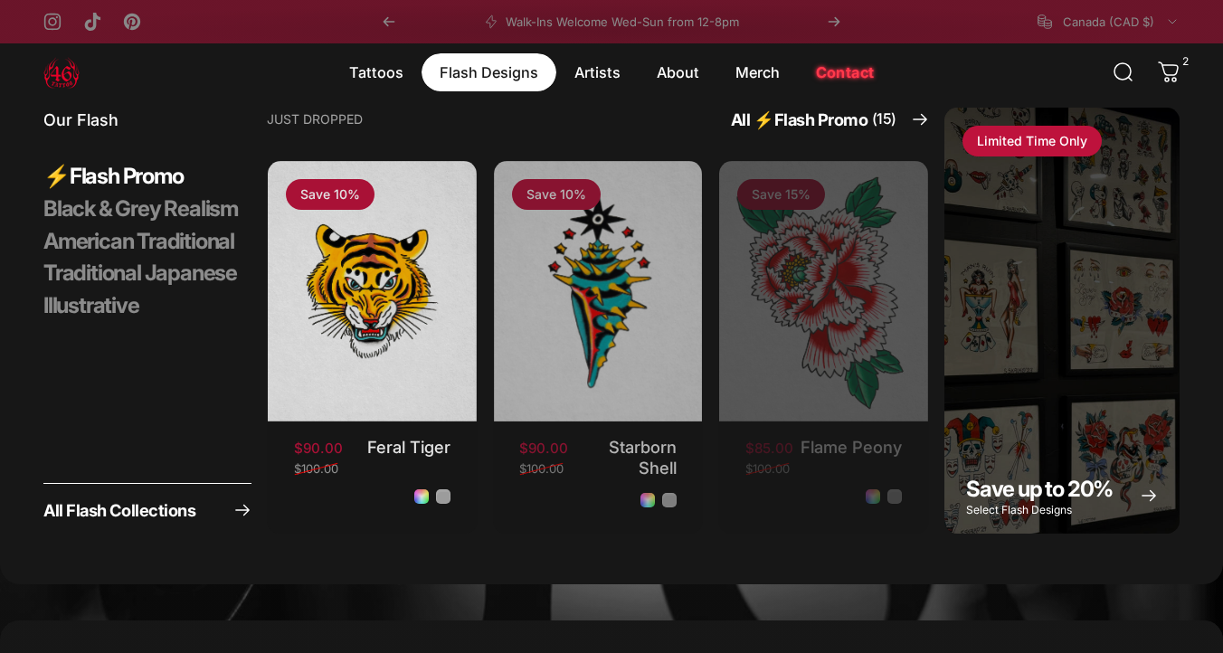
click at [481, 68] on magnet-element "Flash Designs Flash Designs" at bounding box center [489, 72] width 135 height 38
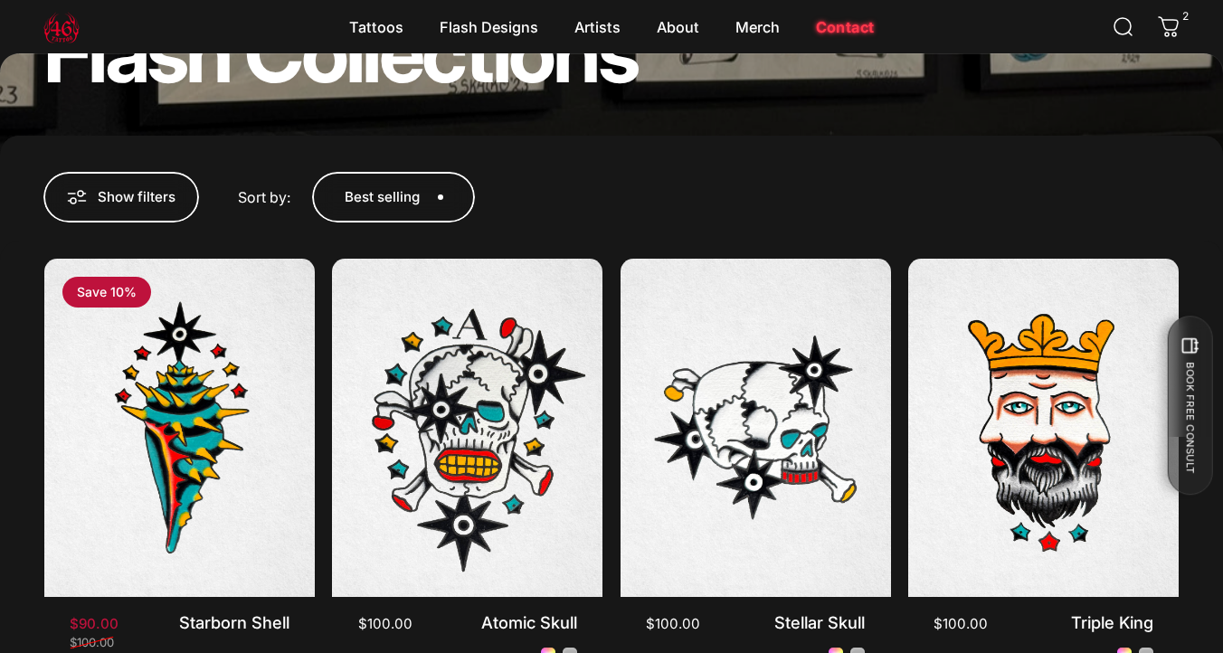
scroll to position [489, 0]
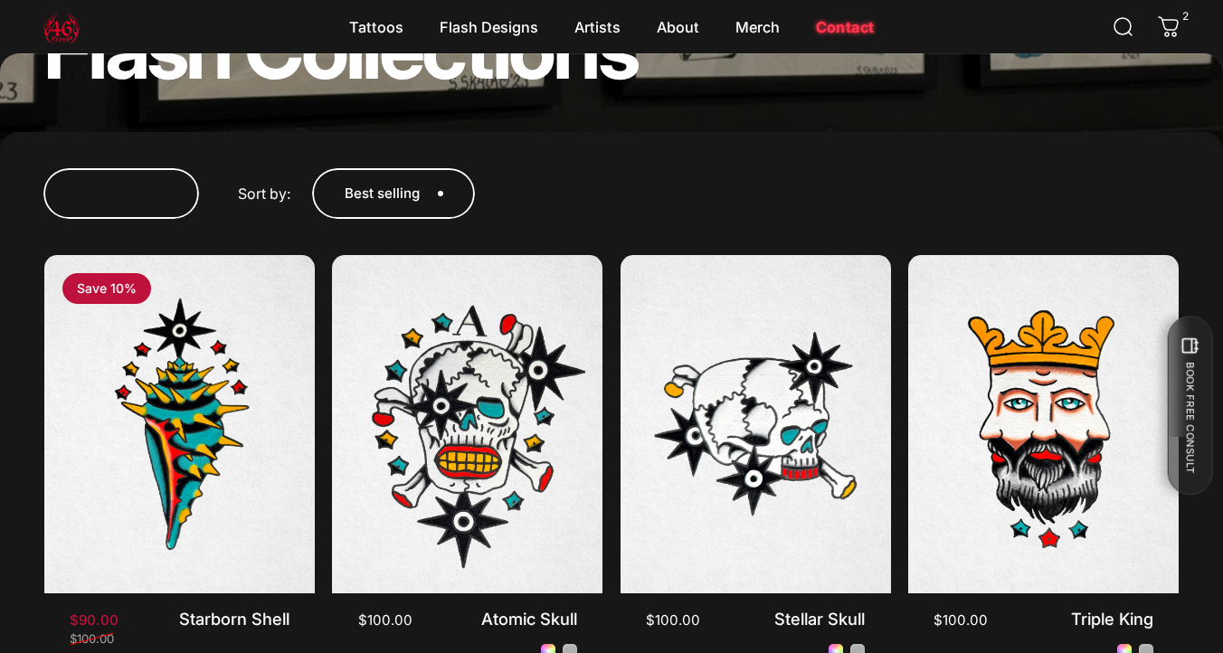
click at [158, 166] on span "button" at bounding box center [121, 115] width 233 height 101
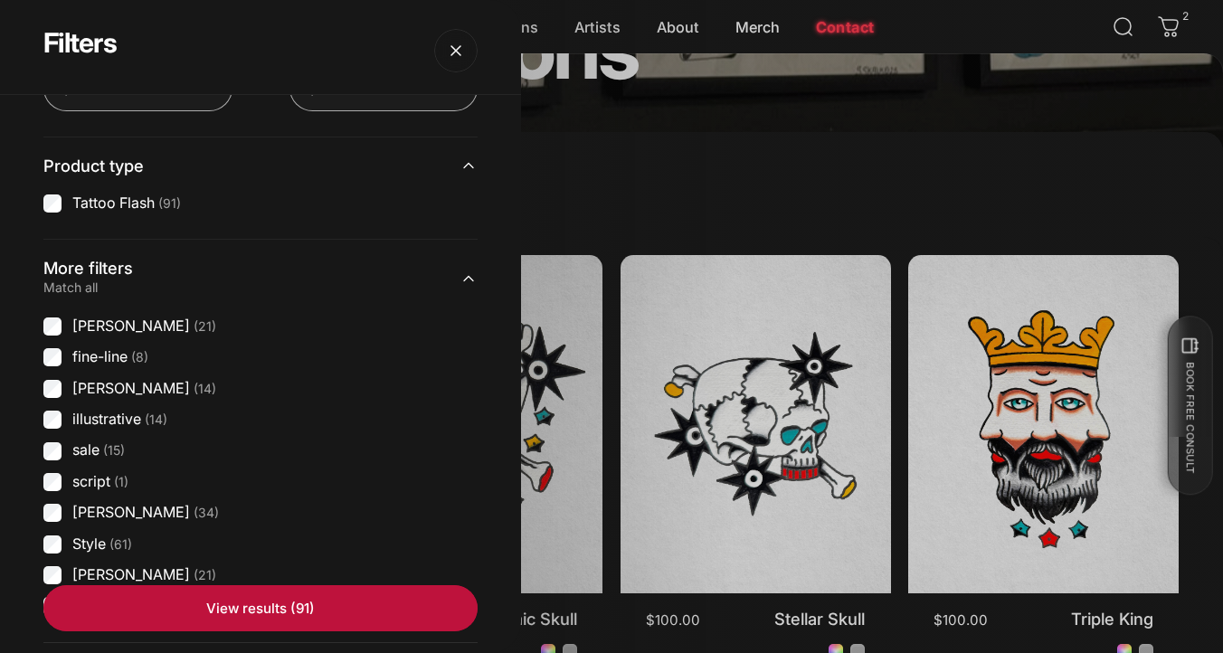
scroll to position [360, 0]
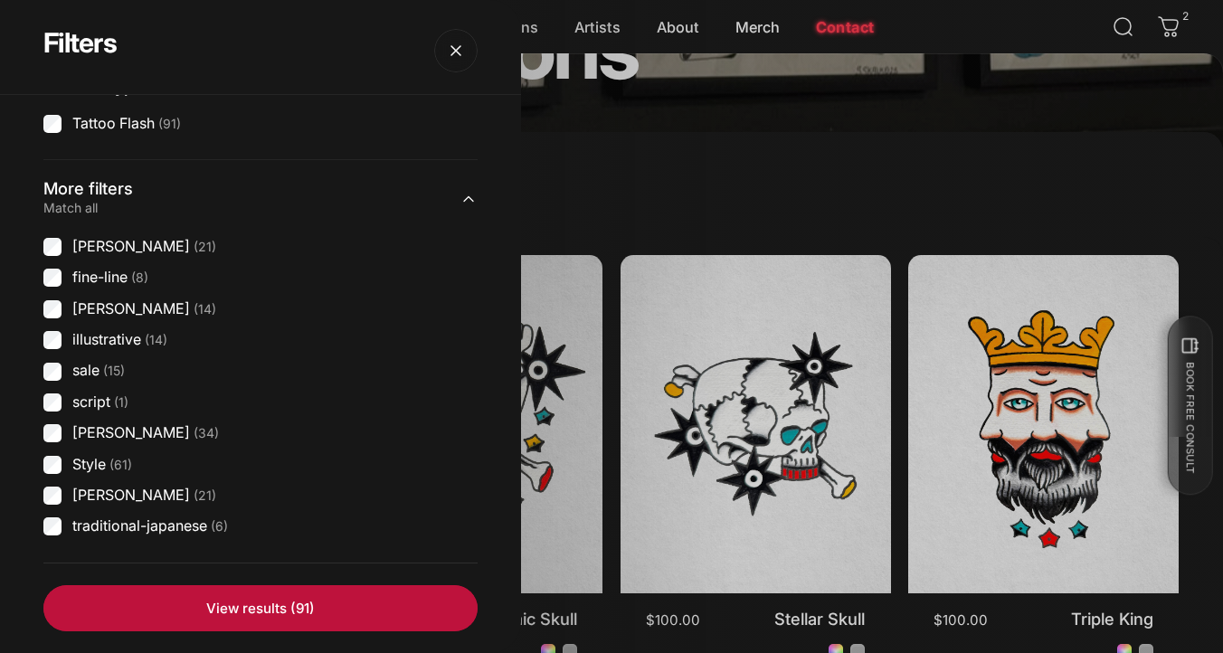
click at [95, 470] on label "Style (61)" at bounding box center [102, 465] width 60 height 20
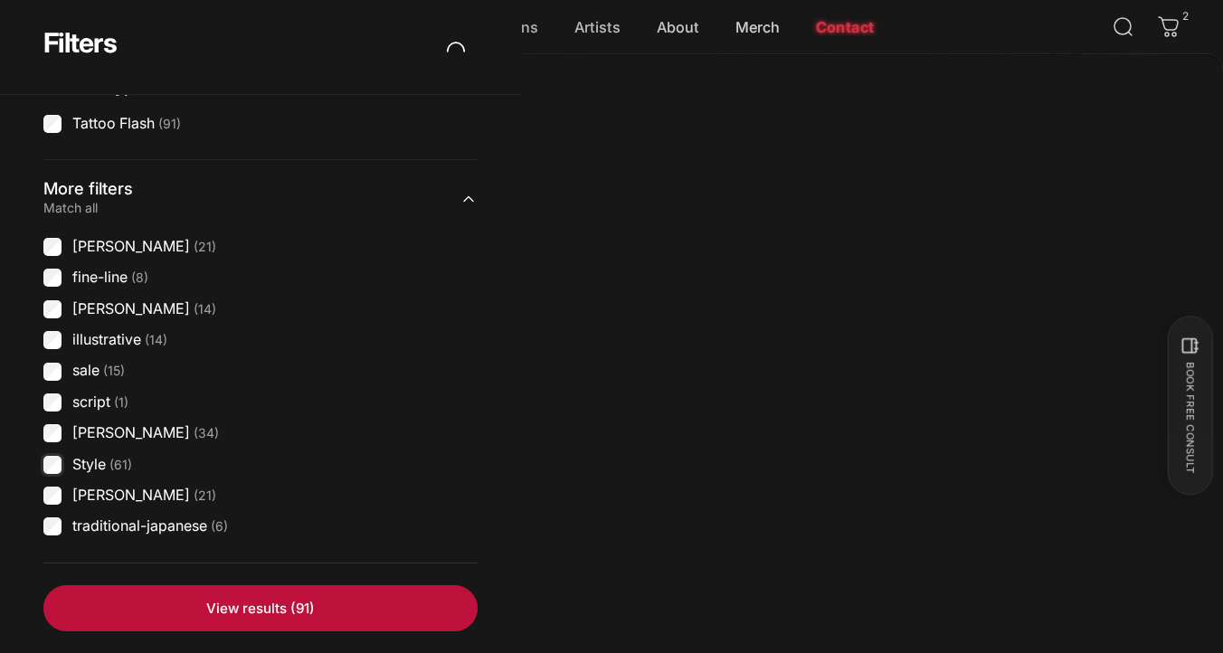
scroll to position [566, 0]
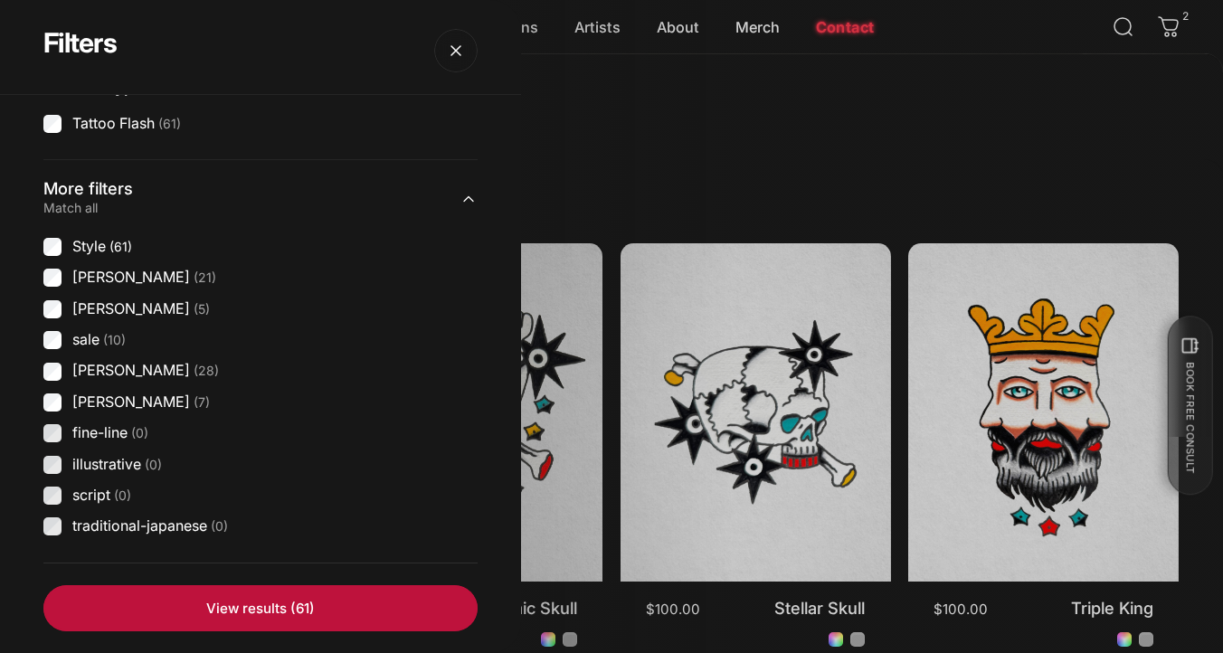
click at [109, 243] on label "Style (61)" at bounding box center [102, 247] width 60 height 20
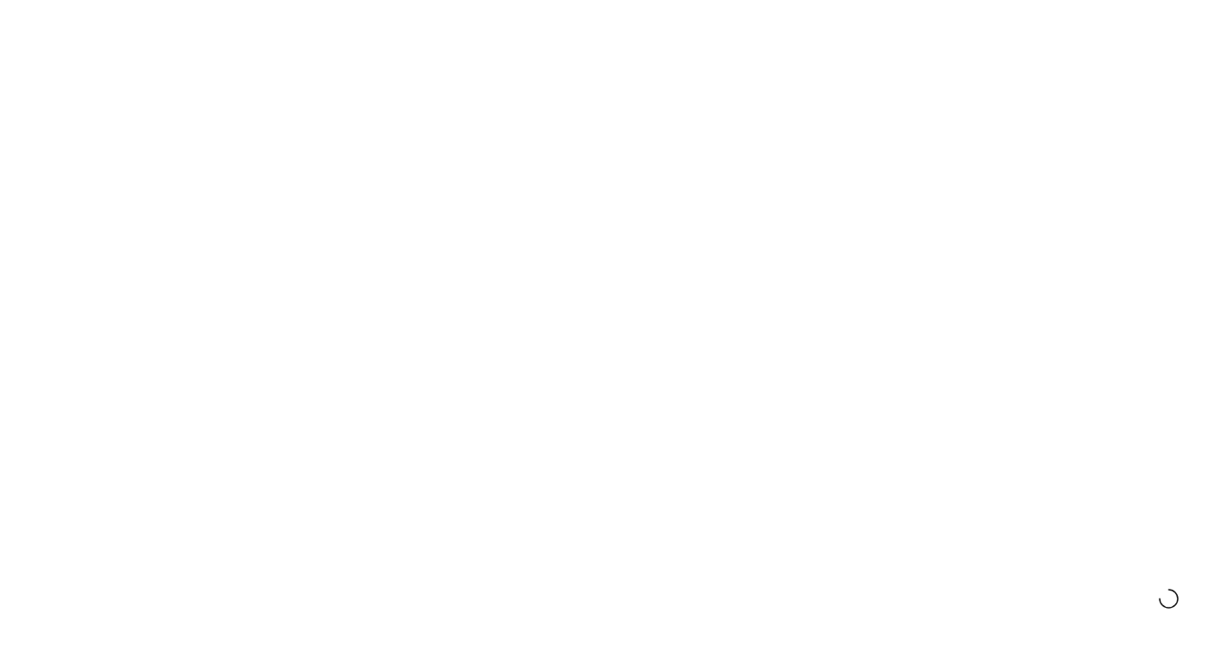
scroll to position [801, 0]
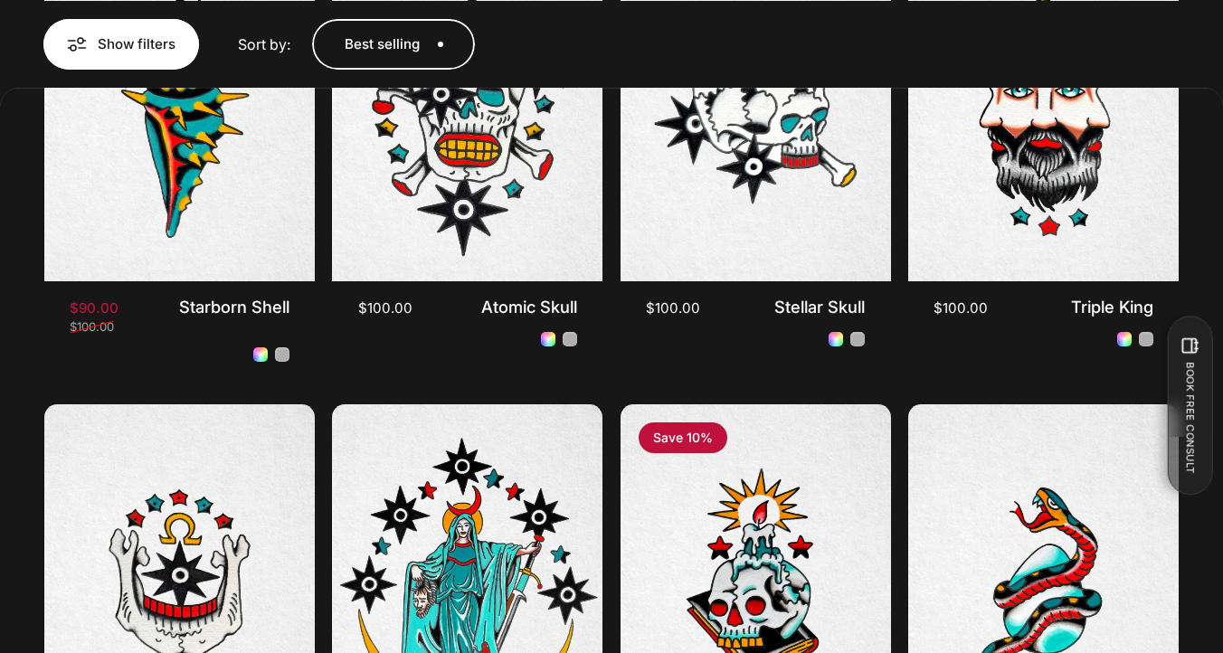
click at [74, 33] on span "button" at bounding box center [121, 43] width 233 height 101
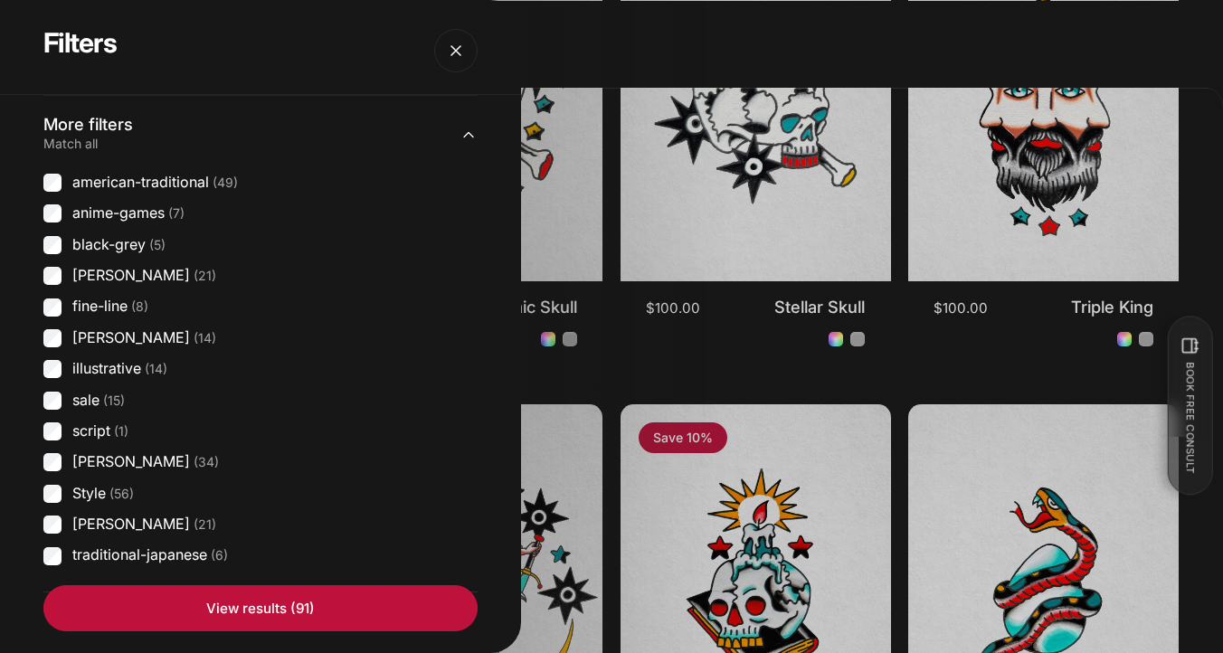
scroll to position [453, 0]
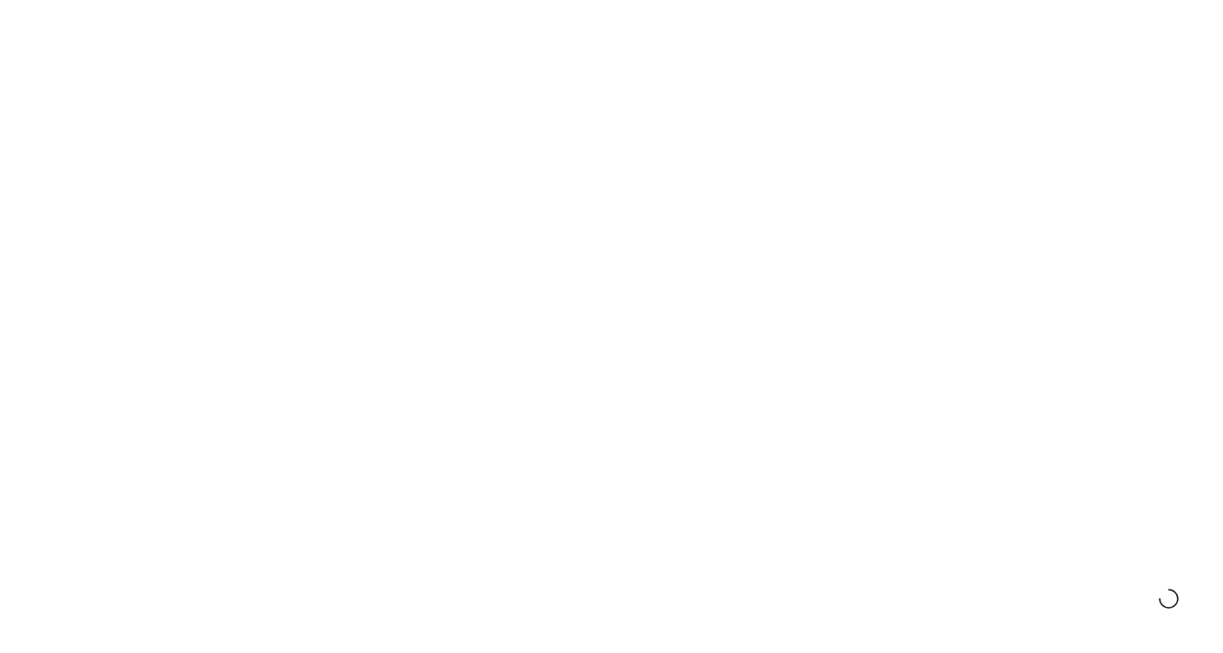
scroll to position [1202, 0]
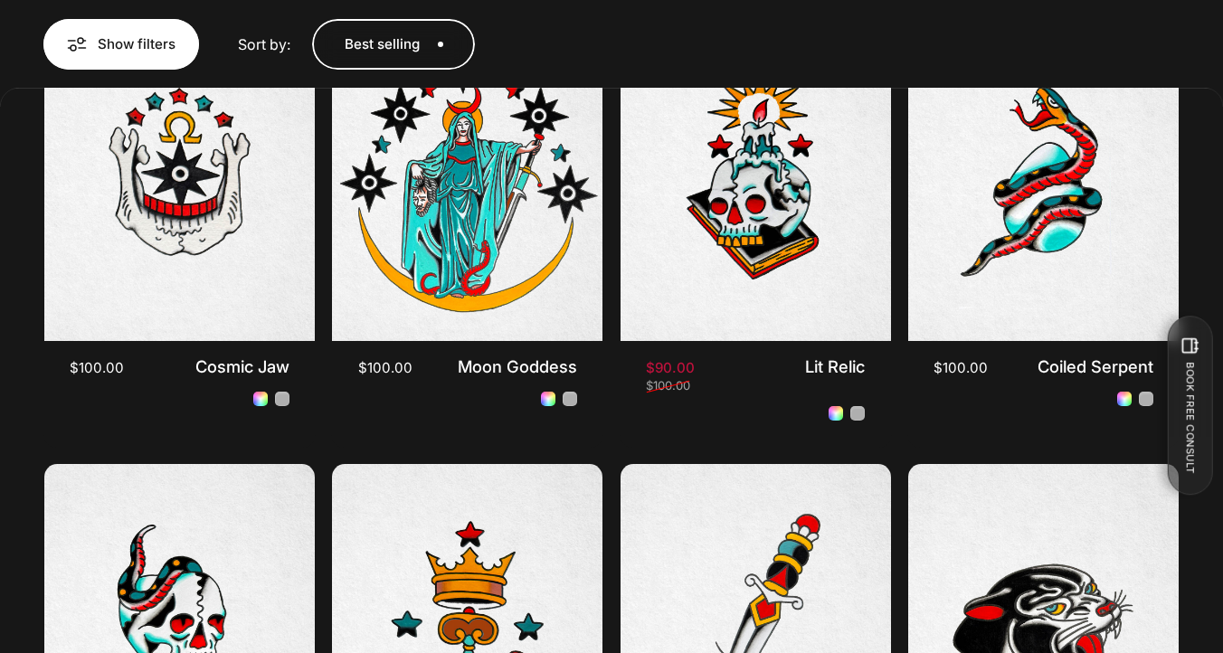
click at [143, 29] on button "Show filters 0" at bounding box center [121, 43] width 156 height 51
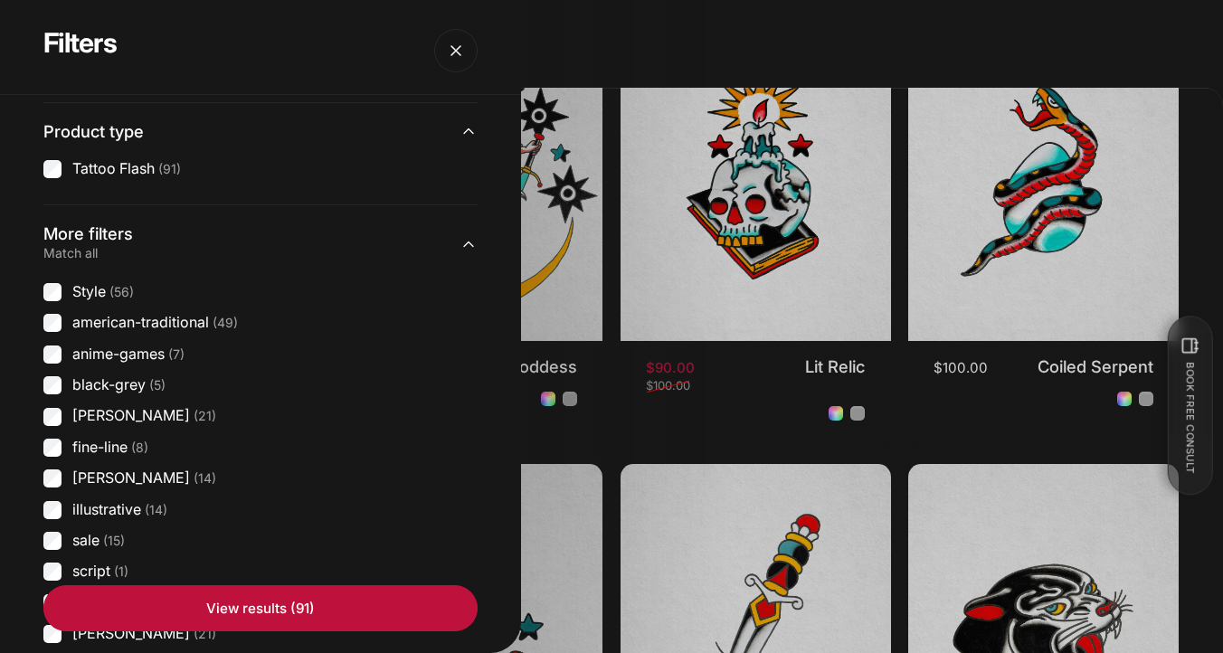
scroll to position [453, 0]
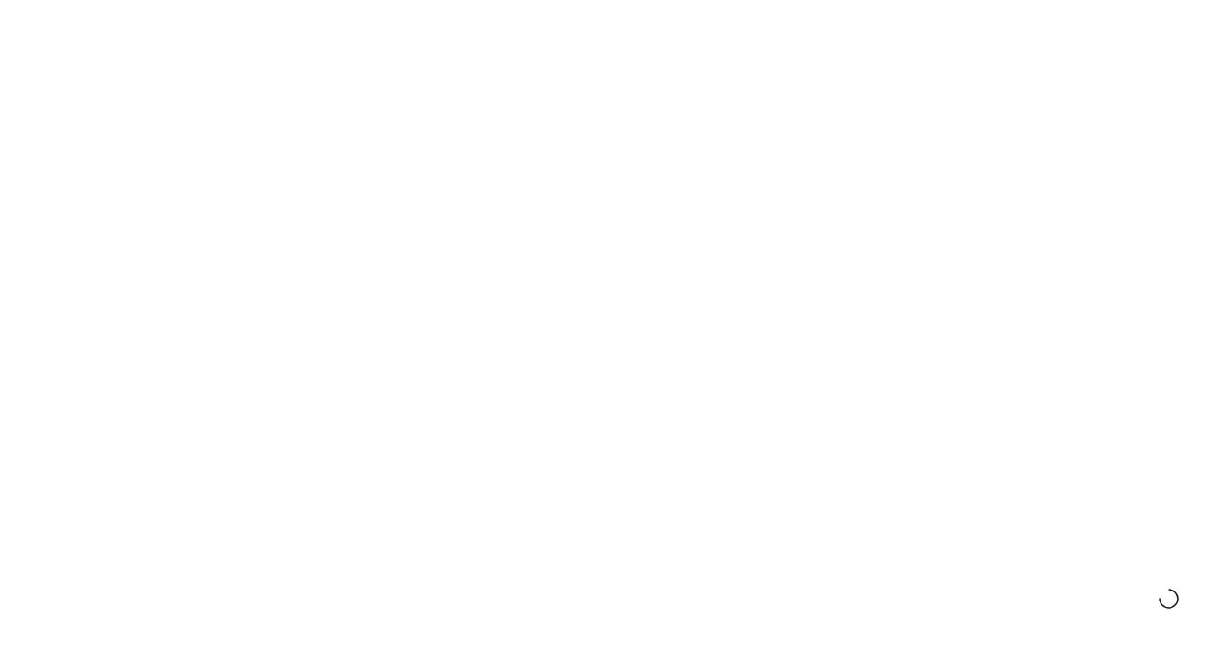
scroll to position [1202, 0]
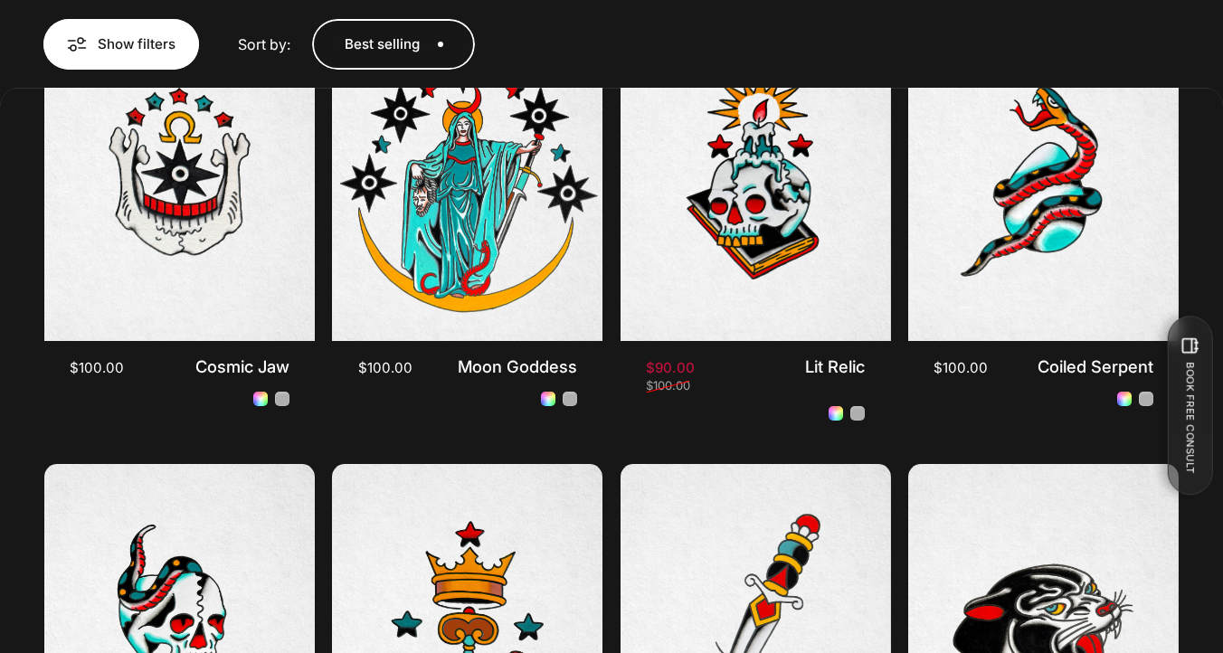
click at [128, 25] on button "Show filters 0" at bounding box center [121, 43] width 156 height 51
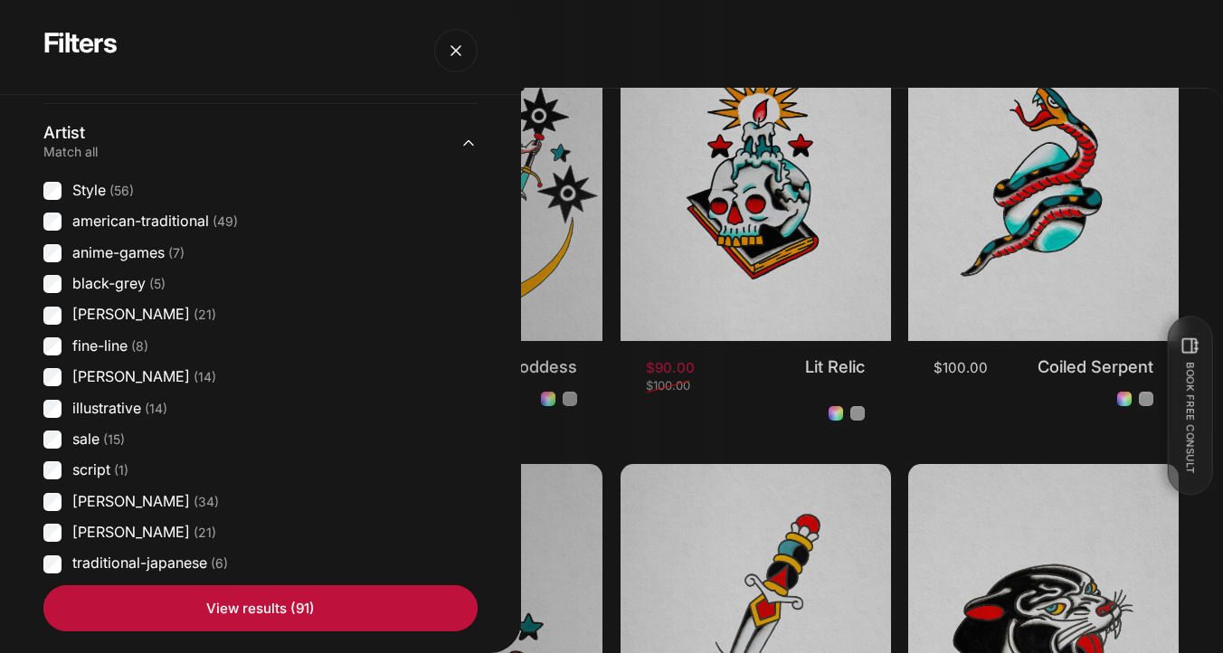
scroll to position [409, 0]
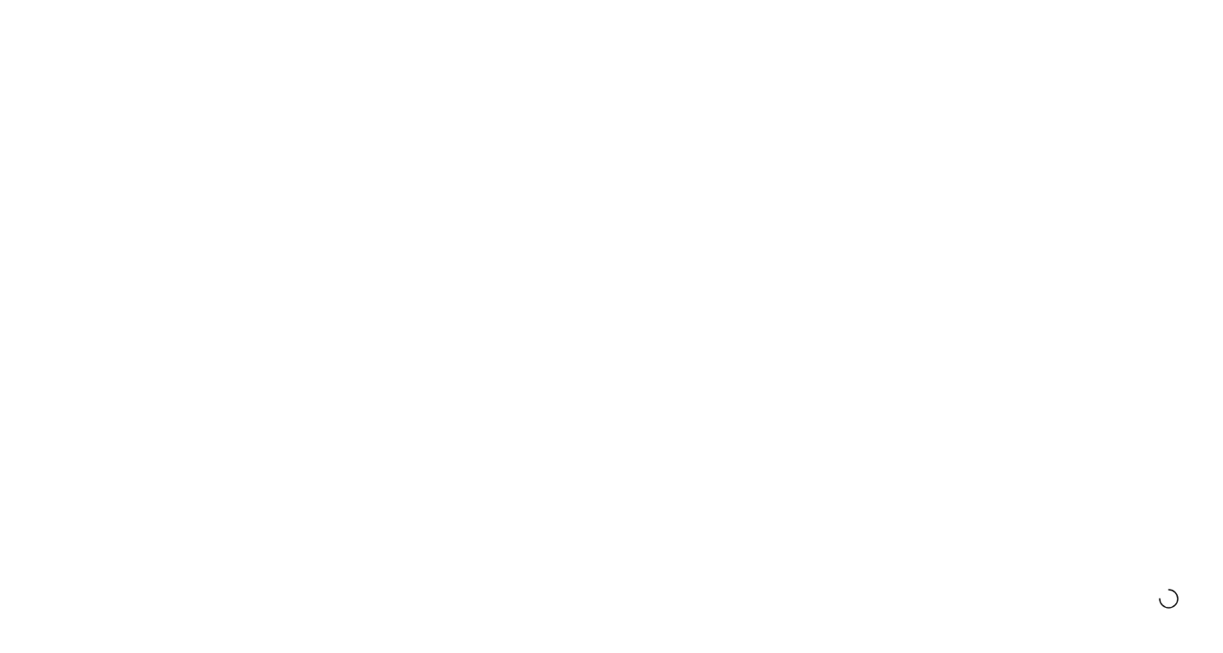
scroll to position [1202, 0]
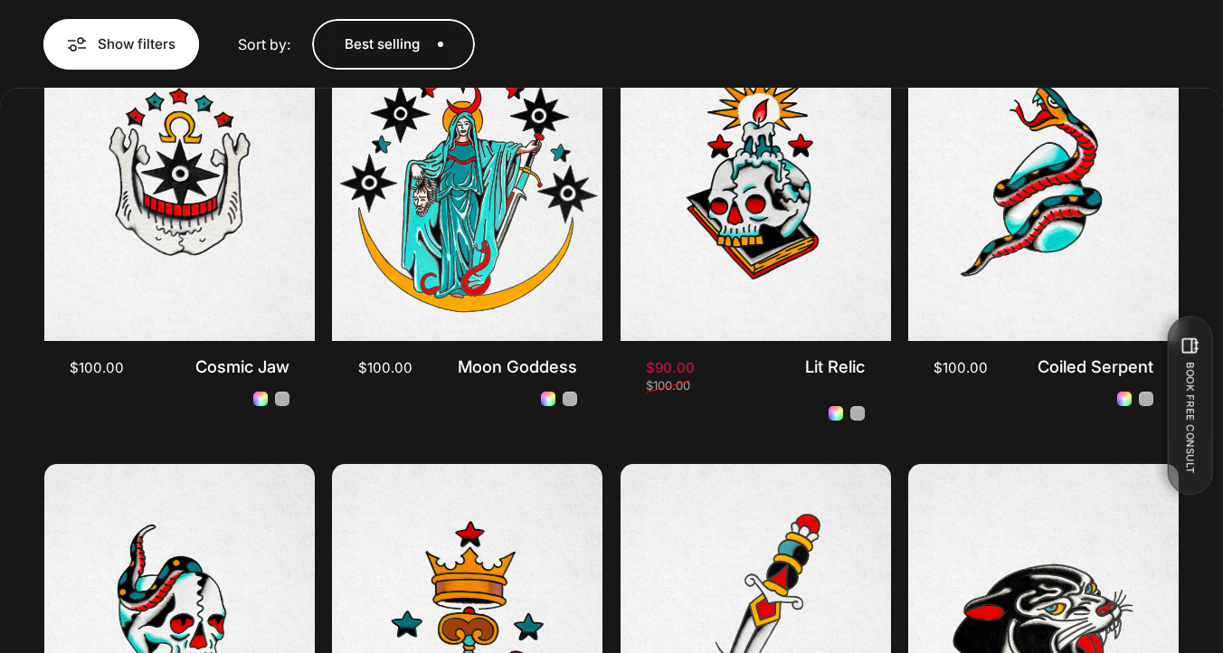
click at [123, 66] on span "button" at bounding box center [121, 43] width 233 height 101
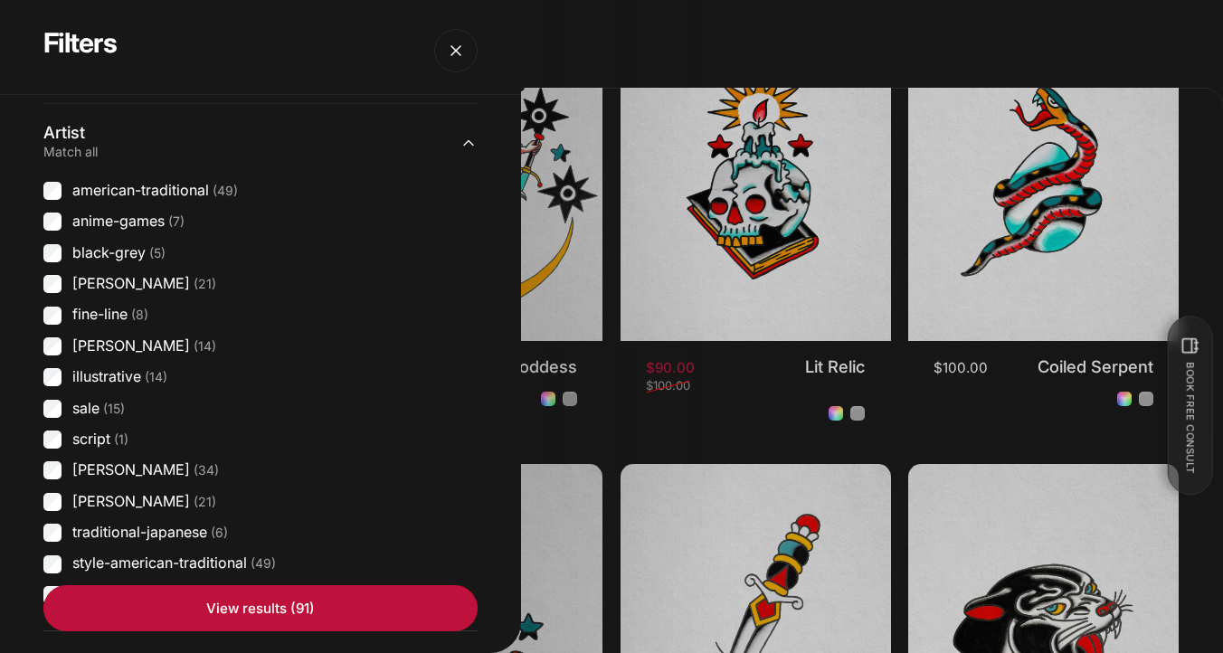
scroll to position [451, 0]
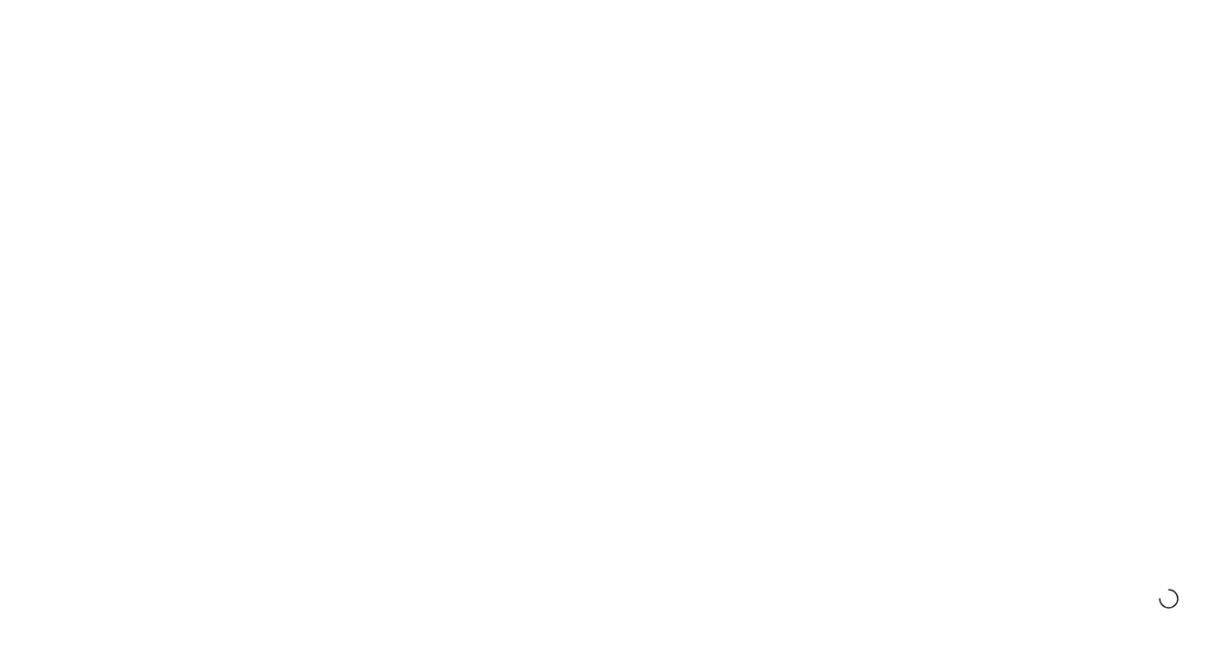
scroll to position [1202, 0]
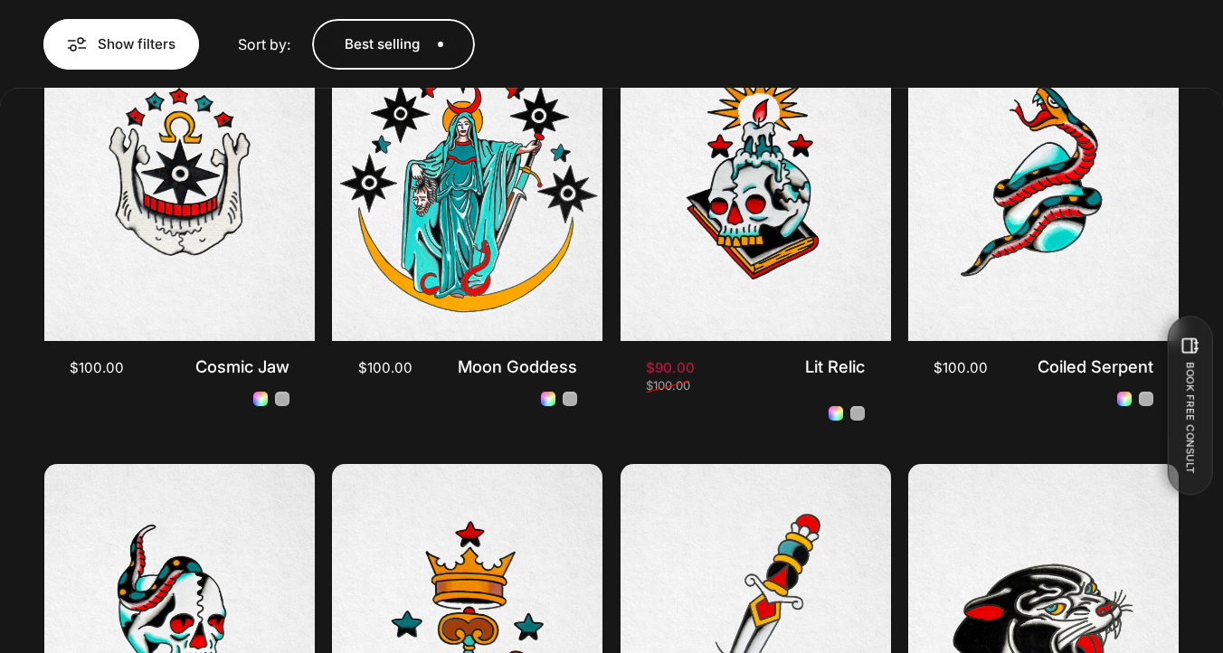
click at [107, 55] on button "Show filters 0" at bounding box center [121, 43] width 156 height 51
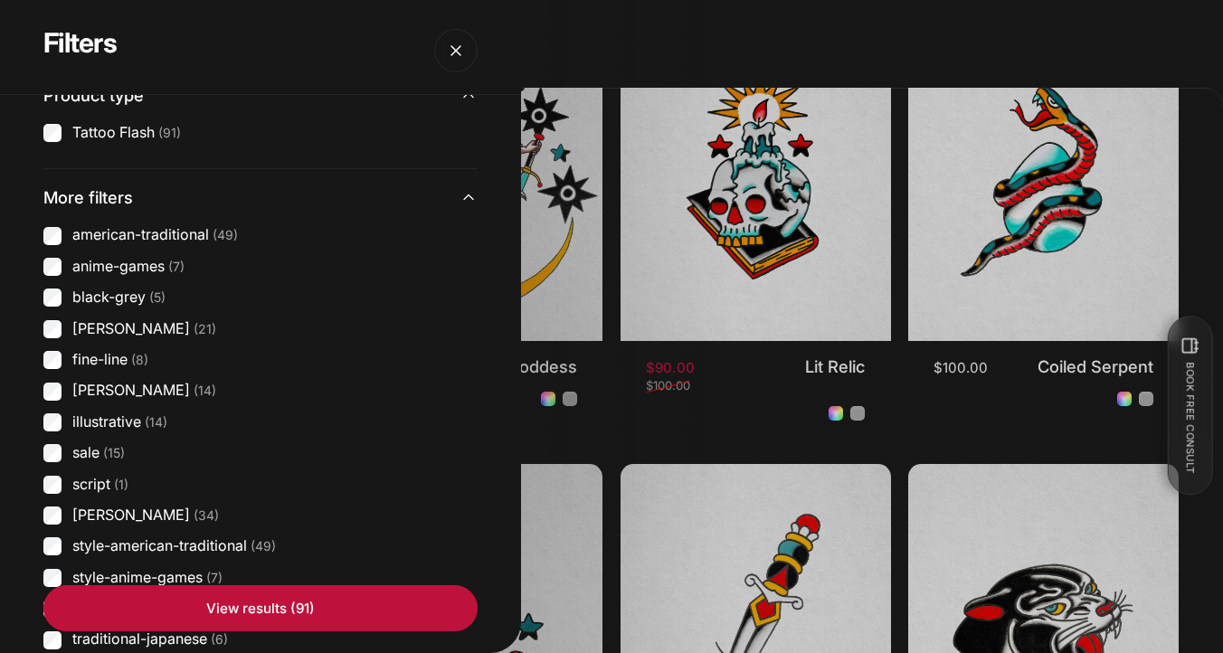
scroll to position [464, 0]
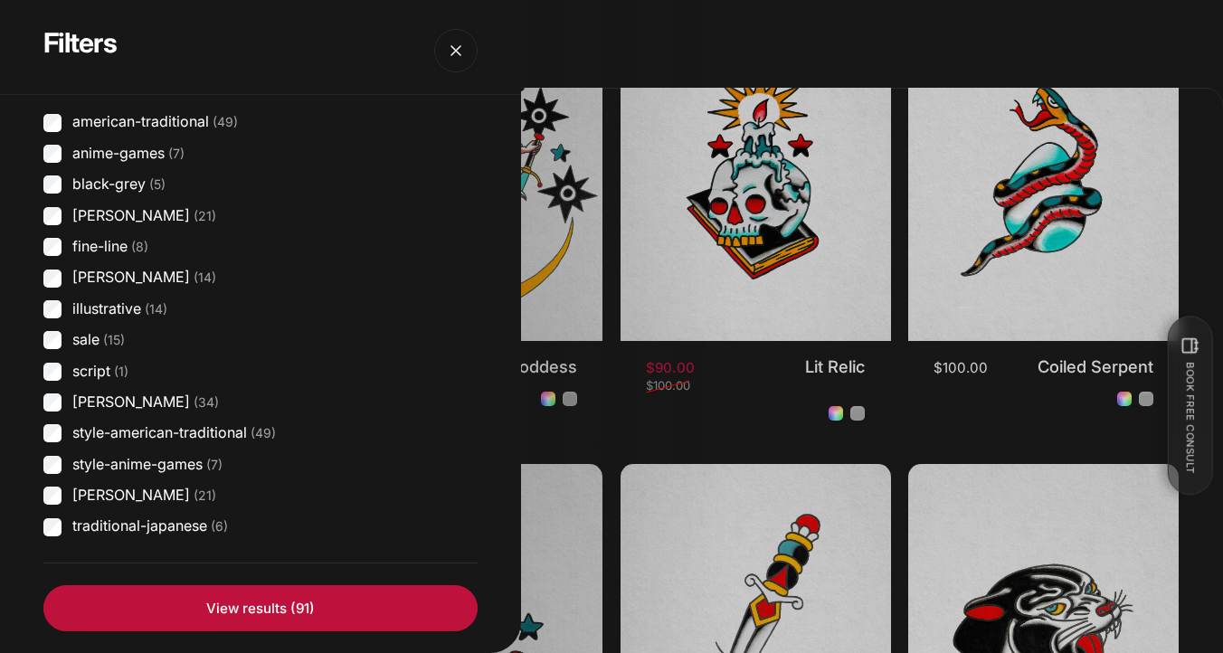
click at [190, 462] on label "style-anime-games (7)" at bounding box center [147, 465] width 150 height 20
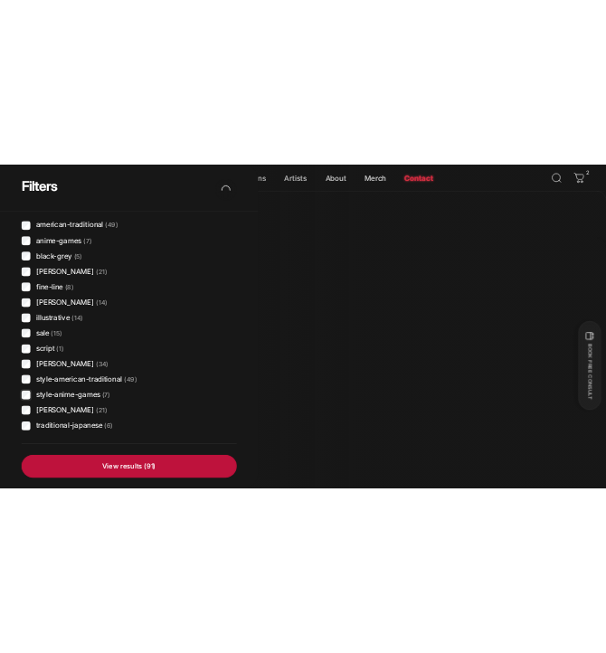
scroll to position [566, 0]
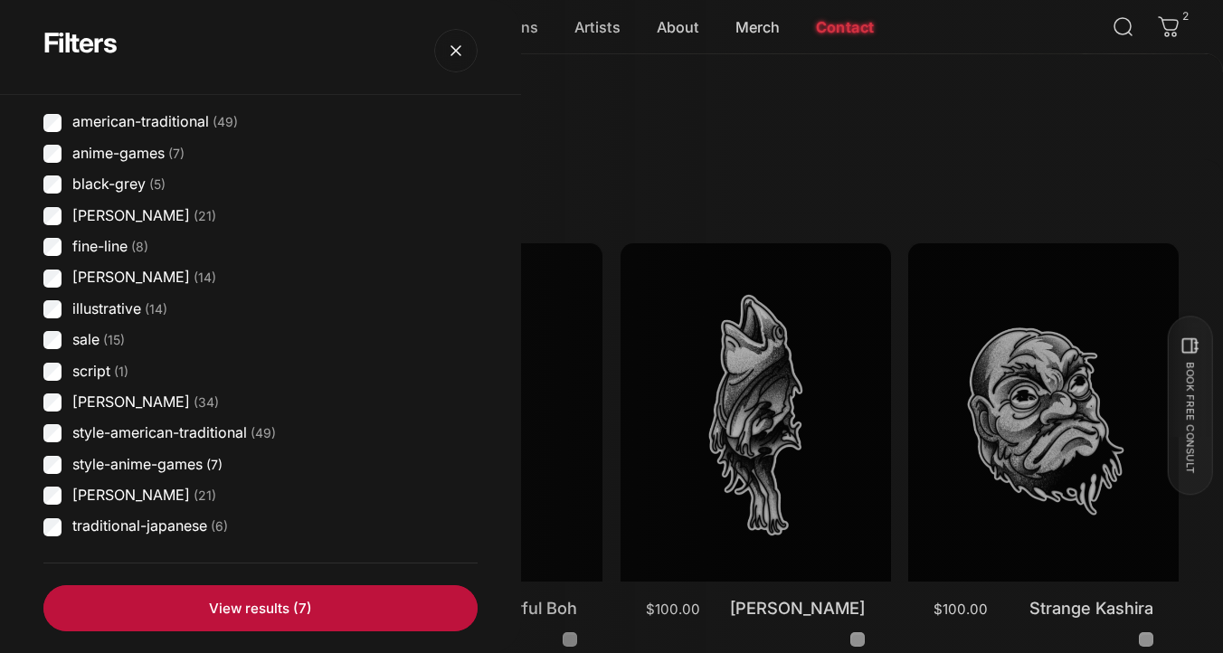
click at [183, 432] on label "style-american-traditional (49)" at bounding box center [174, 433] width 204 height 20
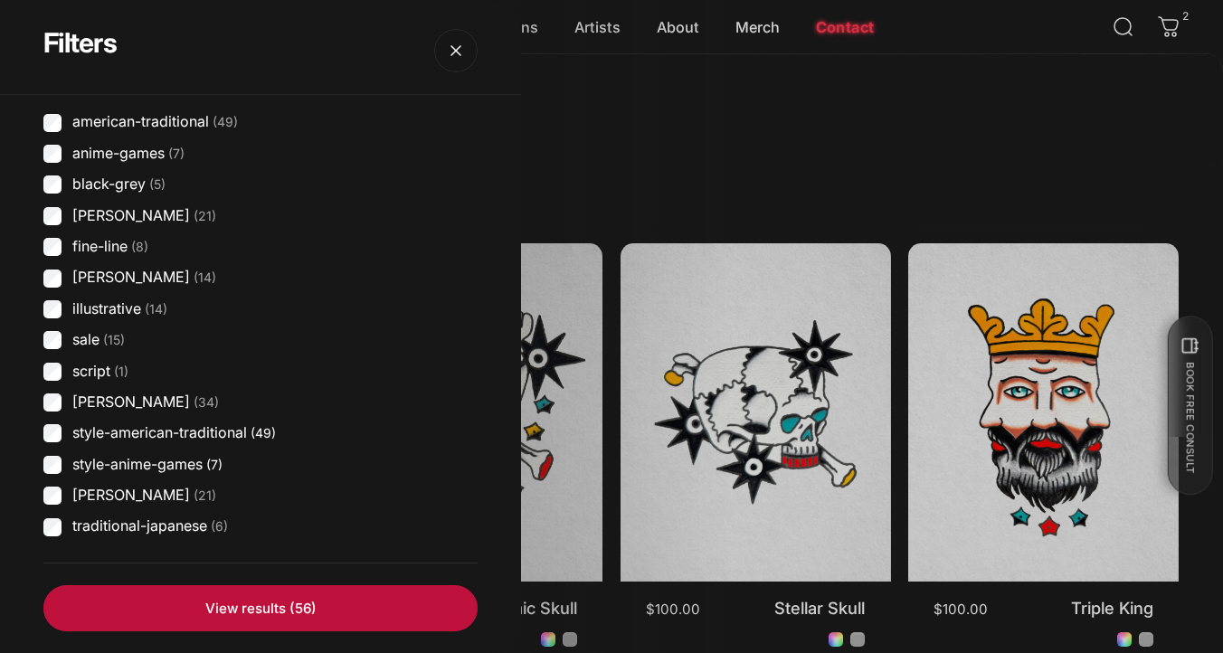
click at [138, 460] on label "style-anime-games (7)" at bounding box center [147, 465] width 150 height 20
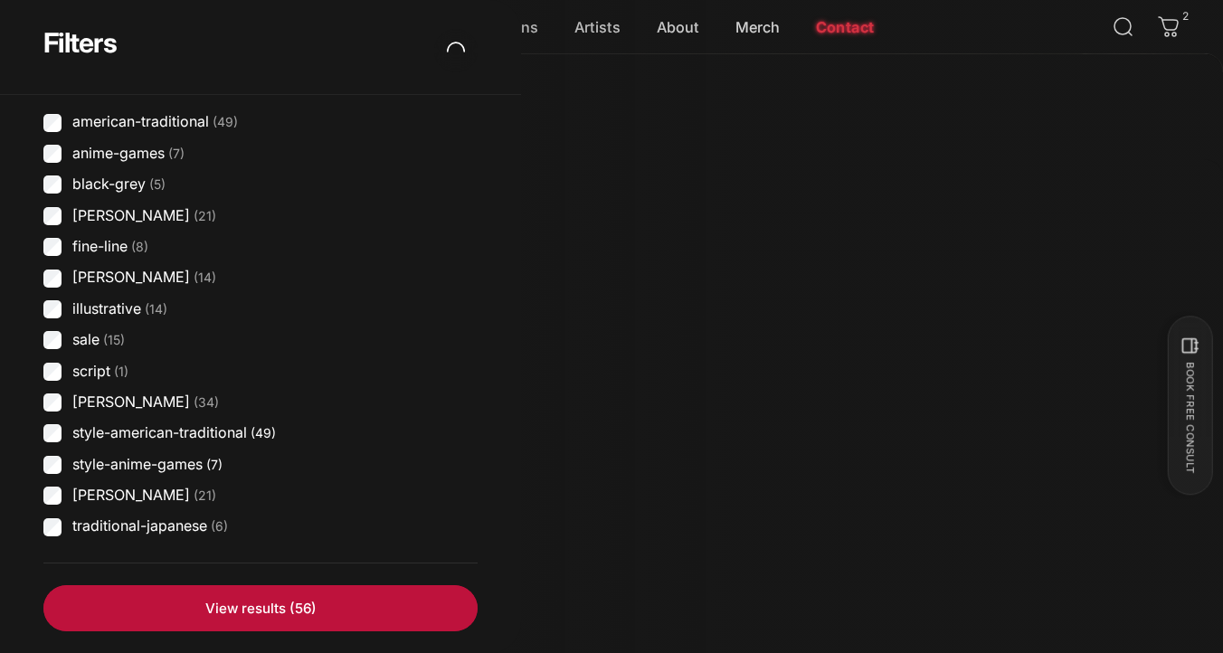
click at [138, 439] on label "style-american-traditional (49)" at bounding box center [174, 433] width 204 height 20
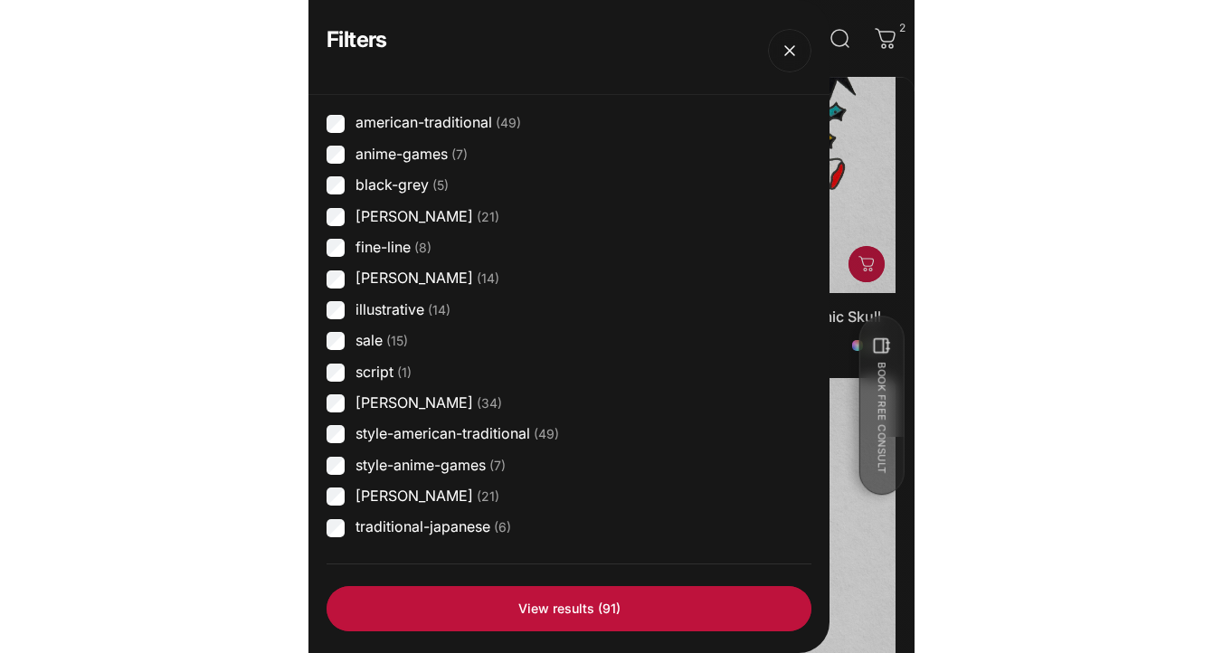
scroll to position [447, 0]
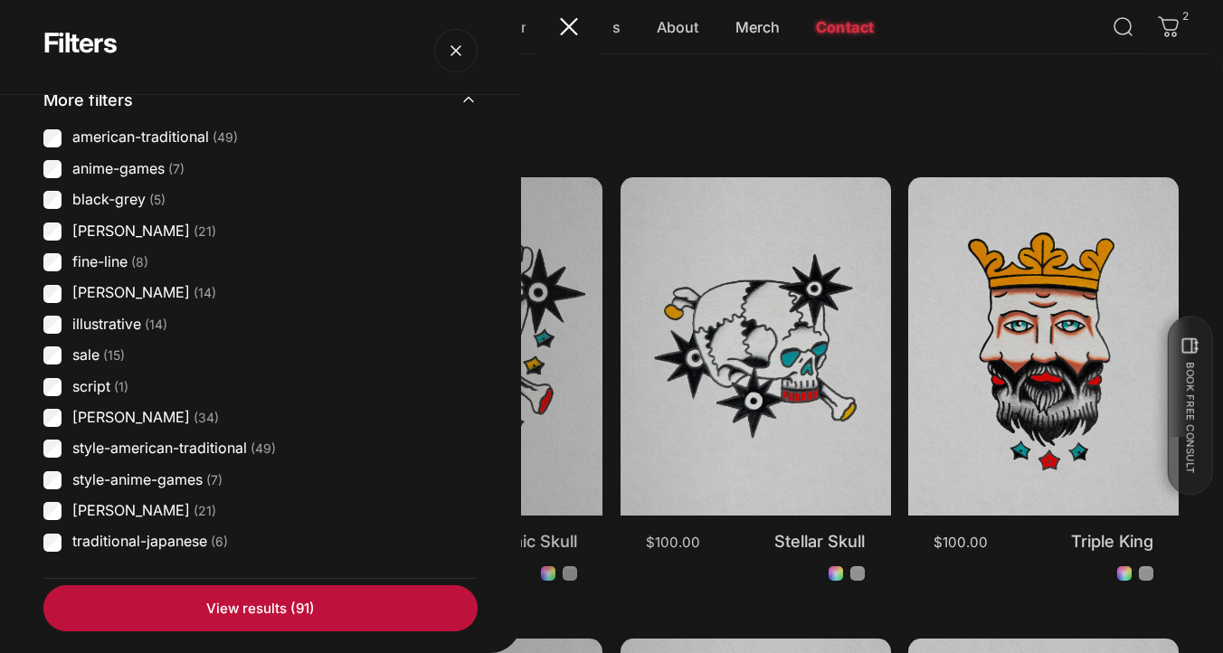
click at [565, 36] on overlay-element "Filters" at bounding box center [611, 326] width 1223 height 653
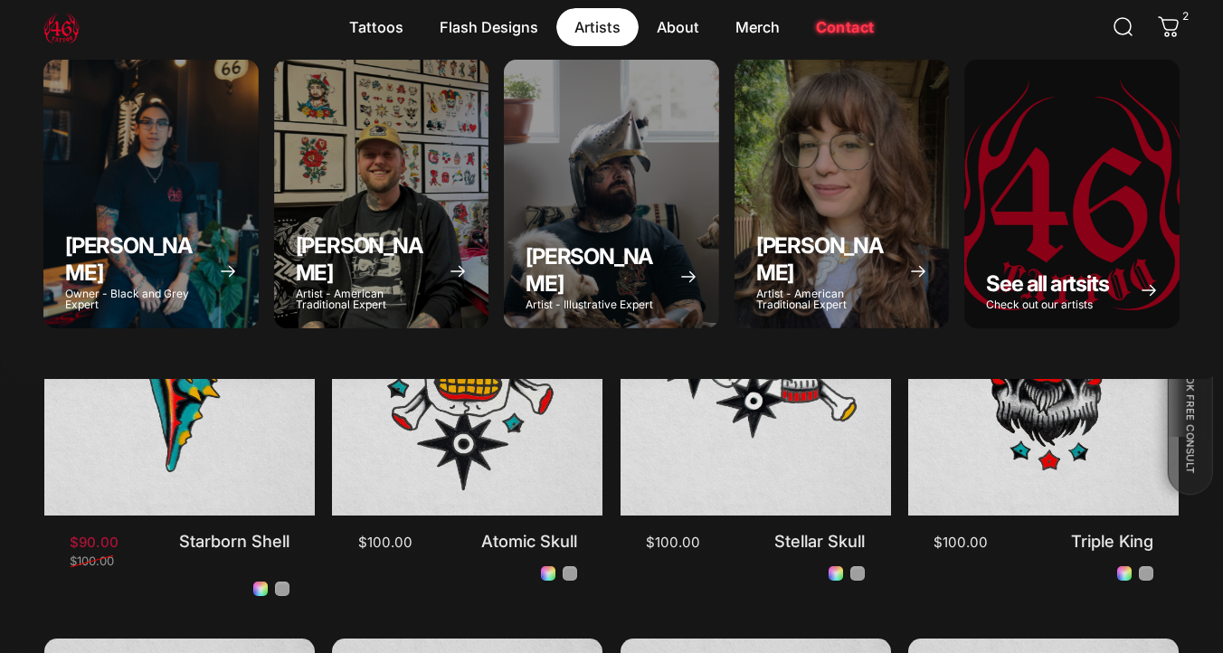
click at [593, 26] on magnet-element "Artists Artists" at bounding box center [597, 27] width 82 height 38
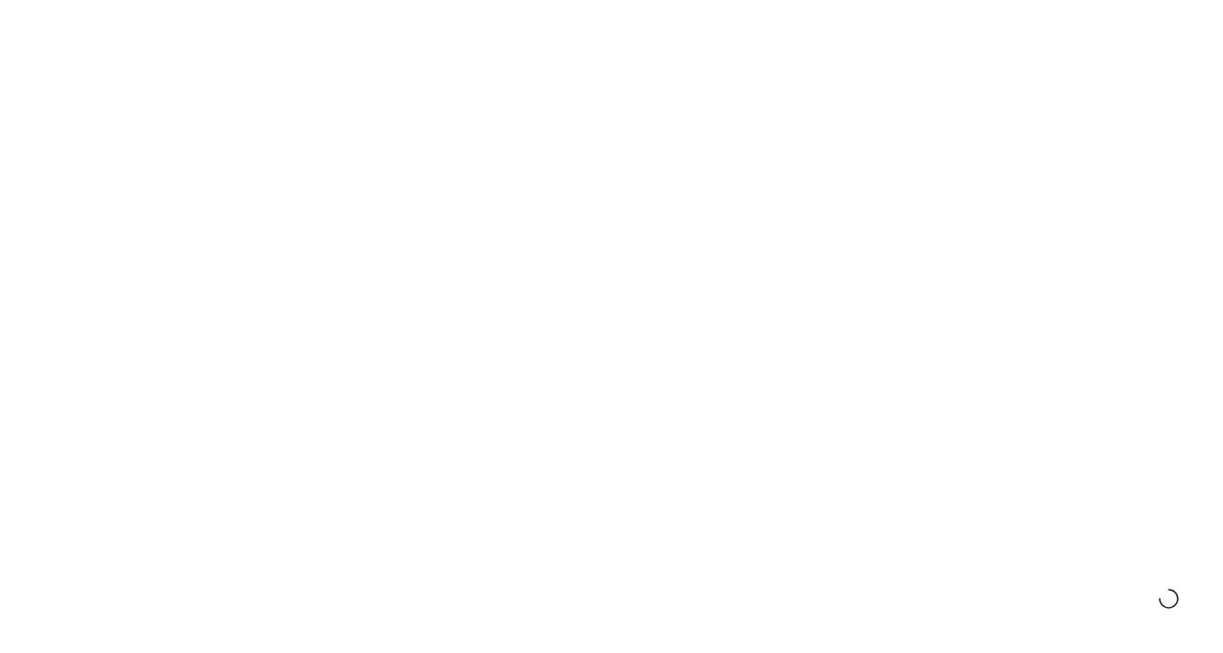
click at [590, 26] on p "World Class Artists" at bounding box center [622, 21] width 106 height 14
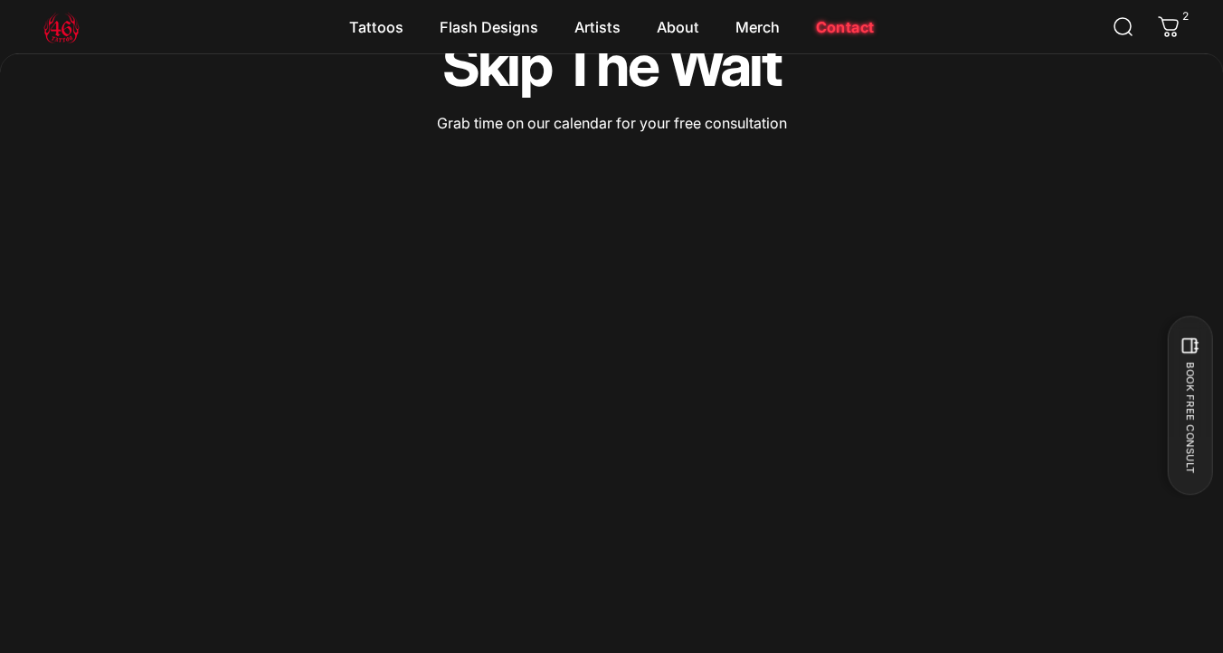
scroll to position [678, 0]
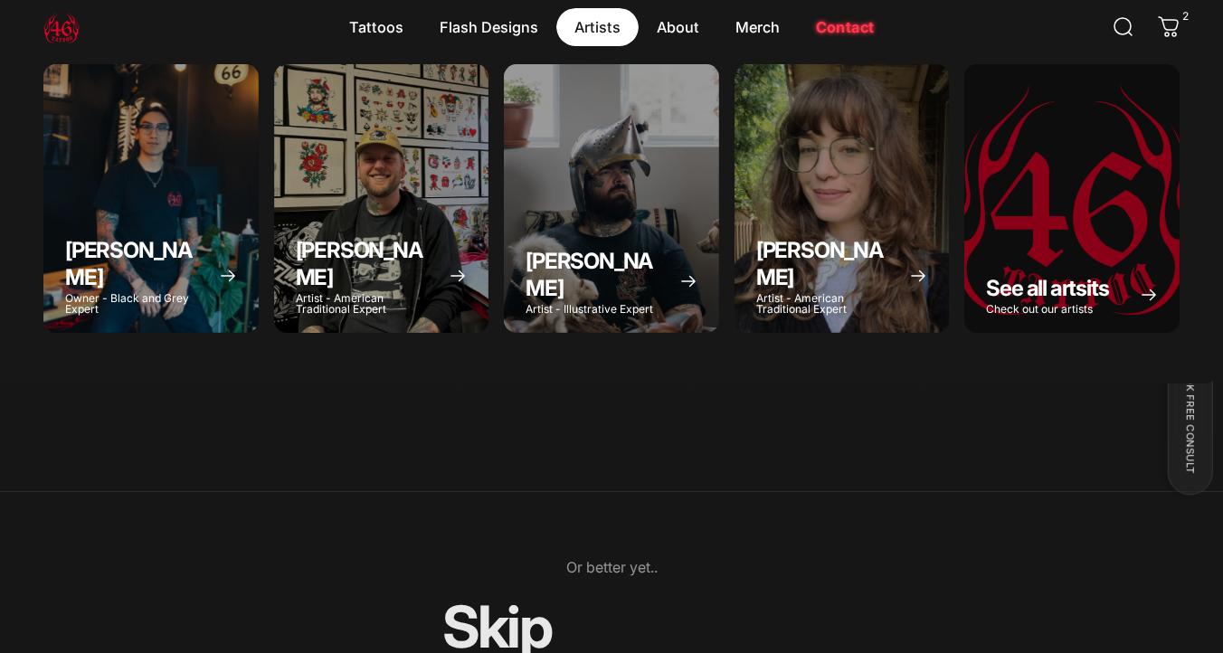
click at [604, 32] on magnet-element "Artists Artists" at bounding box center [597, 27] width 82 height 38
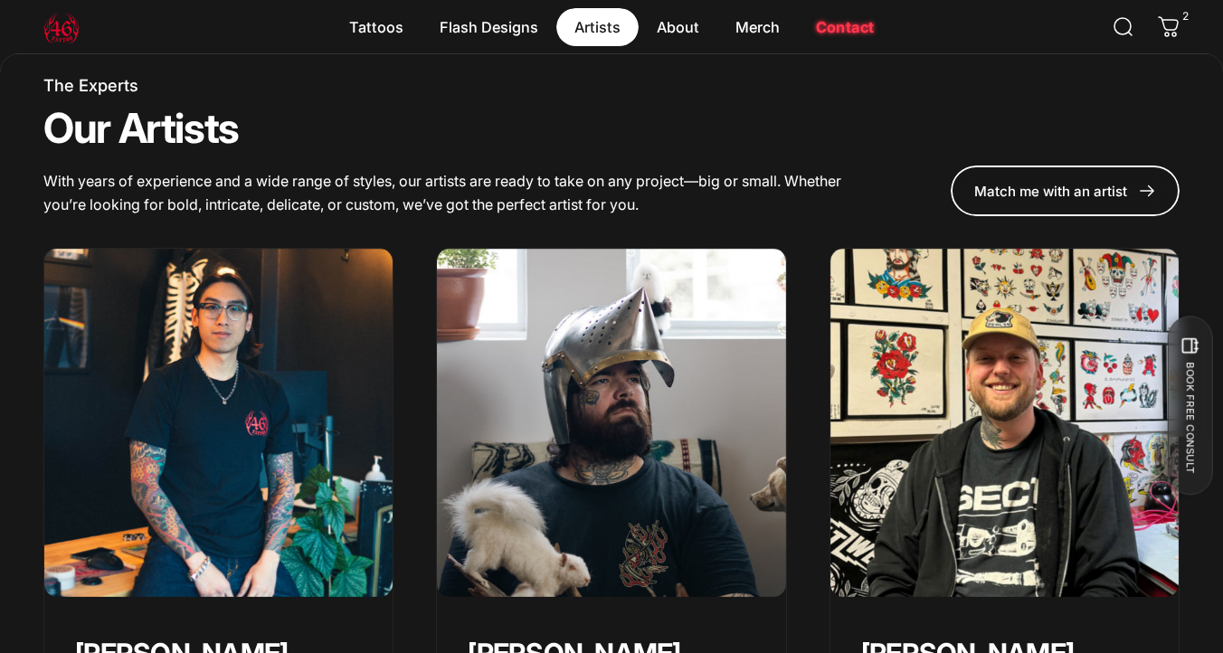
scroll to position [837, 0]
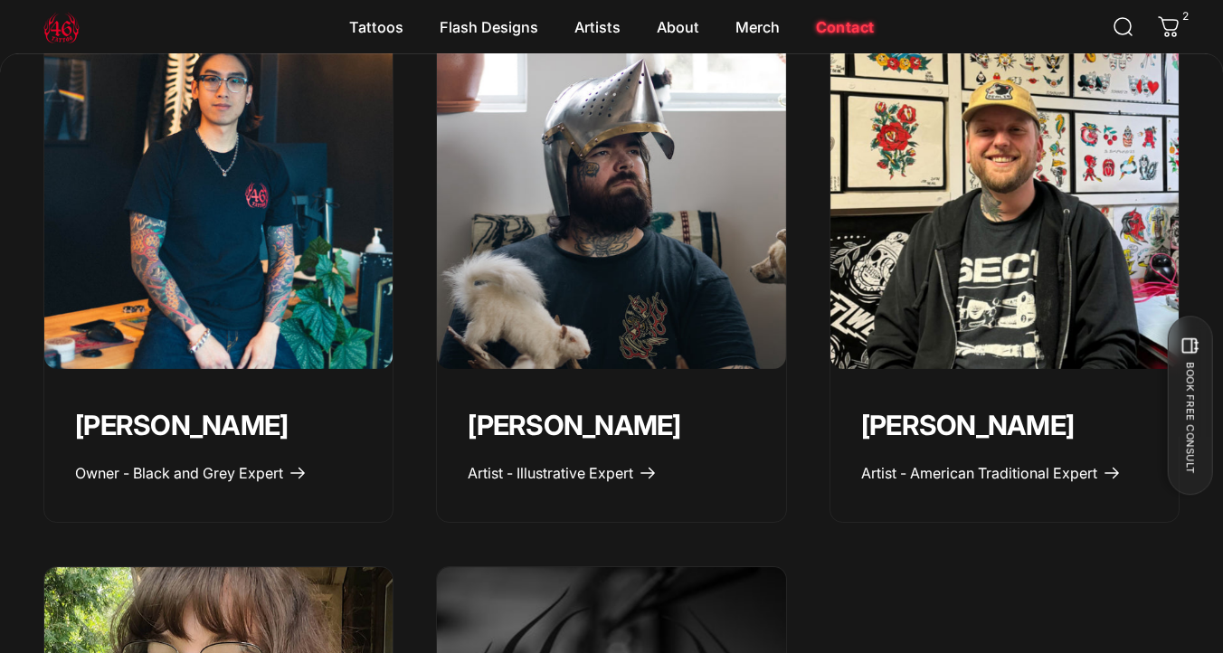
drag, startPoint x: 711, startPoint y: 426, endPoint x: 453, endPoint y: 422, distance: 257.9
click at [453, 422] on div "Taivas Jättiläinen Artist - Illustrative Expert" at bounding box center [611, 457] width 348 height 132
copy p "[PERSON_NAME]"
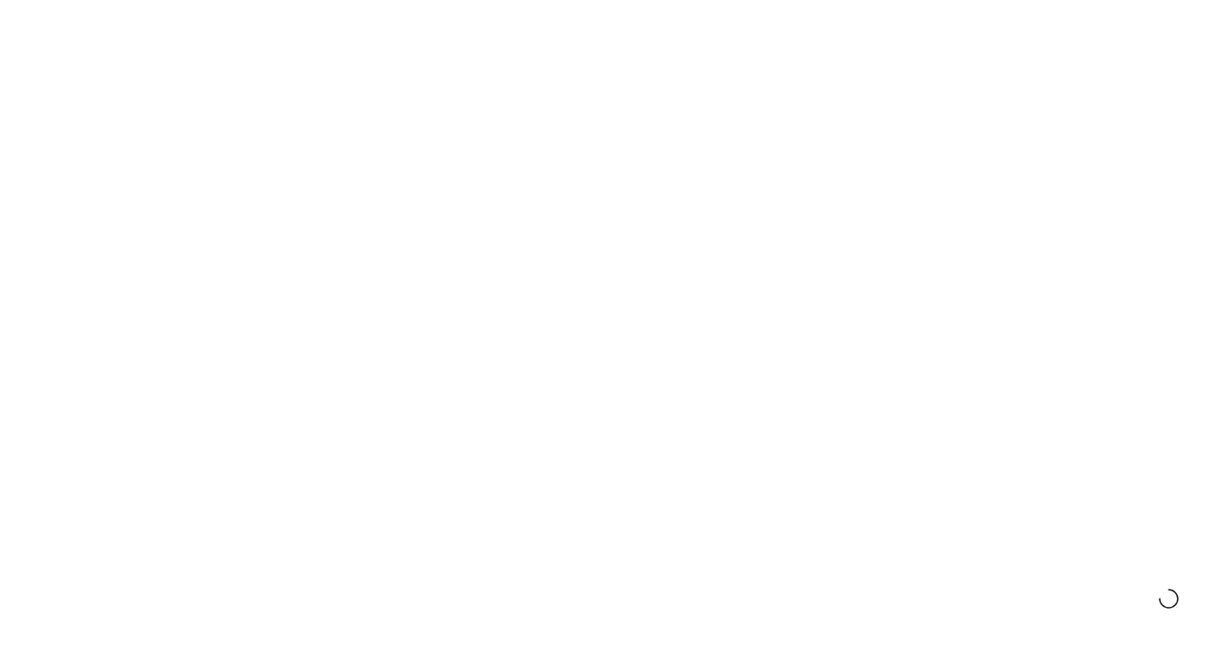
scroll to position [837, 0]
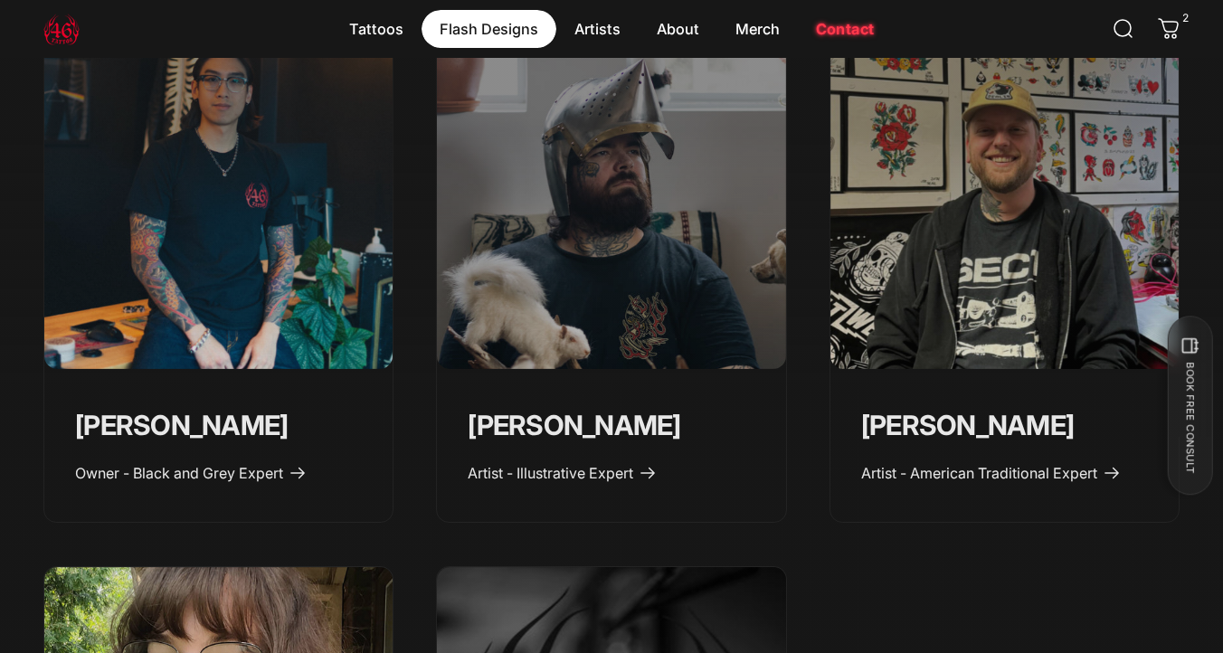
click at [486, 24] on magnet-element "Flash Designs Flash Designs" at bounding box center [489, 29] width 135 height 38
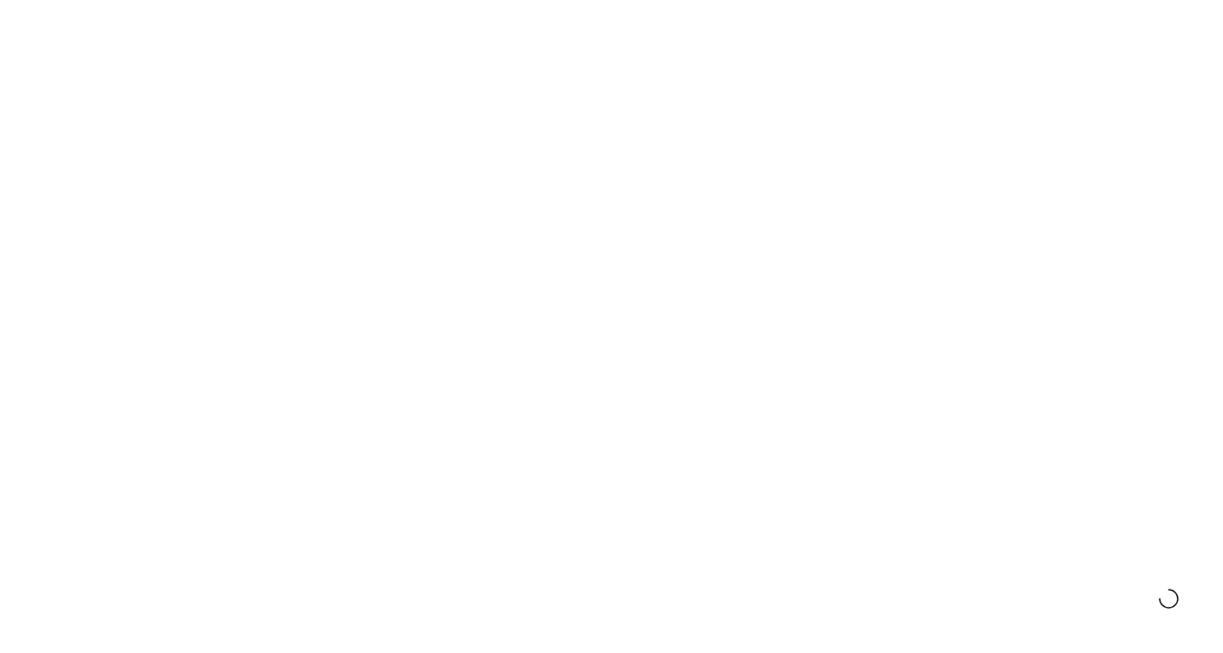
scroll to position [415, 0]
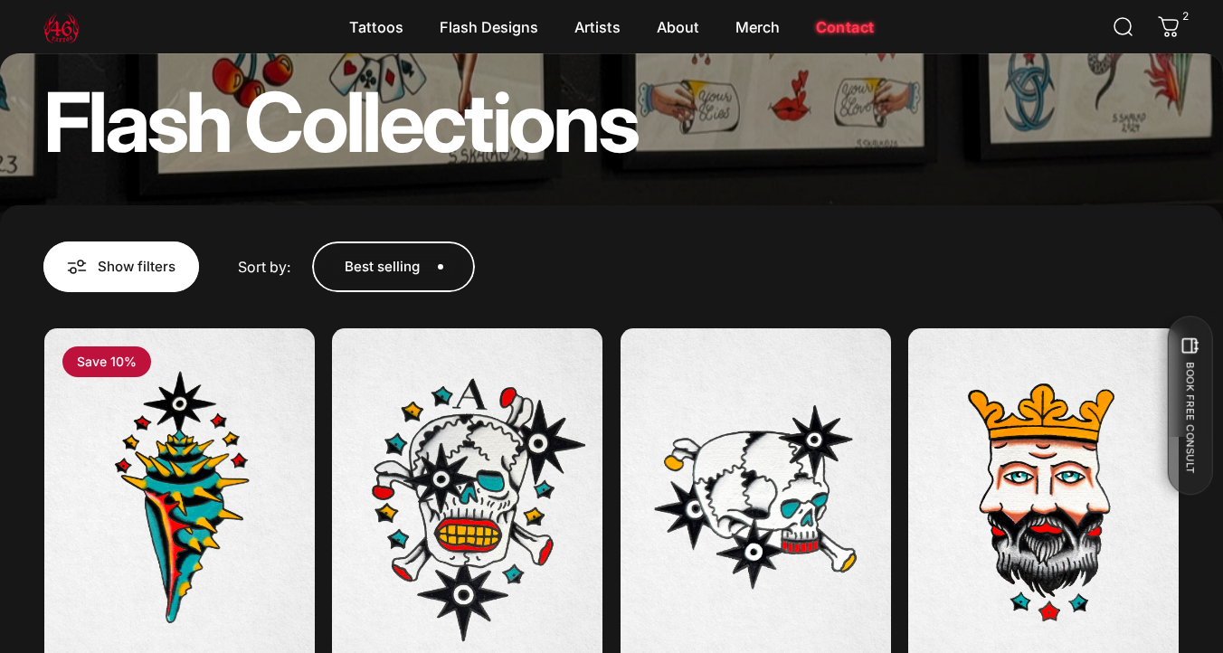
click at [164, 280] on span "button" at bounding box center [121, 266] width 233 height 101
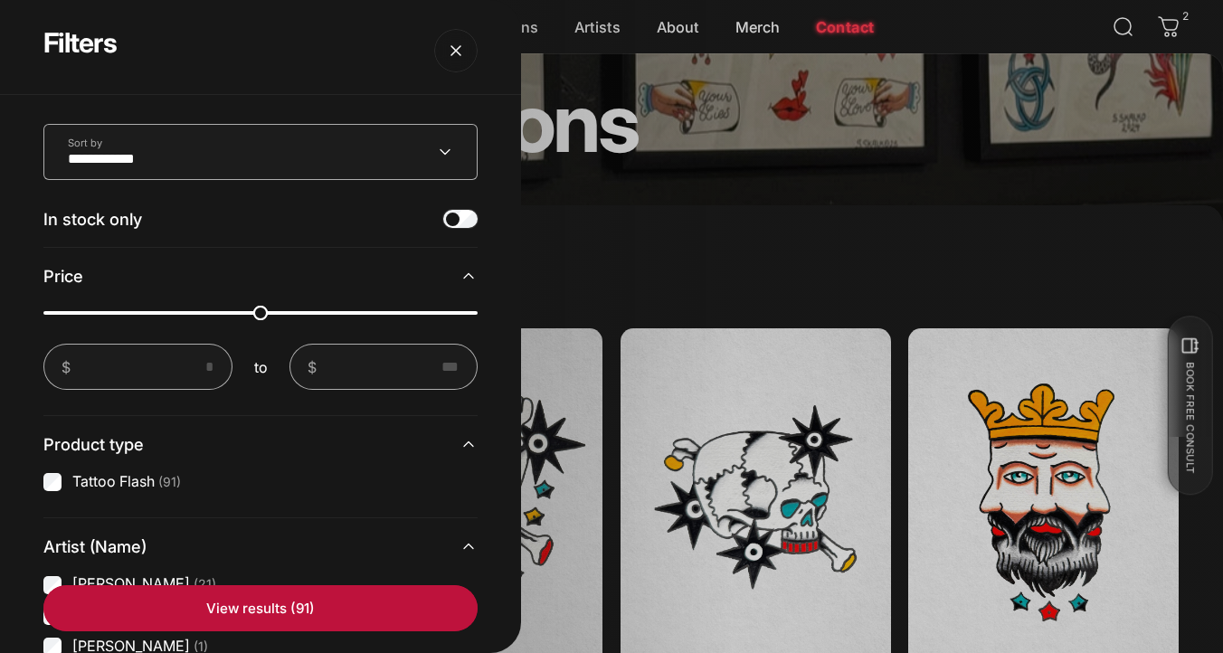
scroll to position [185, 0]
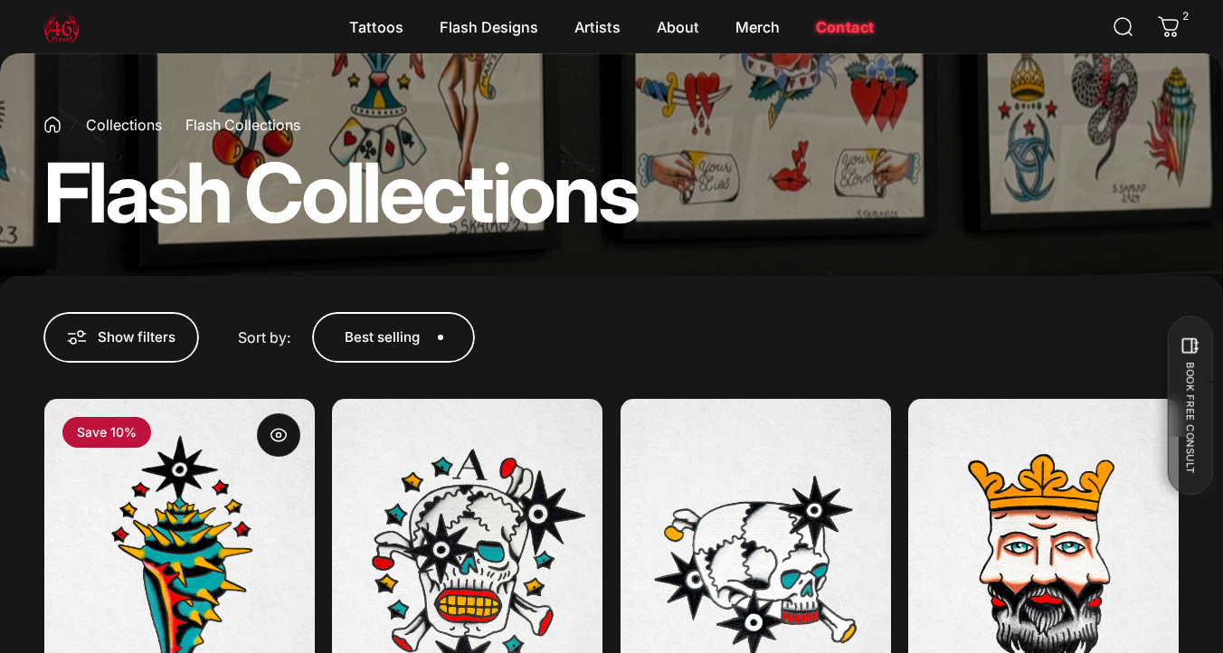
scroll to position [262, 0]
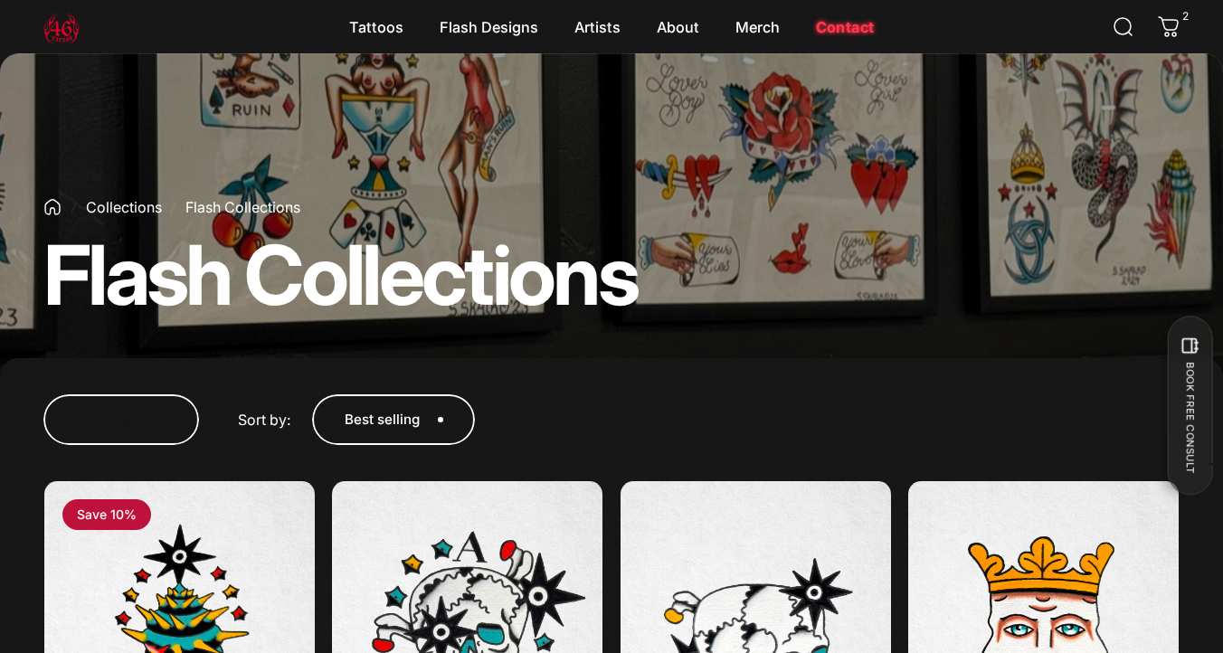
click at [90, 398] on button "Show filters 0" at bounding box center [121, 419] width 156 height 51
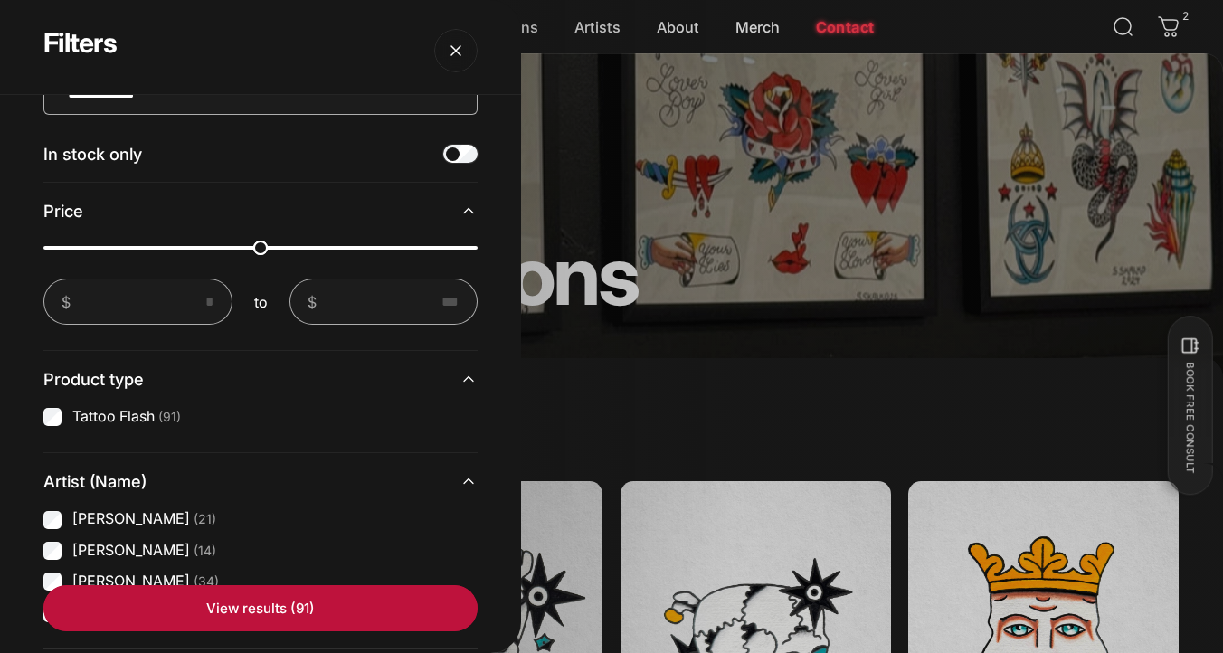
scroll to position [153, 0]
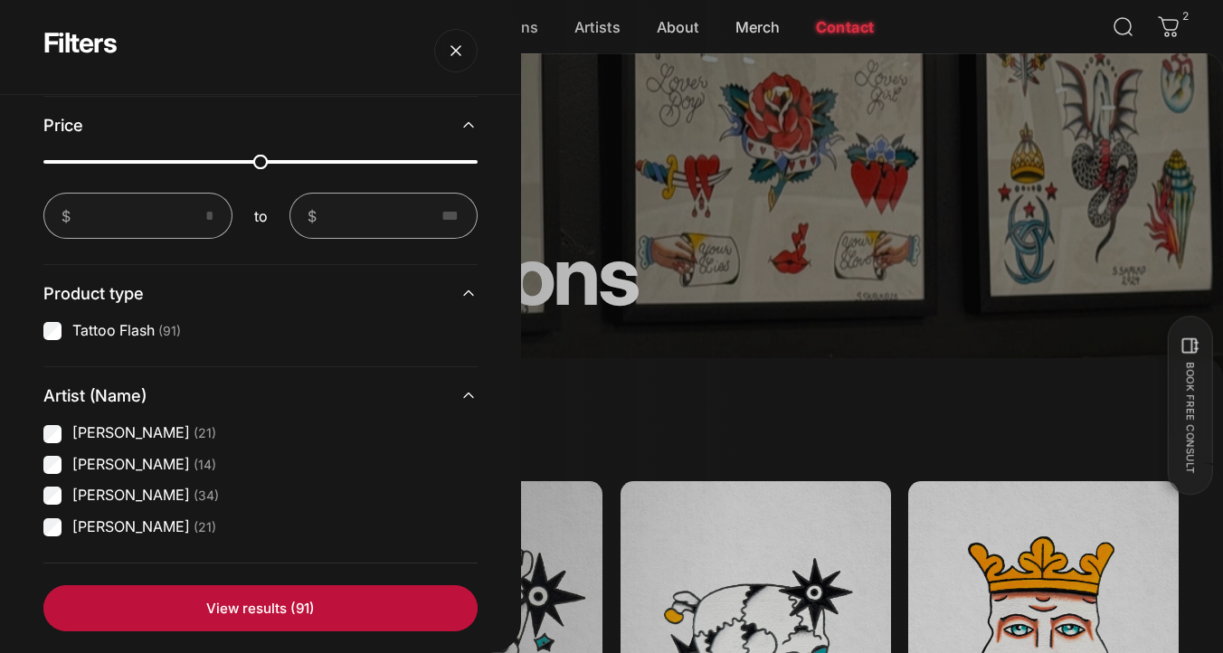
click at [131, 444] on ul "Emily Forte (21) Geoffrey Wong (14) Spencer Skalko (34) Taivas Jättiläinen (21)" at bounding box center [260, 480] width 434 height 114
click at [130, 435] on label "Emily Forte (21)" at bounding box center [144, 433] width 144 height 20
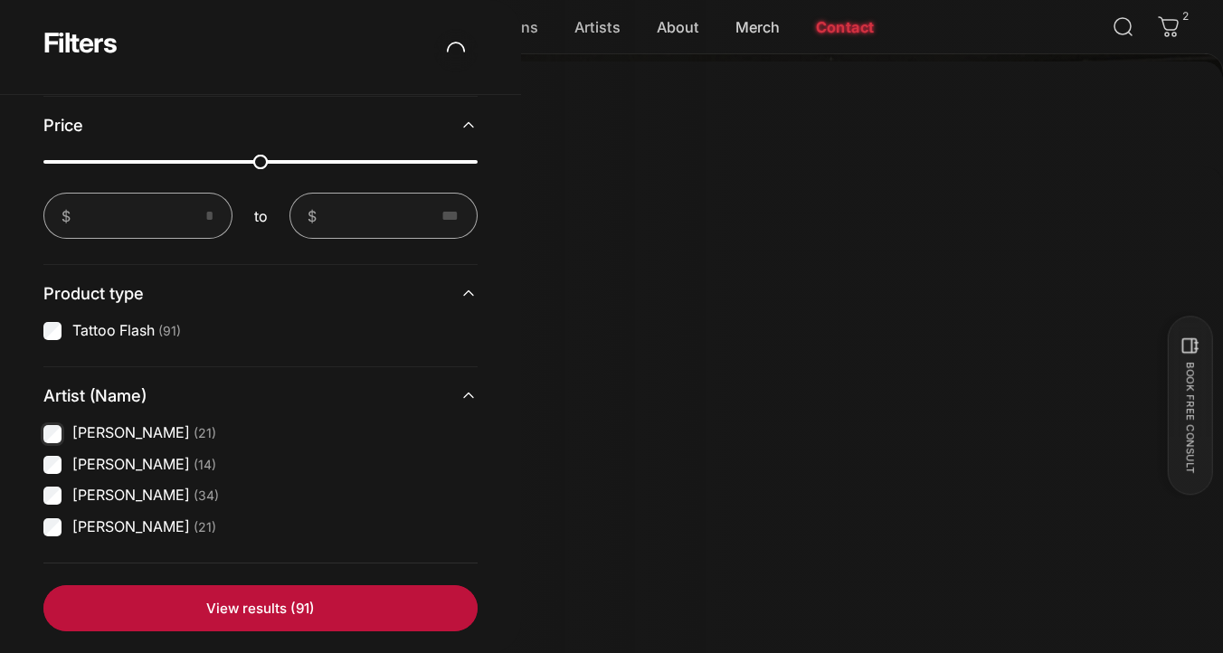
scroll to position [566, 0]
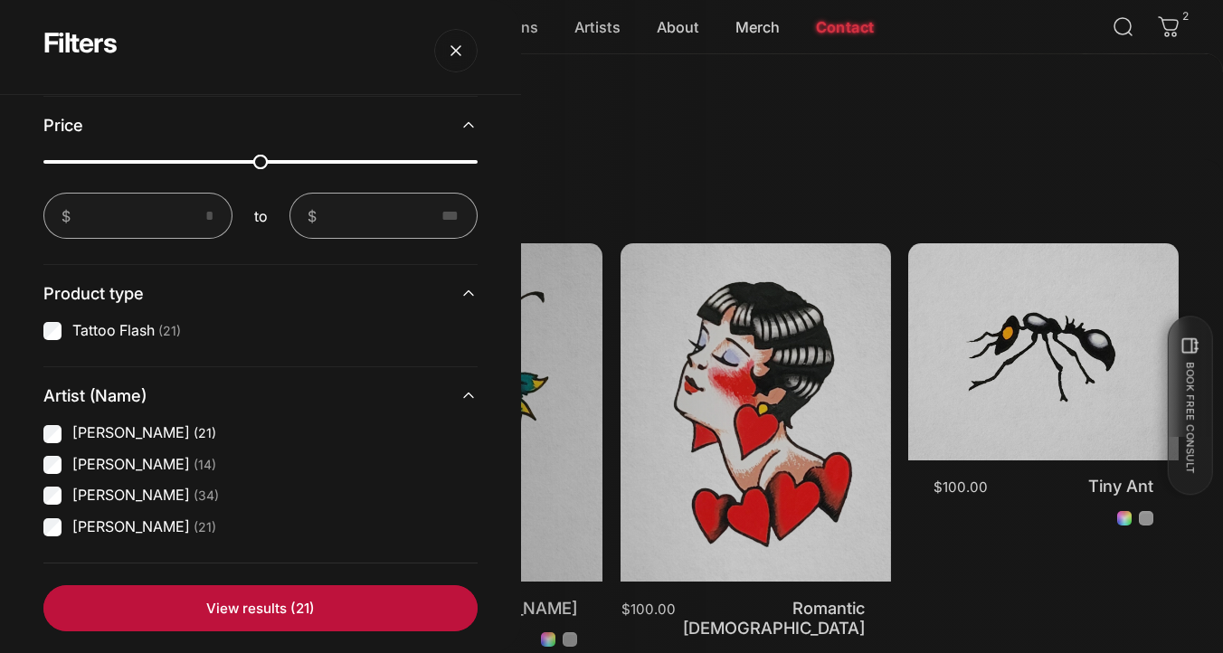
click at [128, 434] on label "Emily Forte (21)" at bounding box center [144, 433] width 144 height 20
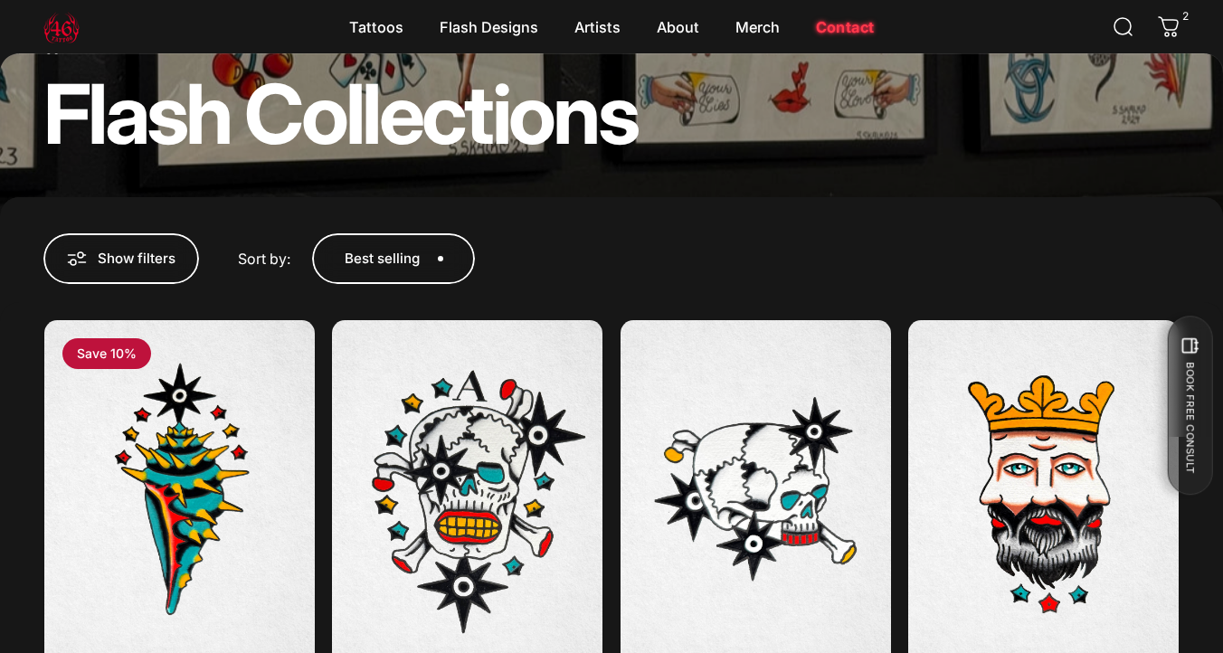
scroll to position [284, 0]
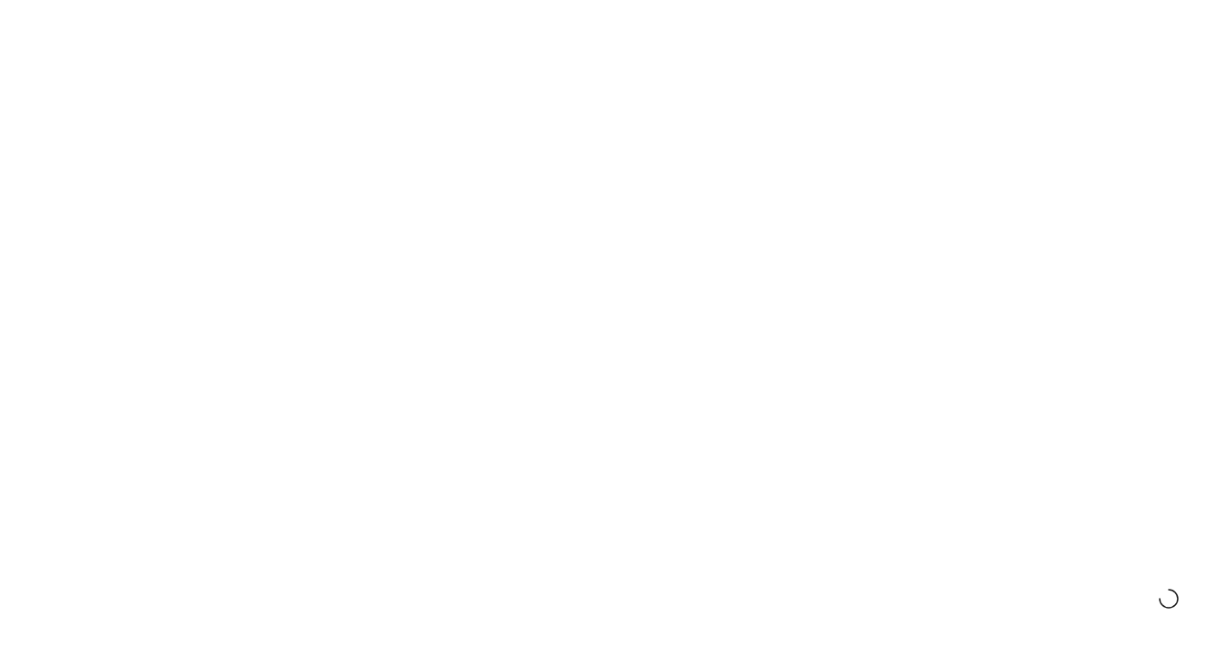
scroll to position [543, 0]
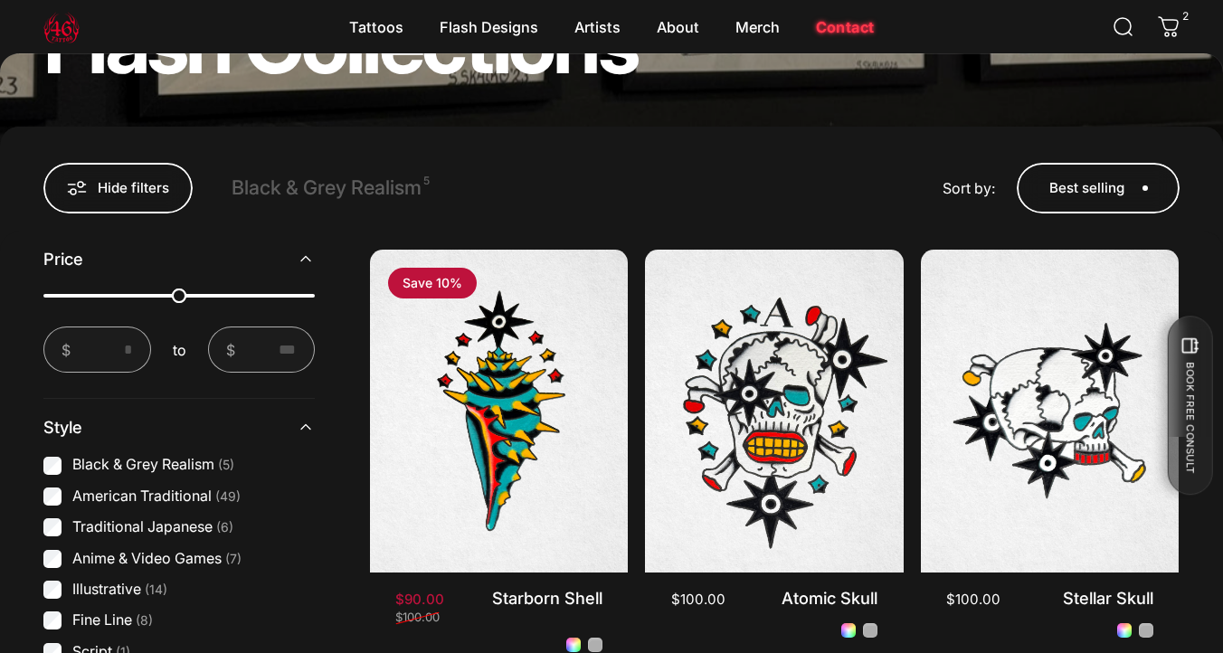
scroll to position [485, 0]
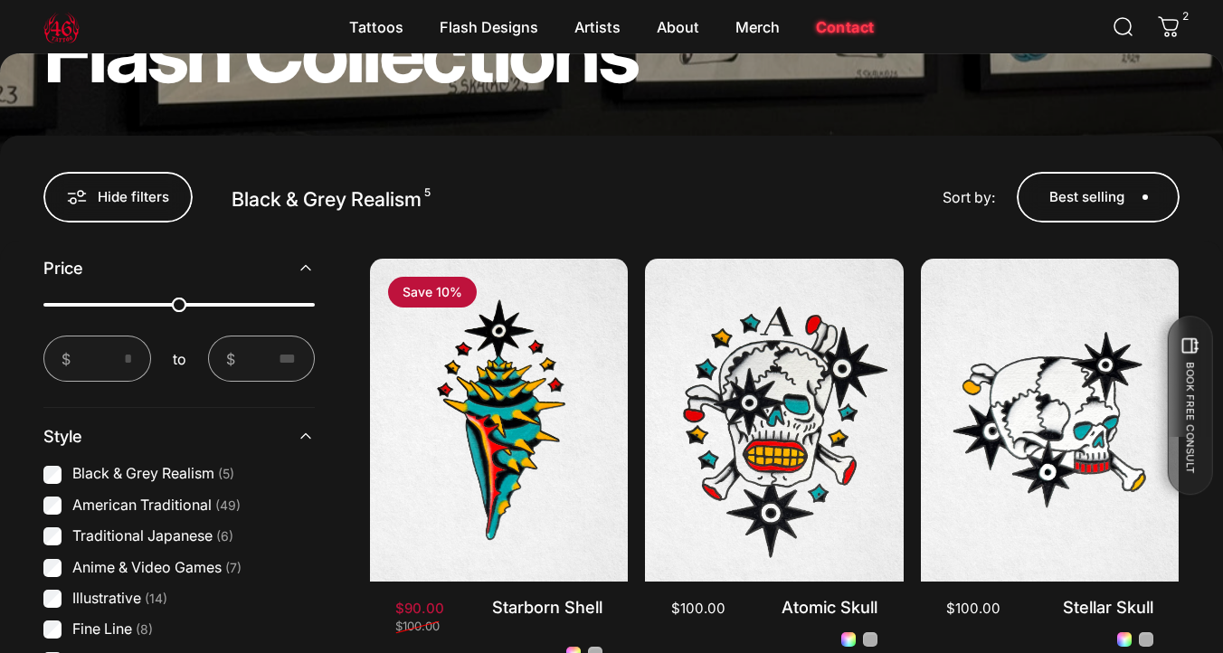
click at [337, 202] on link "Black & Grey Realism 5" at bounding box center [336, 200] width 208 height 36
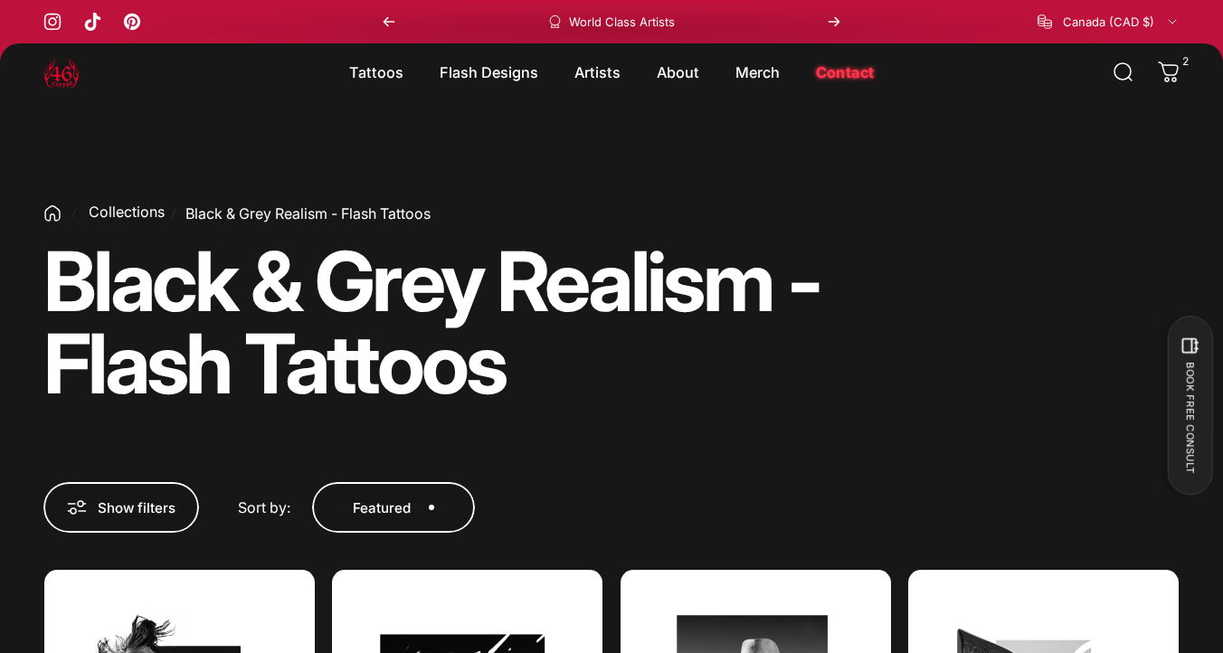
click at [152, 210] on link "Collections" at bounding box center [127, 211] width 76 height 18
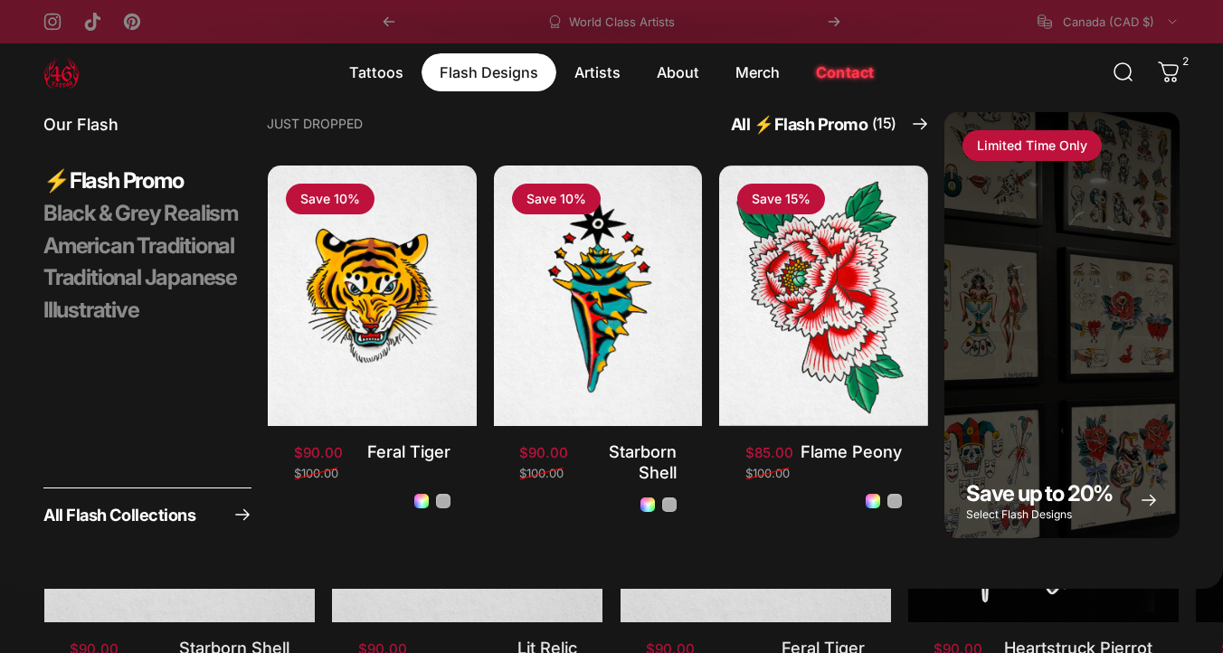
click at [484, 57] on magnet-element "Flash Designs Flash Designs" at bounding box center [489, 72] width 135 height 38
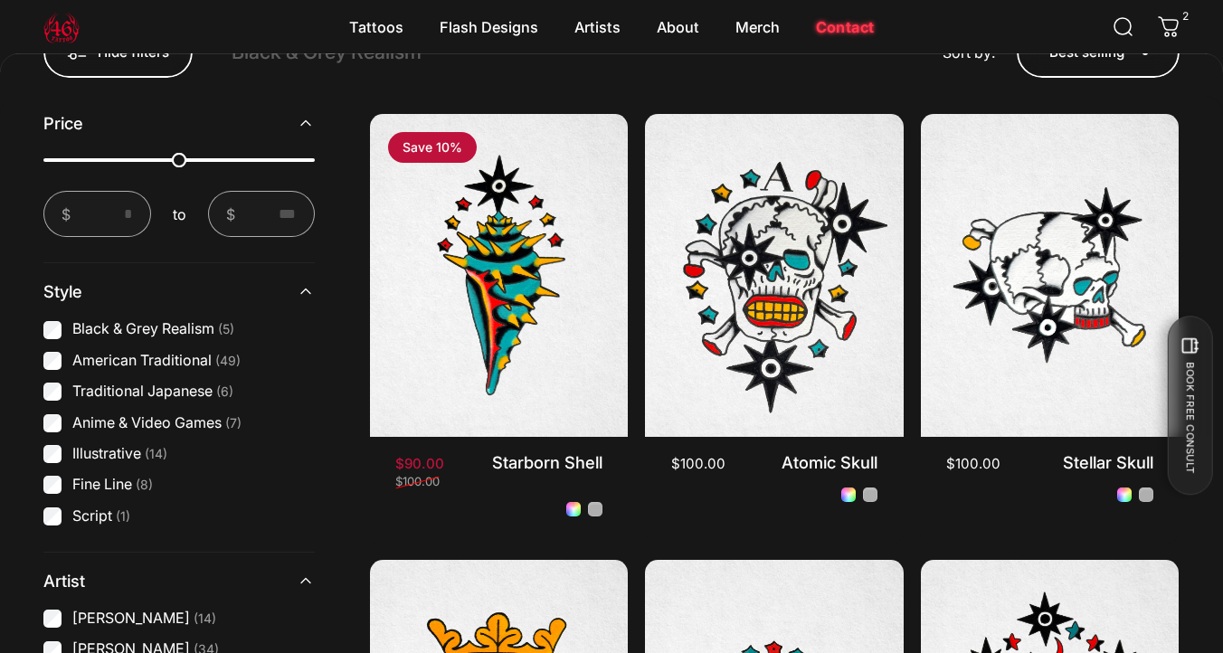
scroll to position [482, 0]
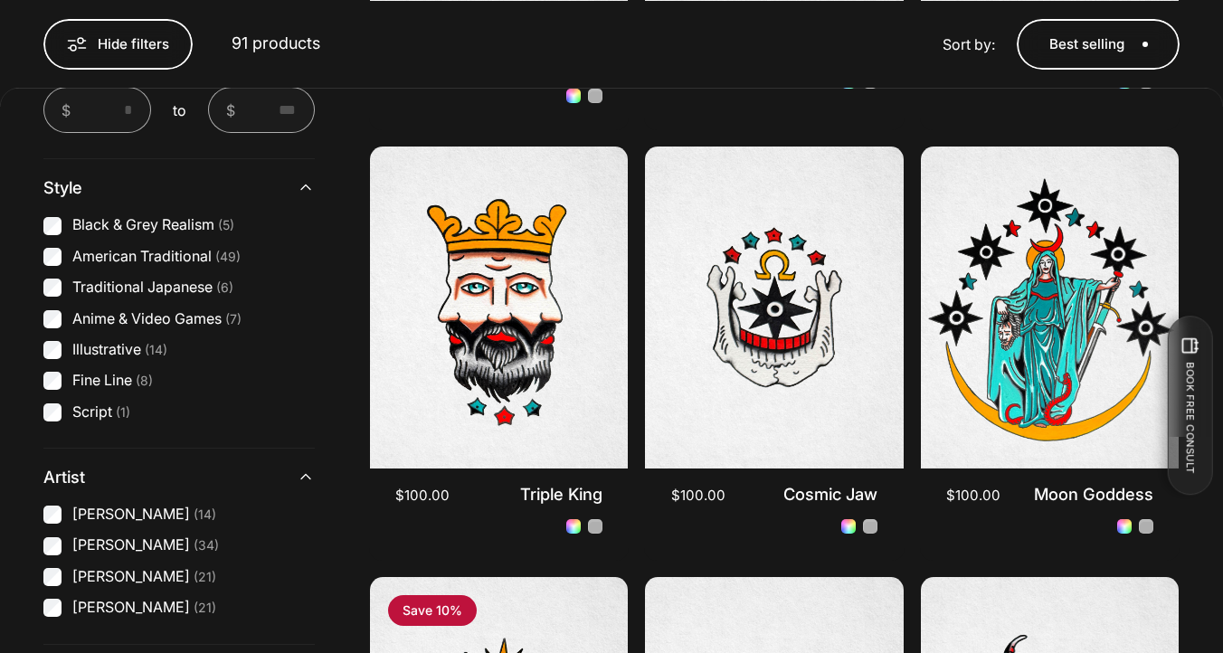
scroll to position [915, 0]
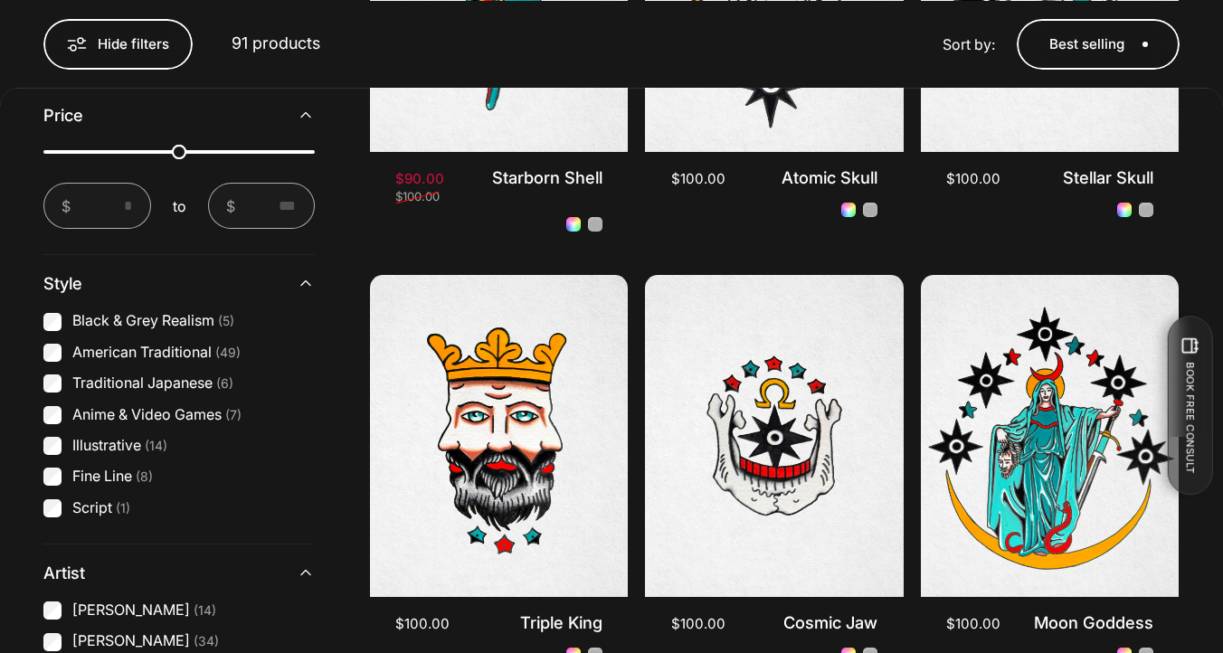
click at [88, 318] on label "Black & Grey Realism (5)" at bounding box center [153, 321] width 162 height 20
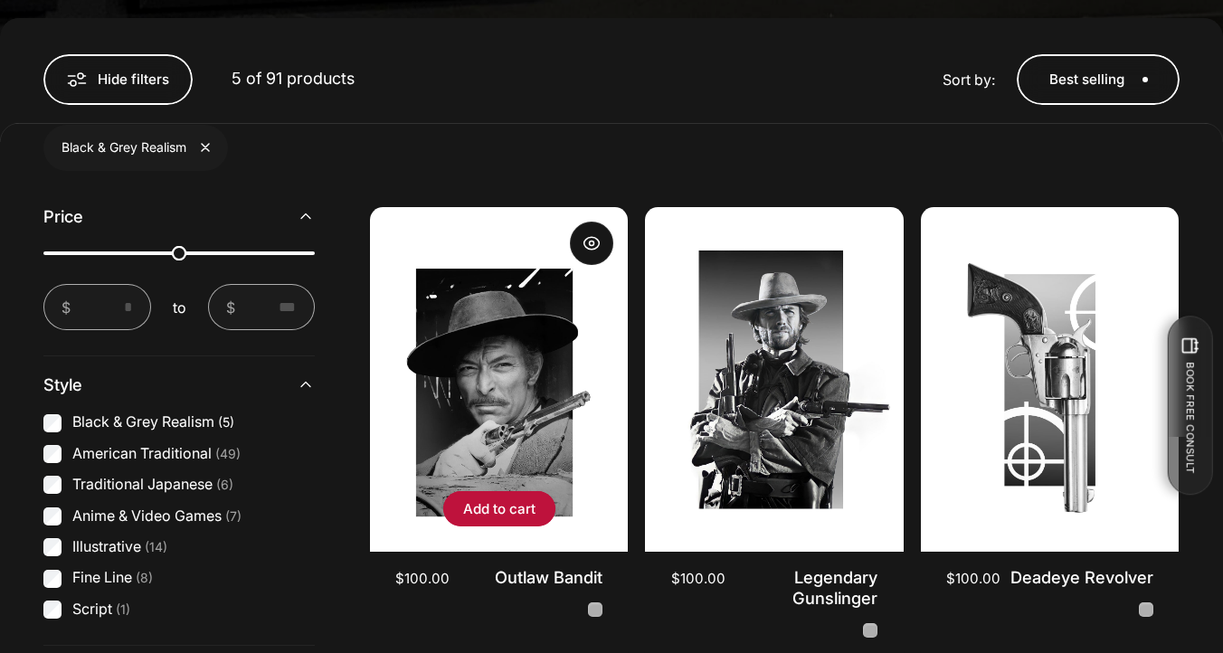
scroll to position [516, 0]
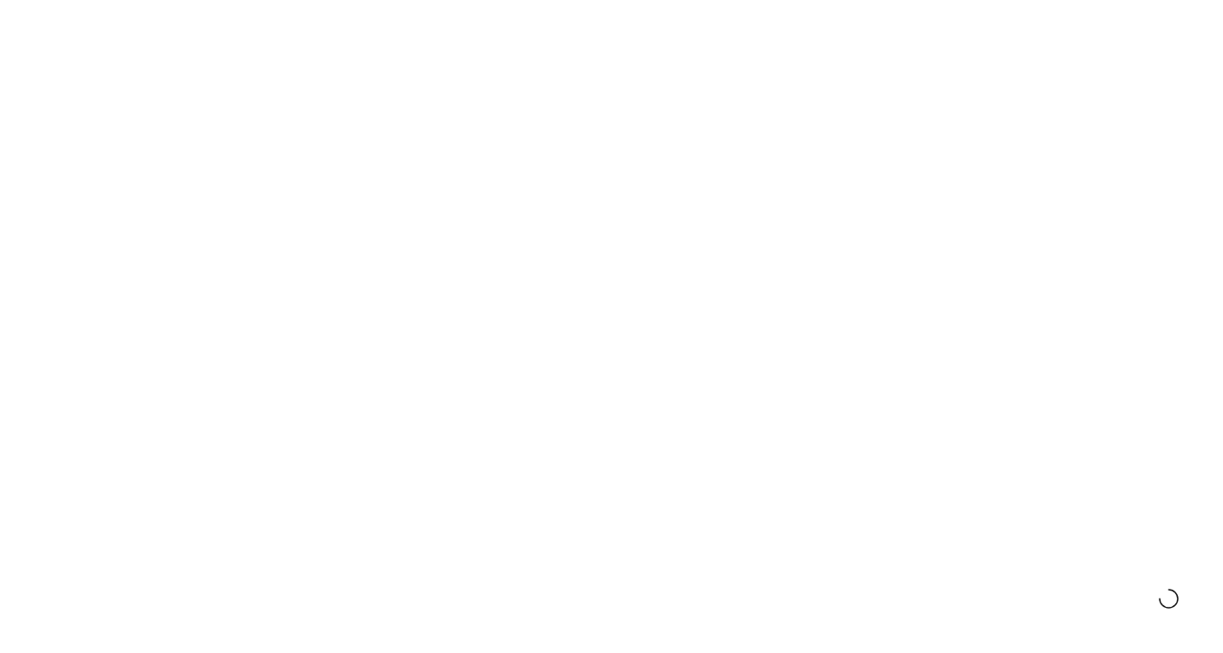
scroll to position [516, 0]
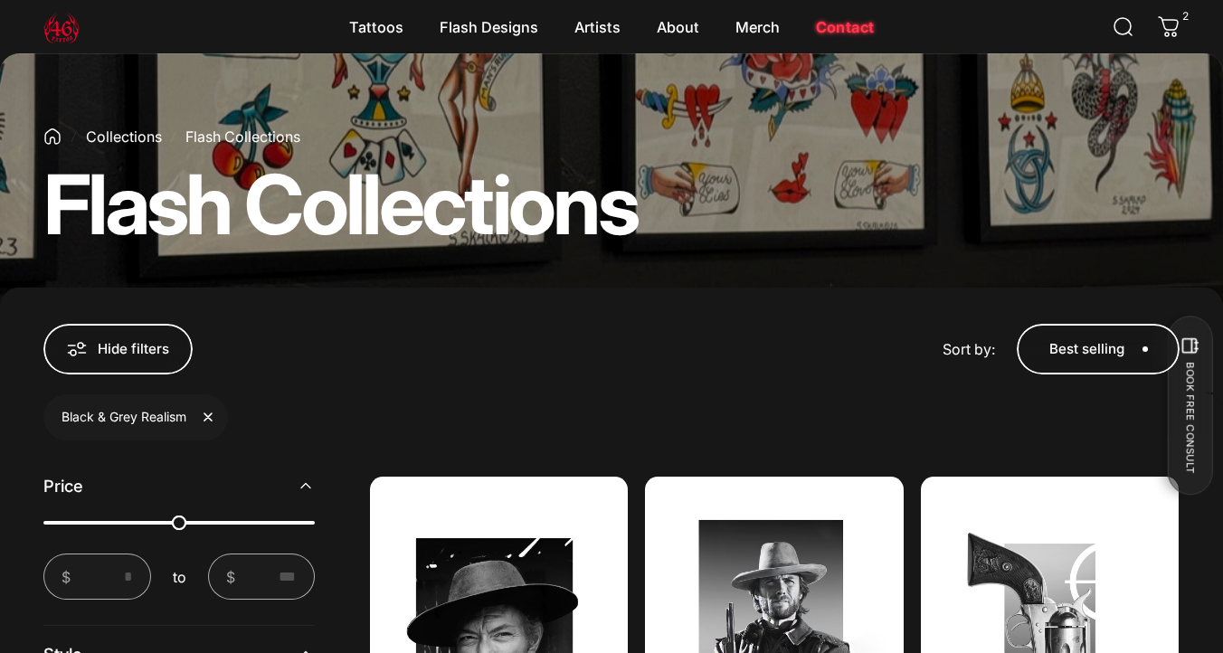
click at [213, 417] on link "Remove filter &quot;Black &amp; Grey Realism&quot;" at bounding box center [208, 417] width 9 height 9
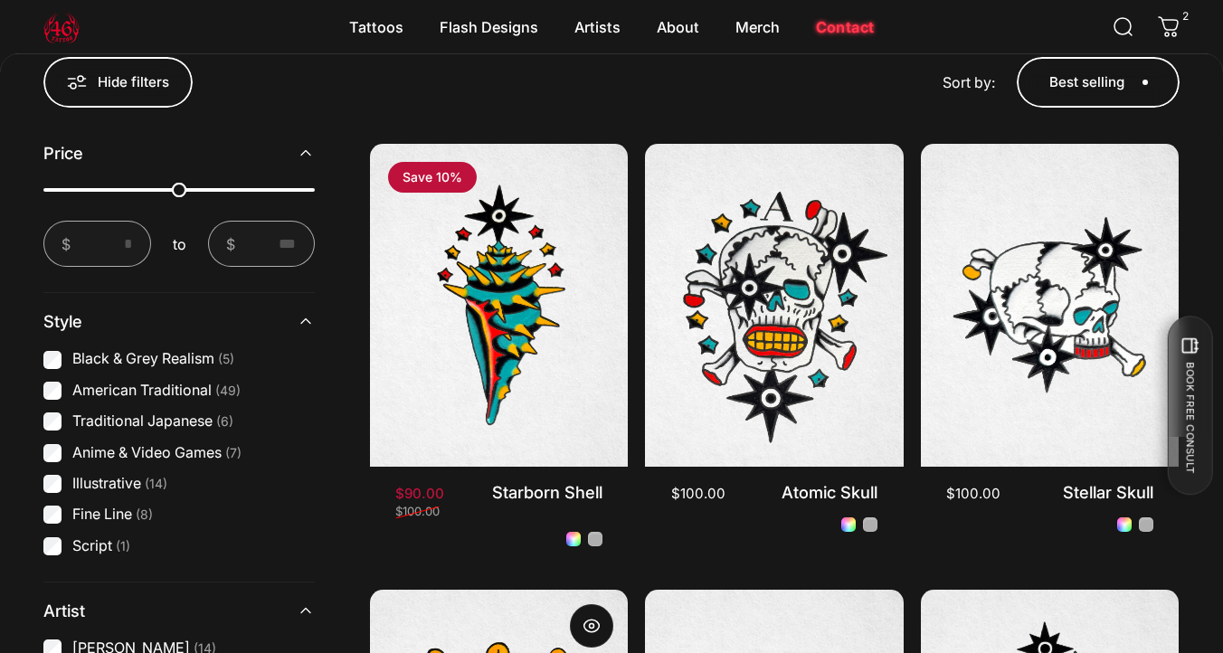
scroll to position [534, 0]
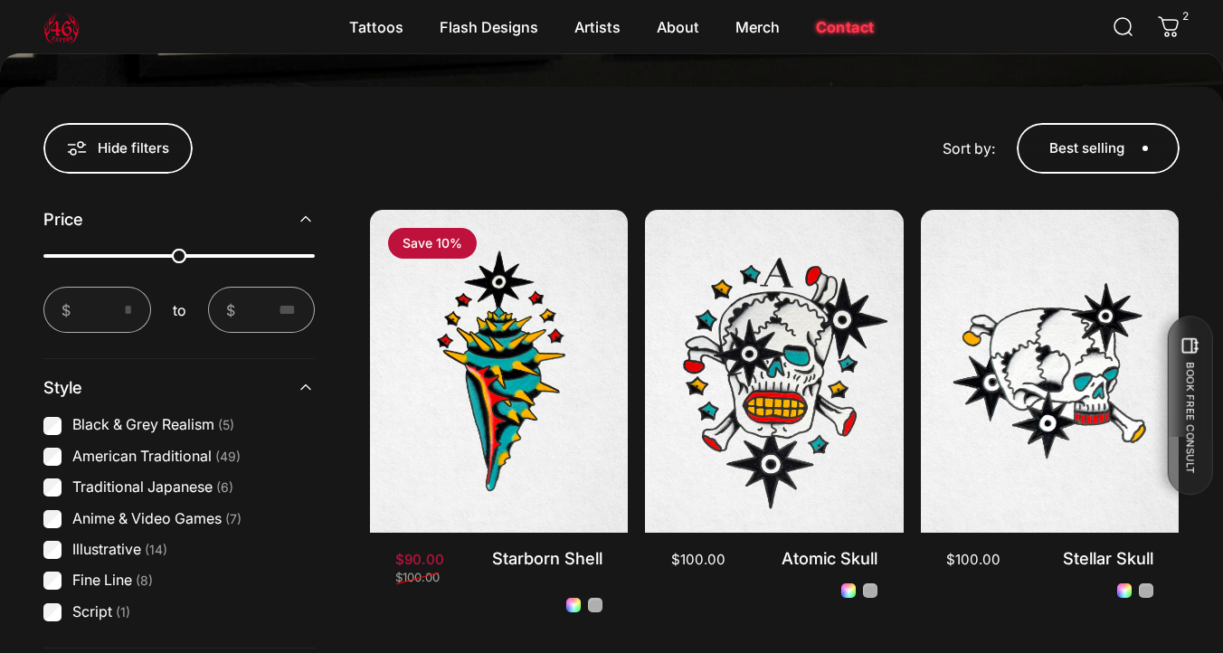
click at [96, 415] on summary "Style" at bounding box center [178, 387] width 271 height 56
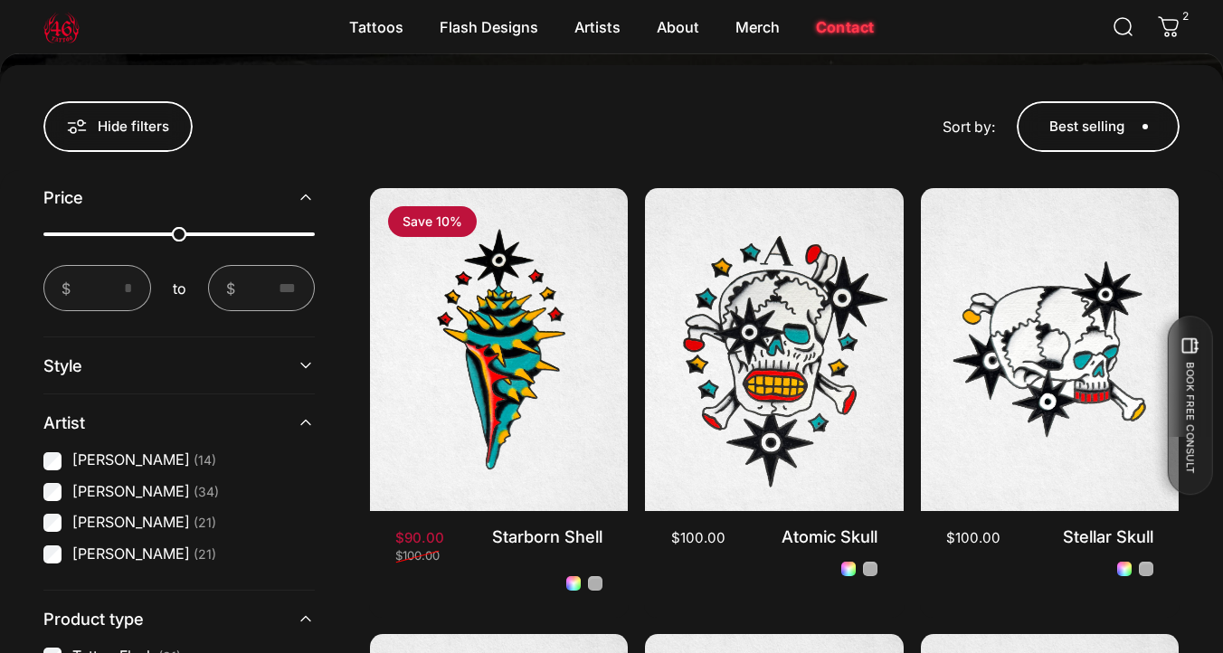
scroll to position [563, 0]
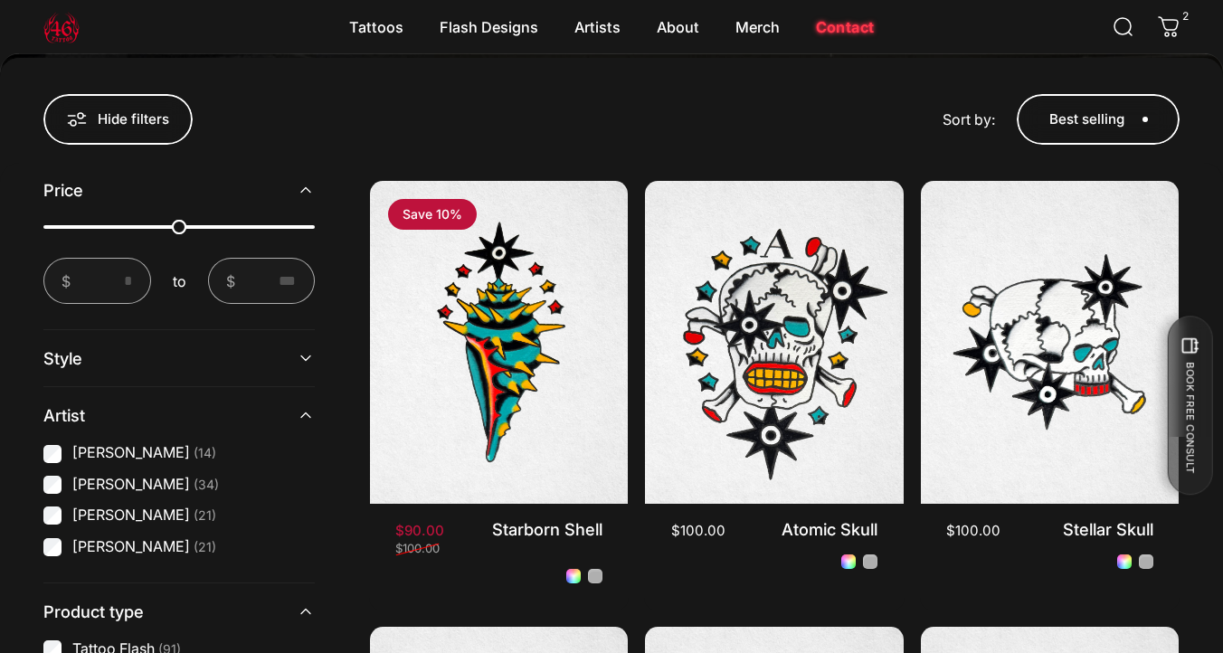
click at [290, 378] on summary "Style" at bounding box center [178, 358] width 271 height 56
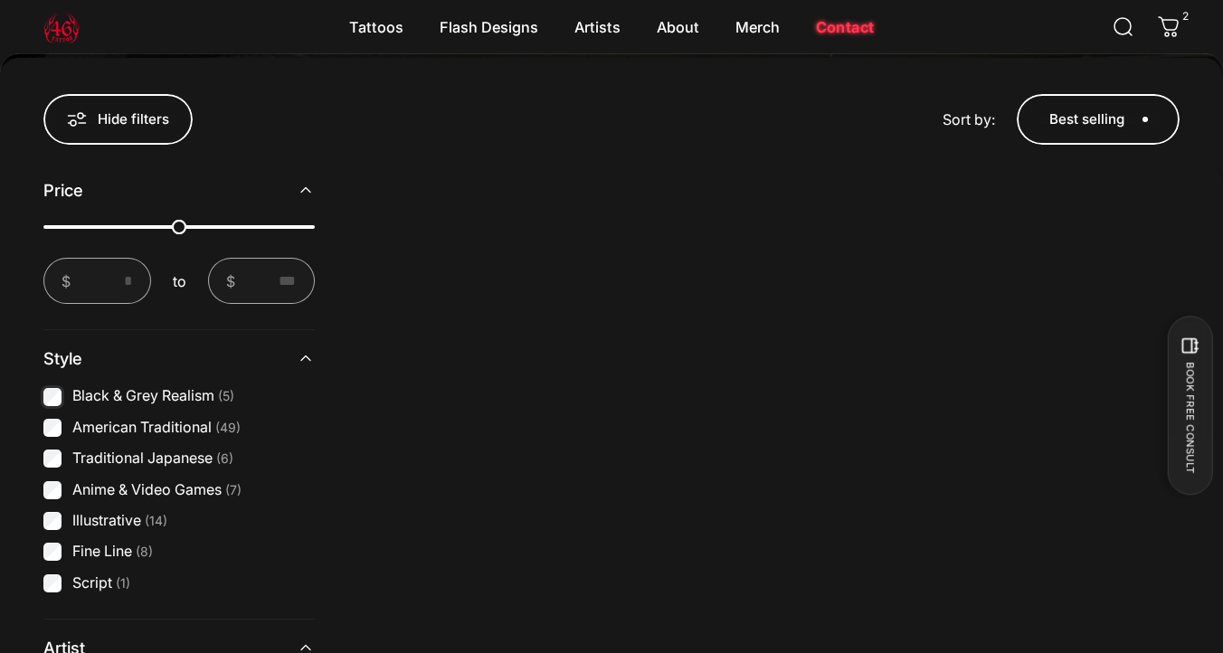
scroll to position [566, 0]
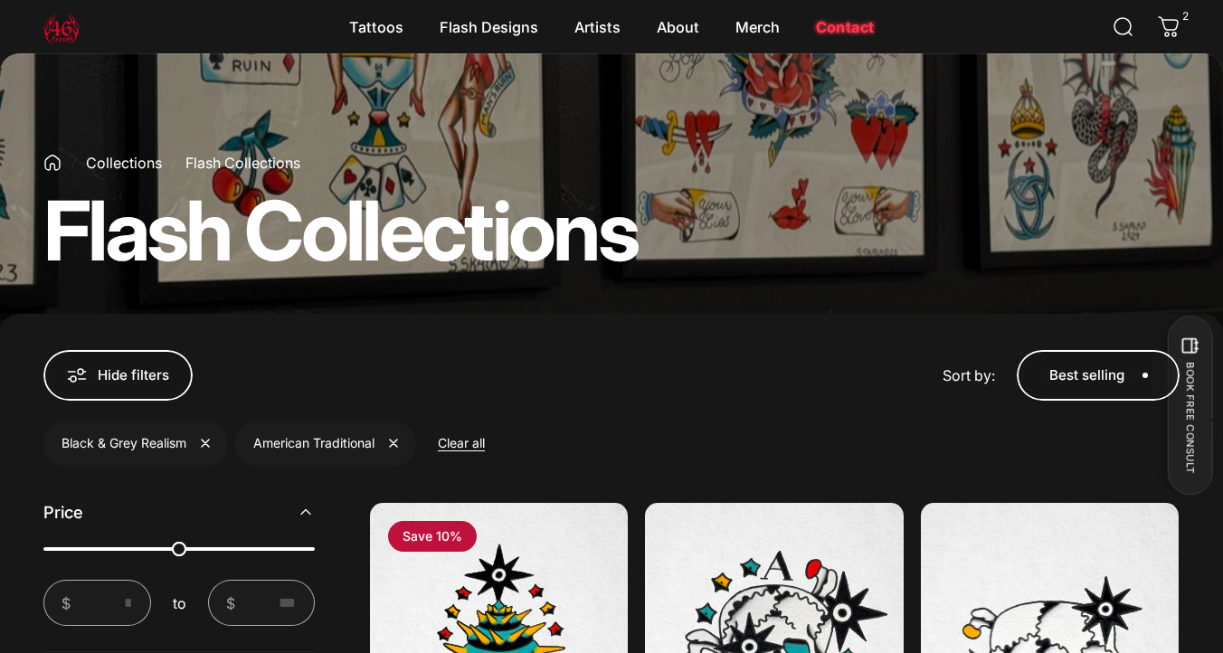
scroll to position [308, 0]
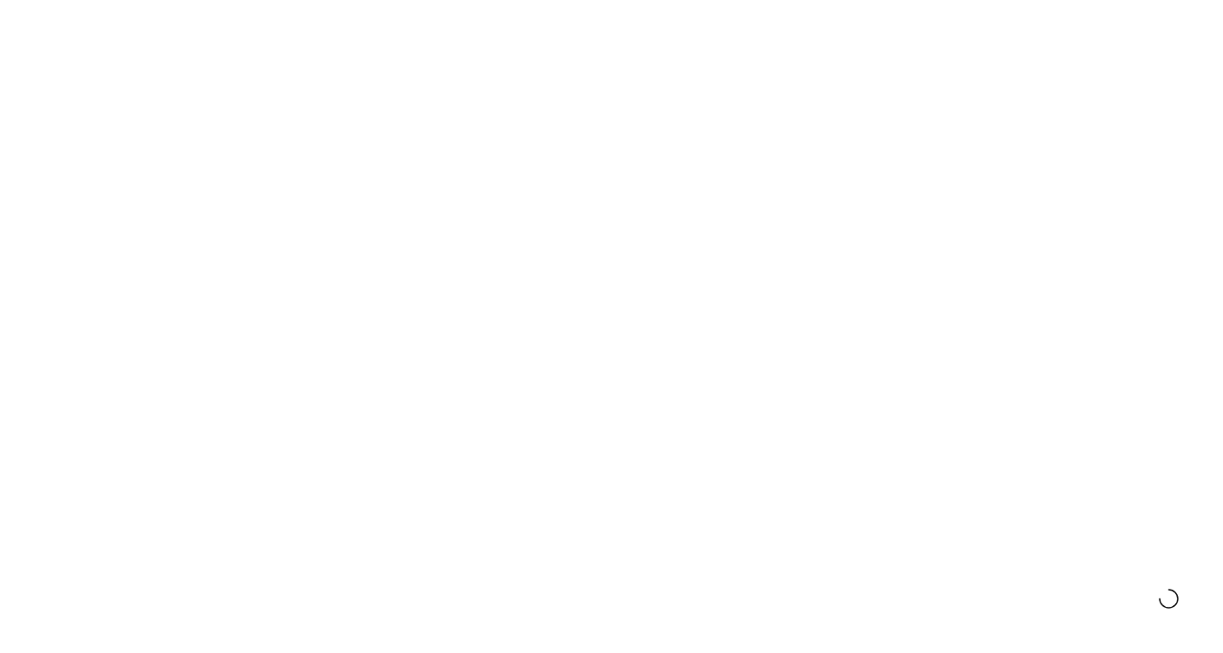
scroll to position [308, 0]
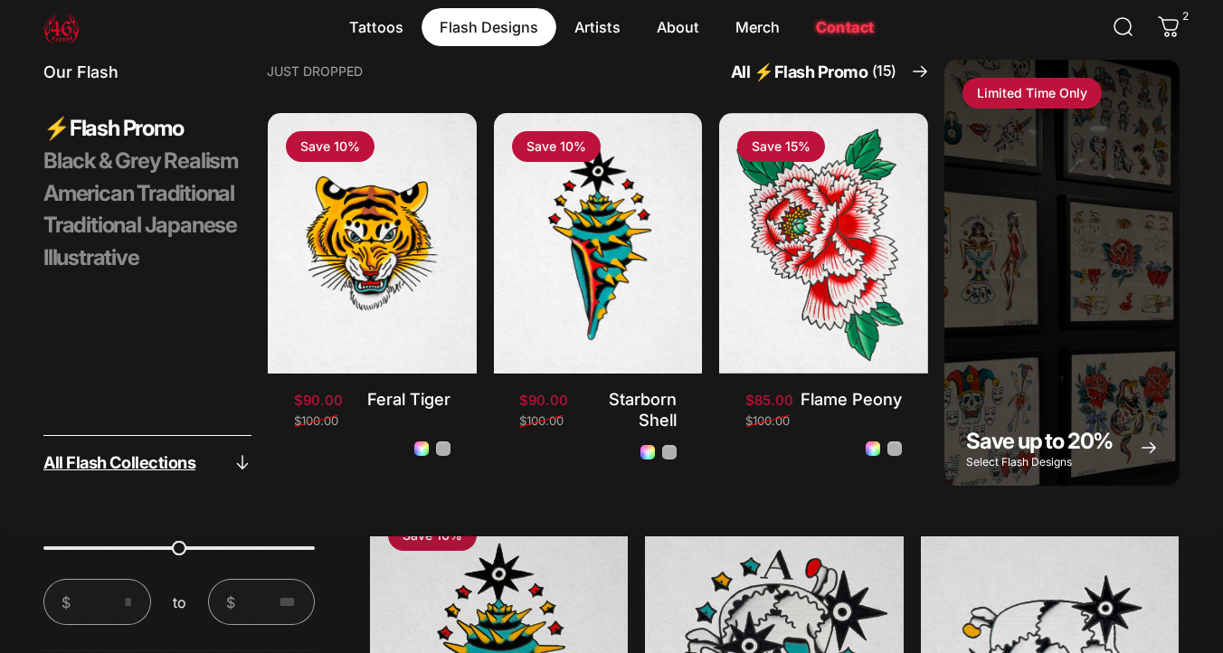
click at [176, 462] on span "All Flash Collections" at bounding box center [119, 462] width 152 height 16
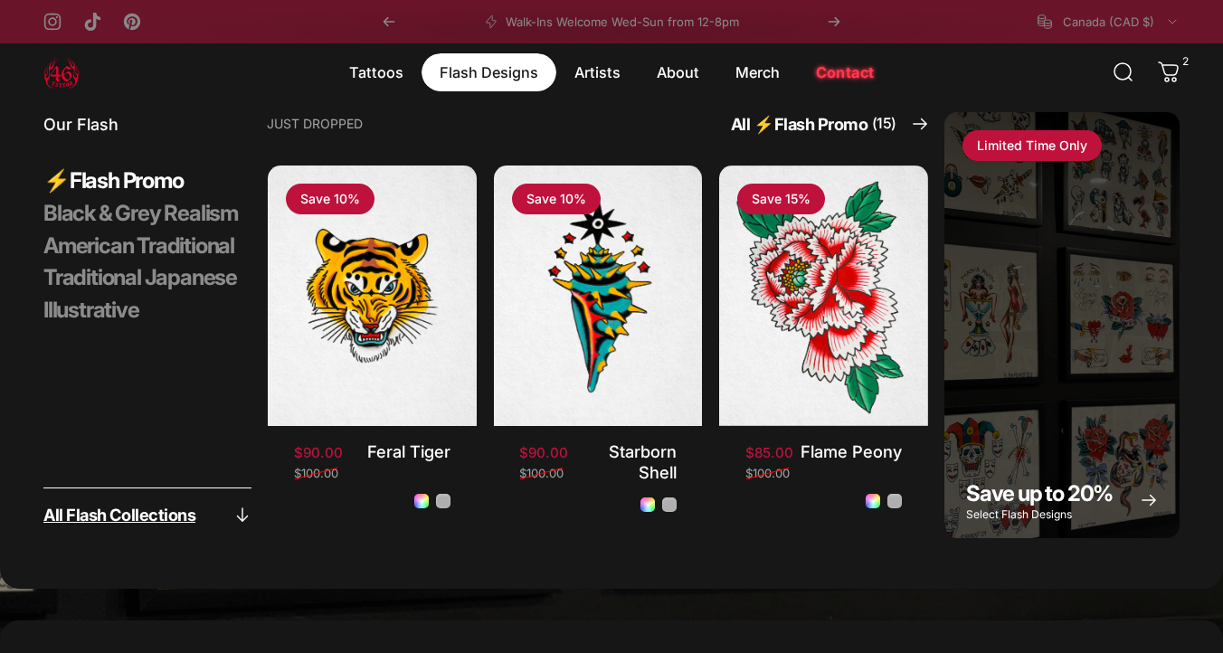
click at [113, 516] on span "All Flash Collections" at bounding box center [119, 515] width 152 height 16
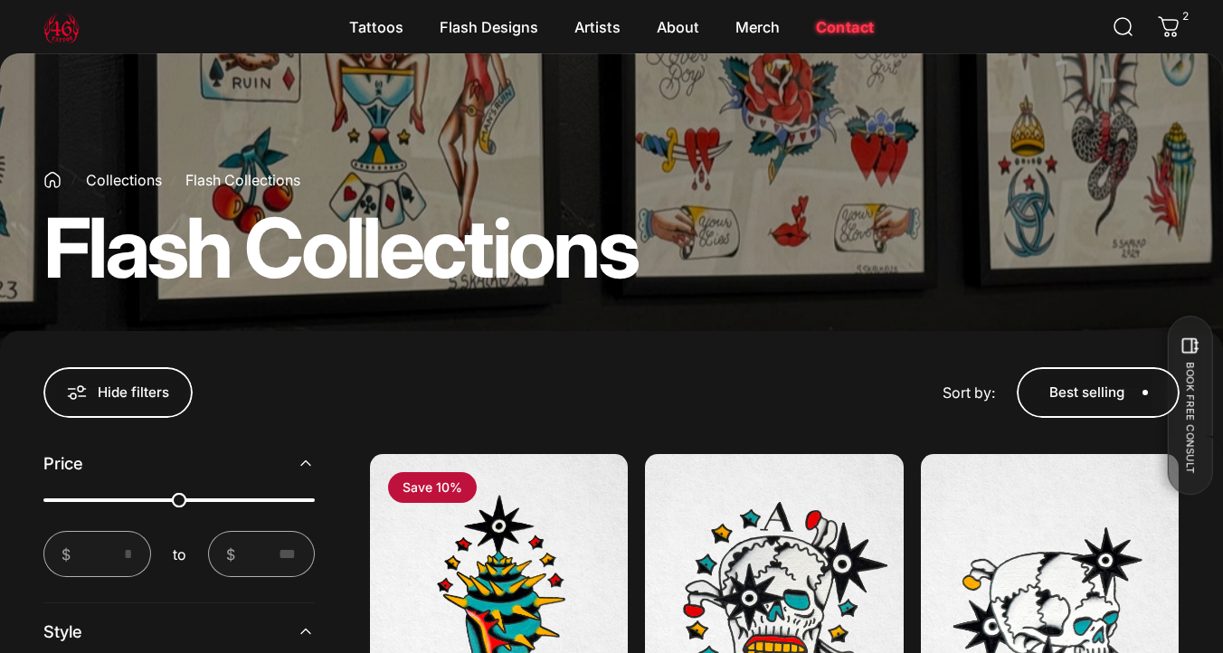
scroll to position [217, 0]
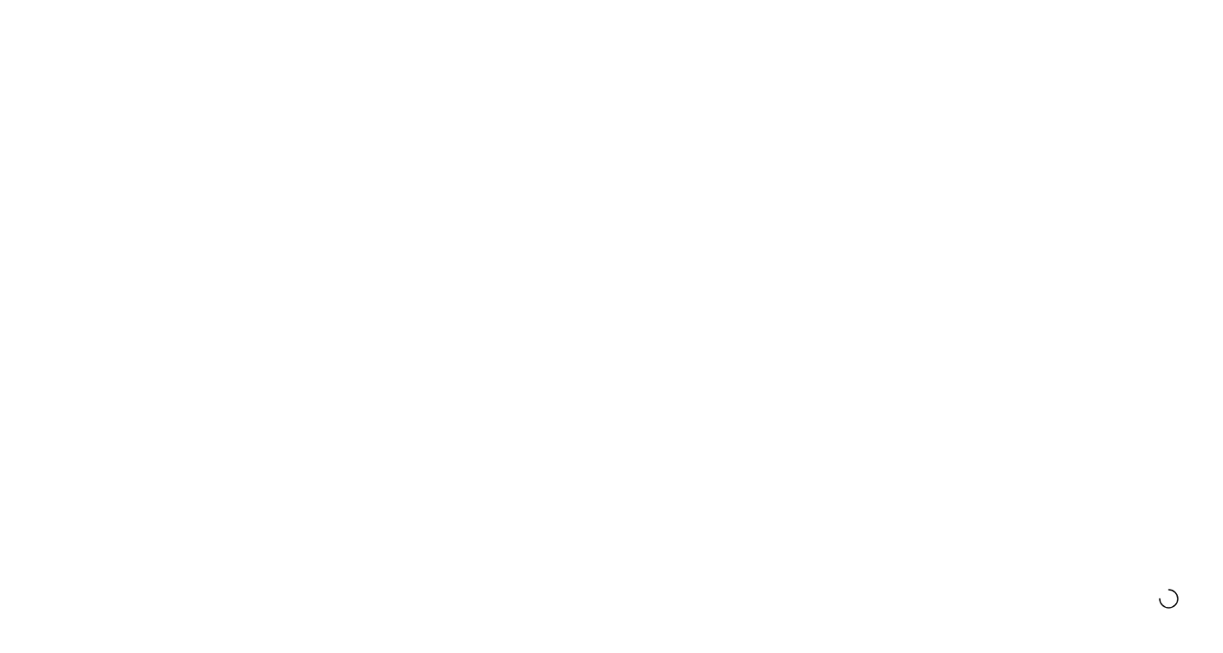
scroll to position [217, 0]
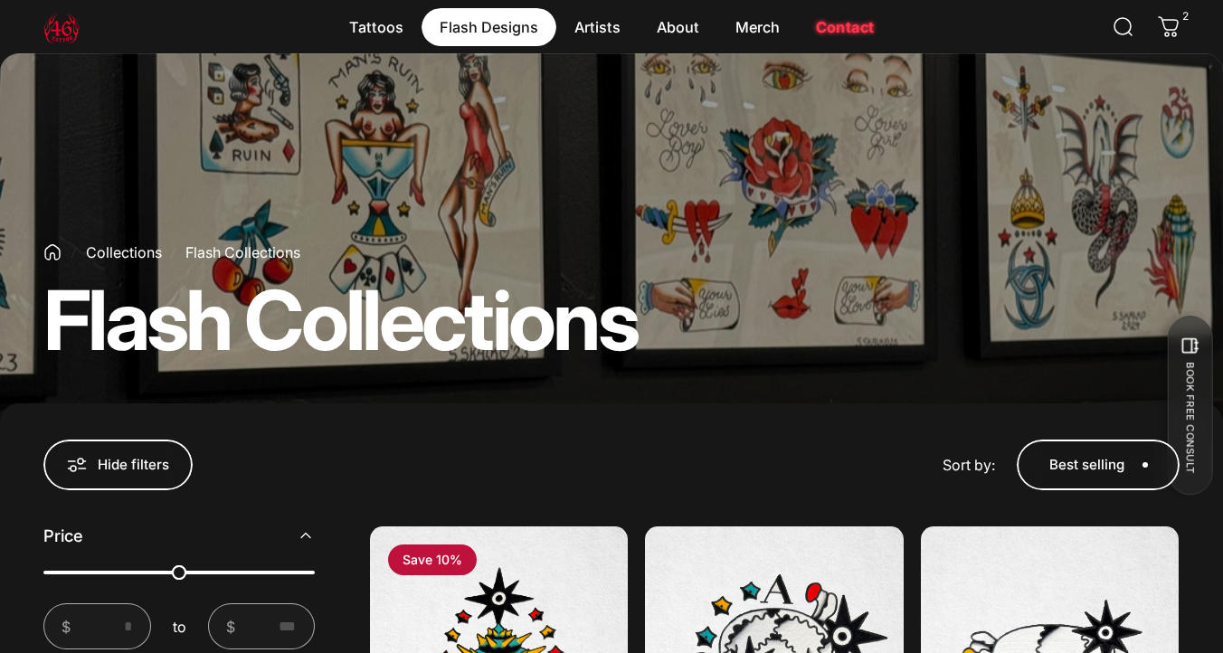
click at [486, 32] on magnet-element "Flash Designs Flash Designs" at bounding box center [489, 27] width 135 height 38
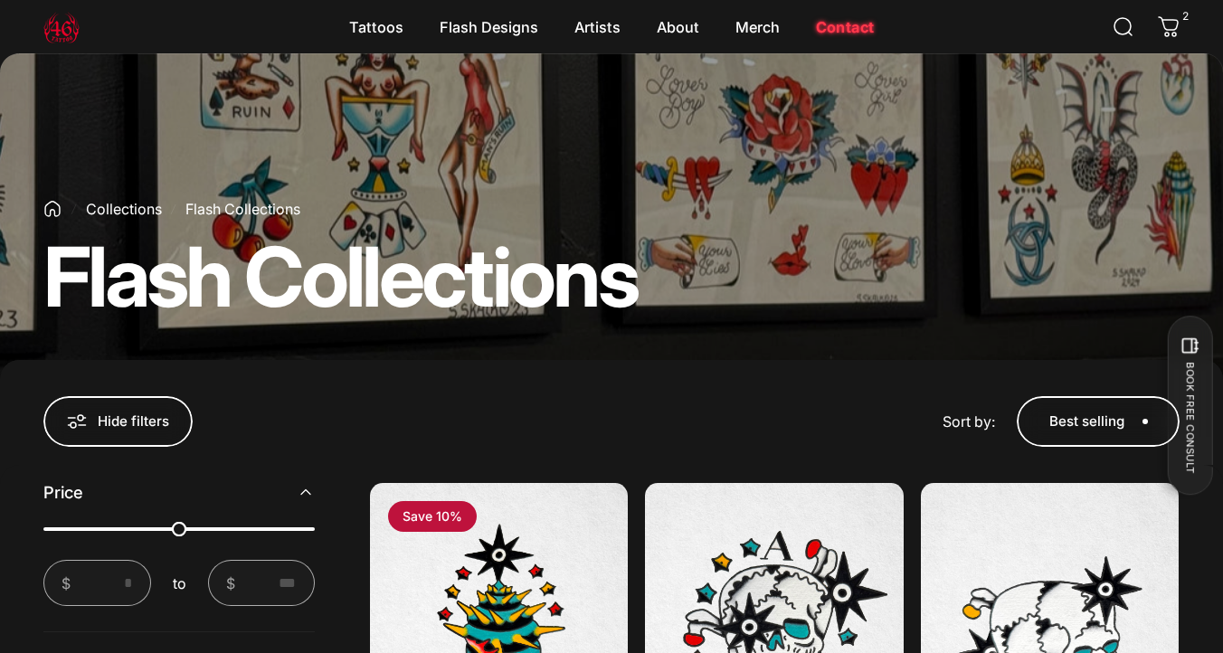
scroll to position [260, 0]
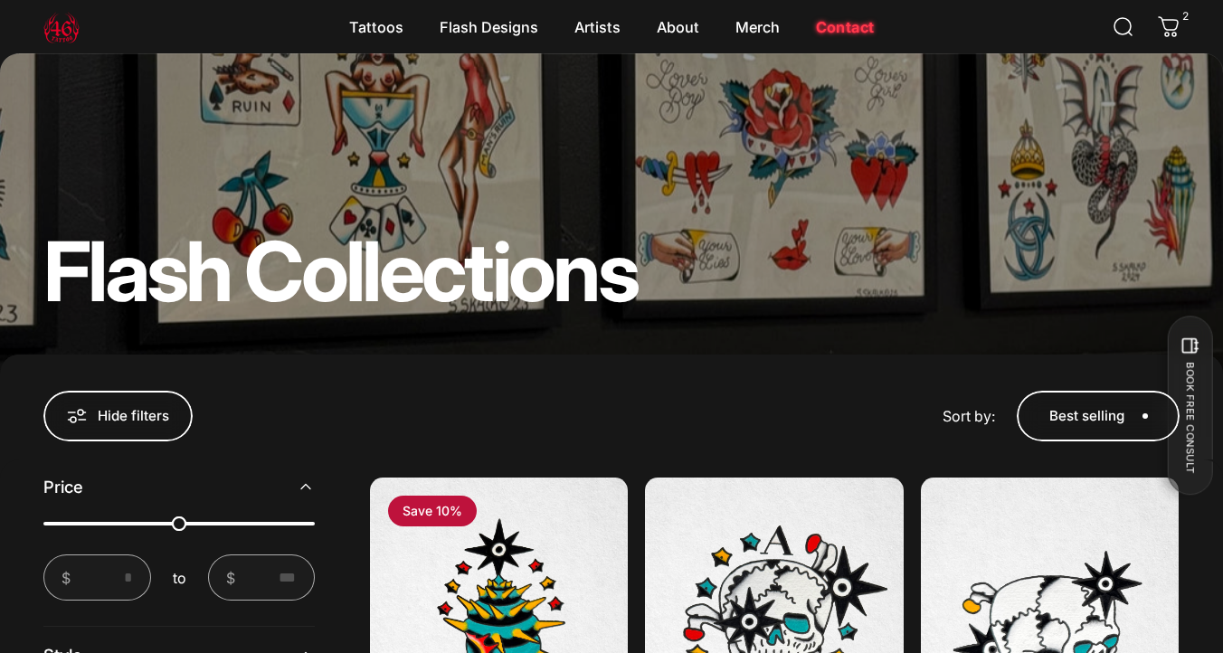
scroll to position [251, 0]
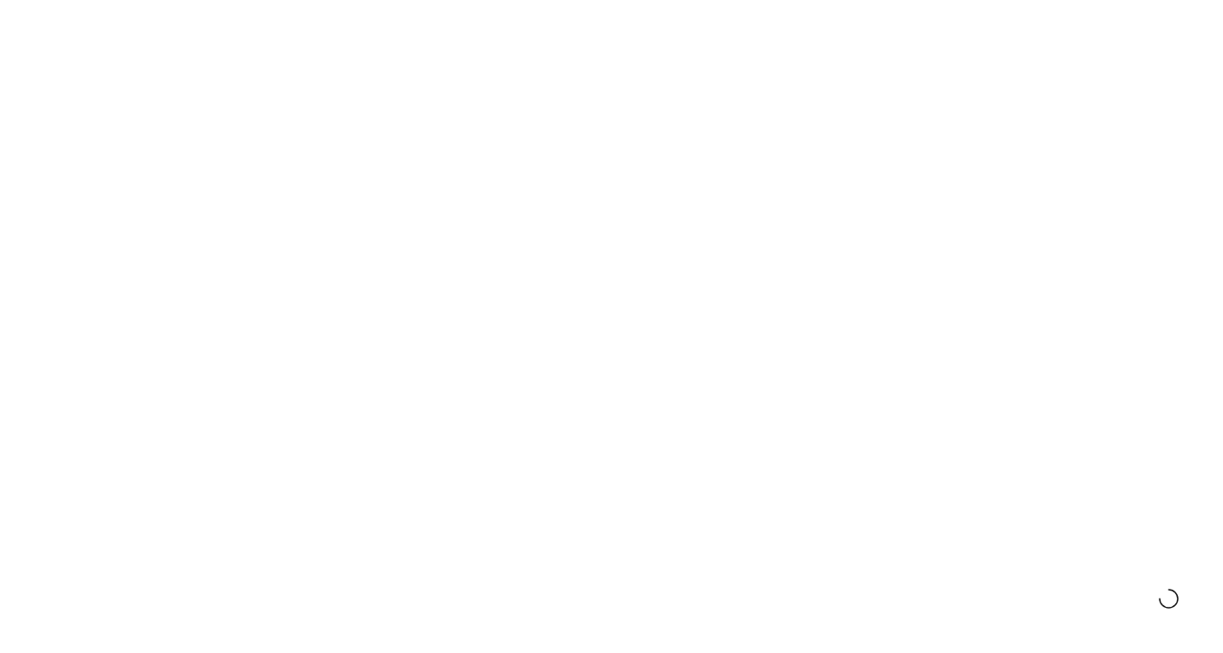
scroll to position [251, 0]
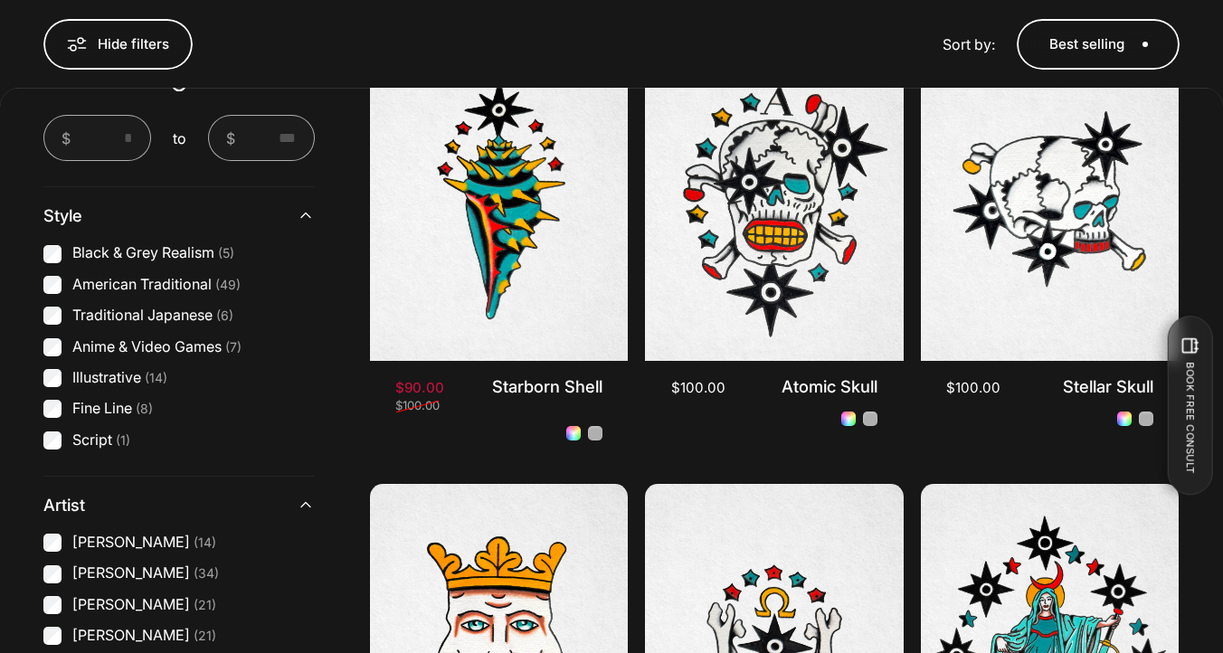
scroll to position [887, 0]
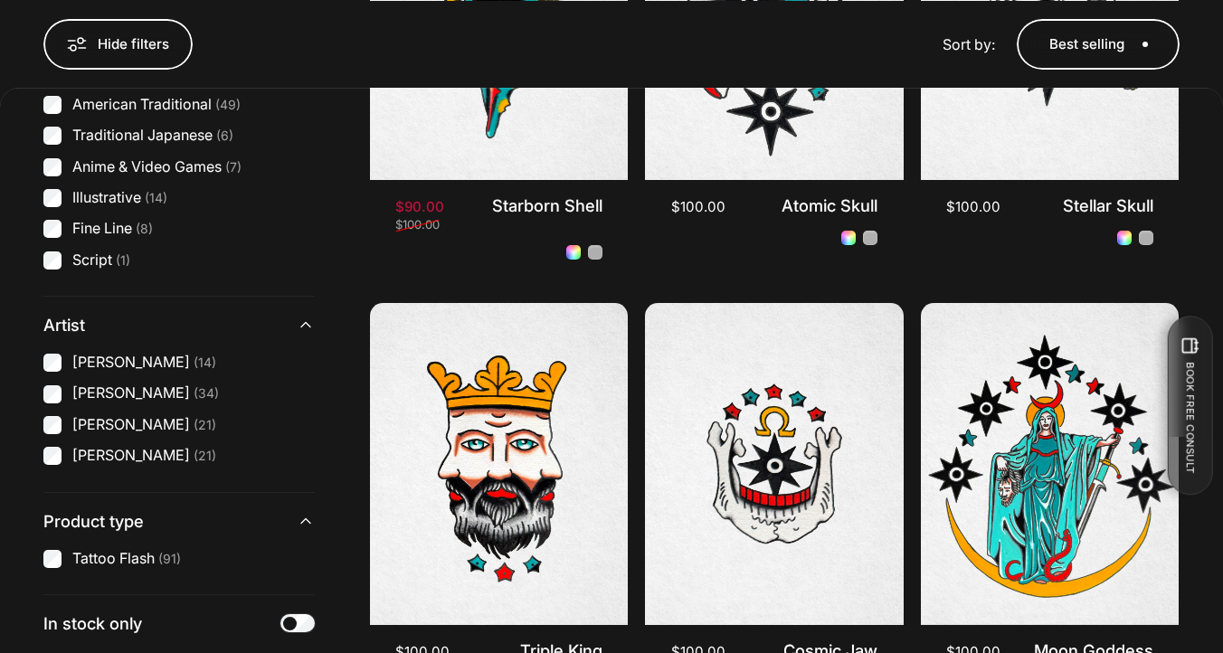
click at [155, 360] on label "Geoffrey Wong (14)" at bounding box center [144, 363] width 144 height 20
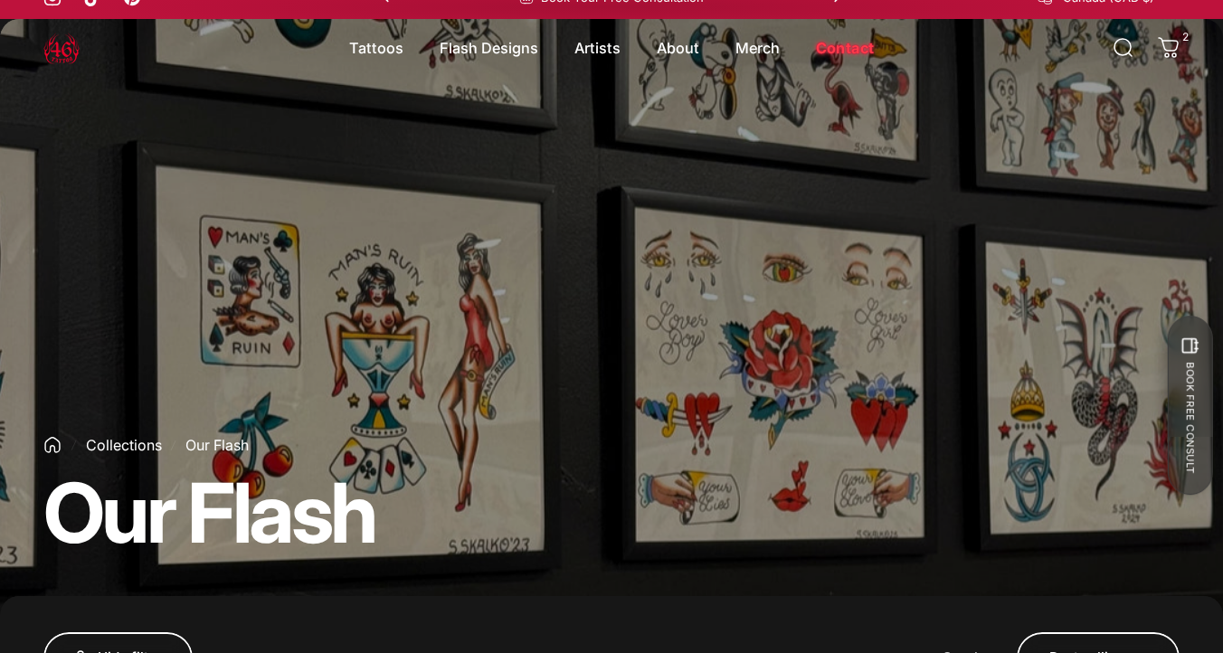
scroll to position [13, 0]
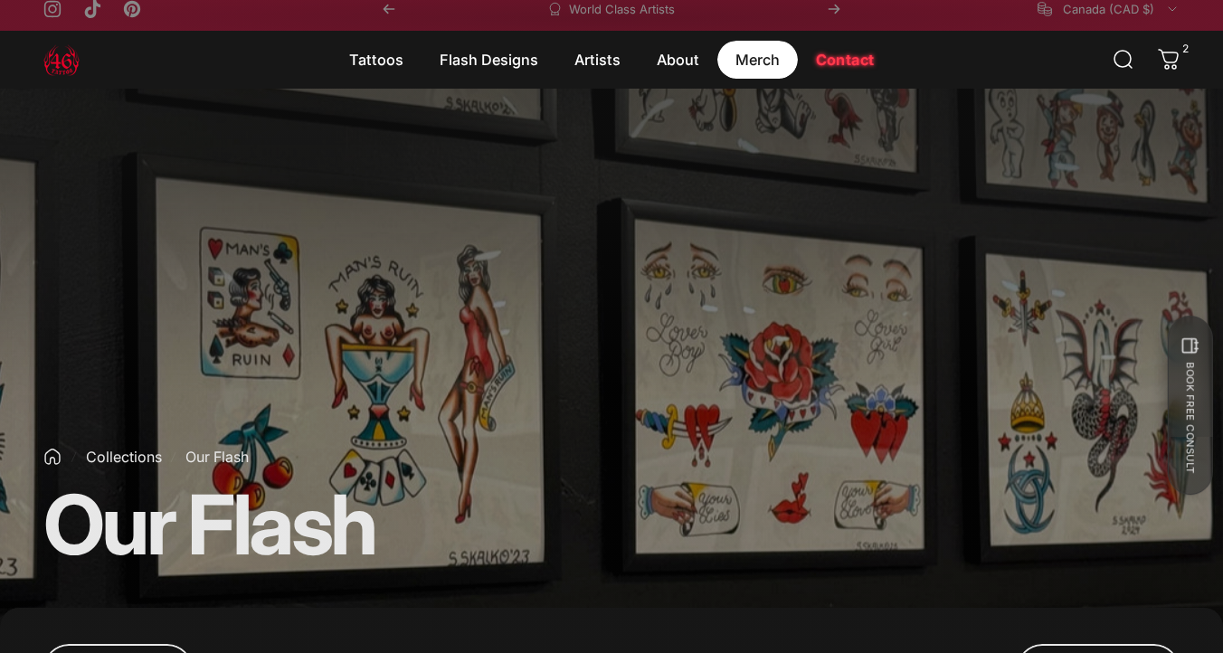
click at [754, 59] on magnet-element "Merch Merch" at bounding box center [757, 60] width 81 height 38
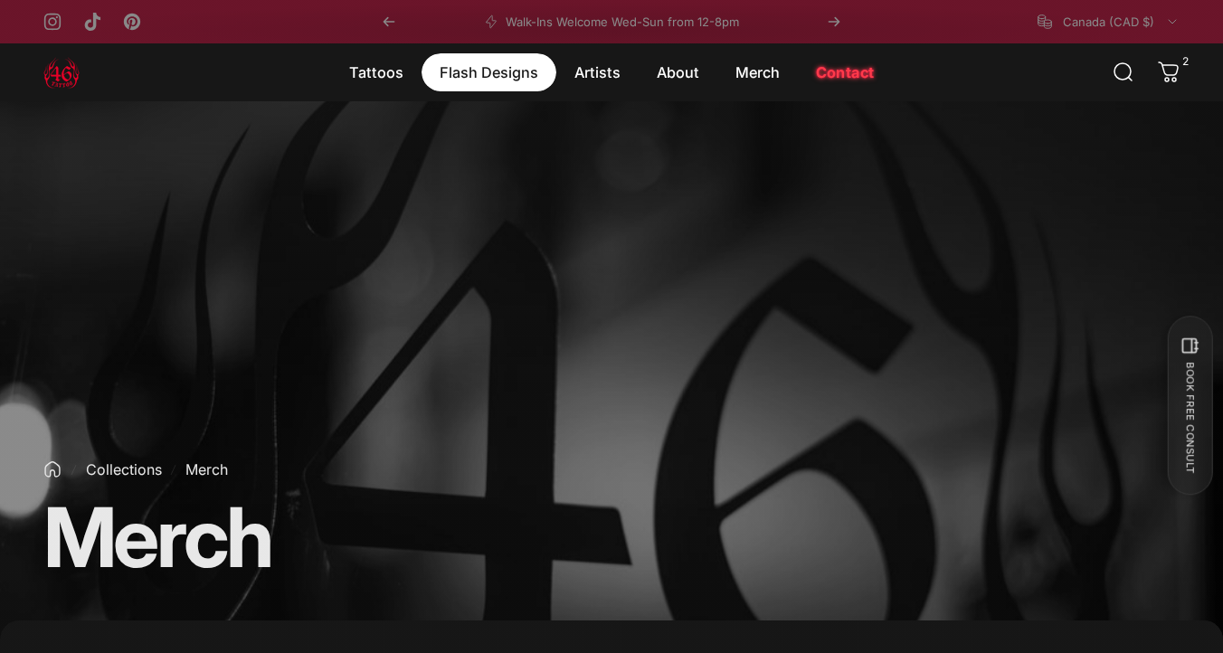
click at [517, 71] on magnet-element "Flash Designs Flash Designs" at bounding box center [489, 72] width 135 height 38
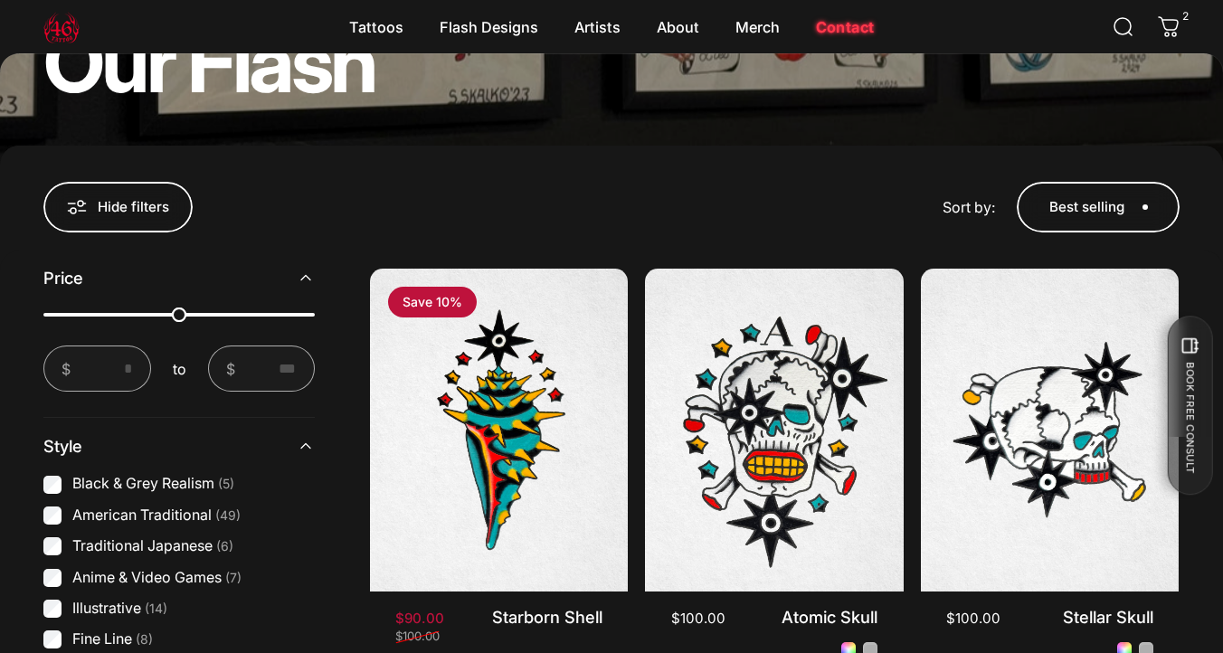
click at [193, 484] on label "Black & Grey Realism (5)" at bounding box center [153, 484] width 162 height 20
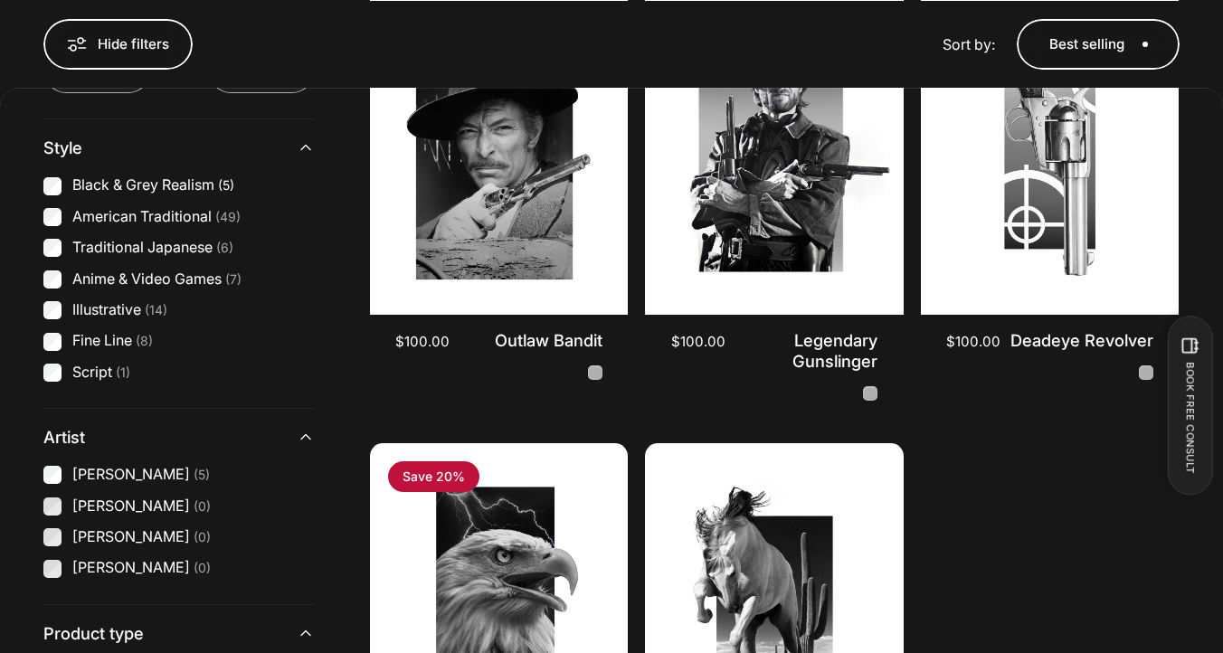
scroll to position [852, 0]
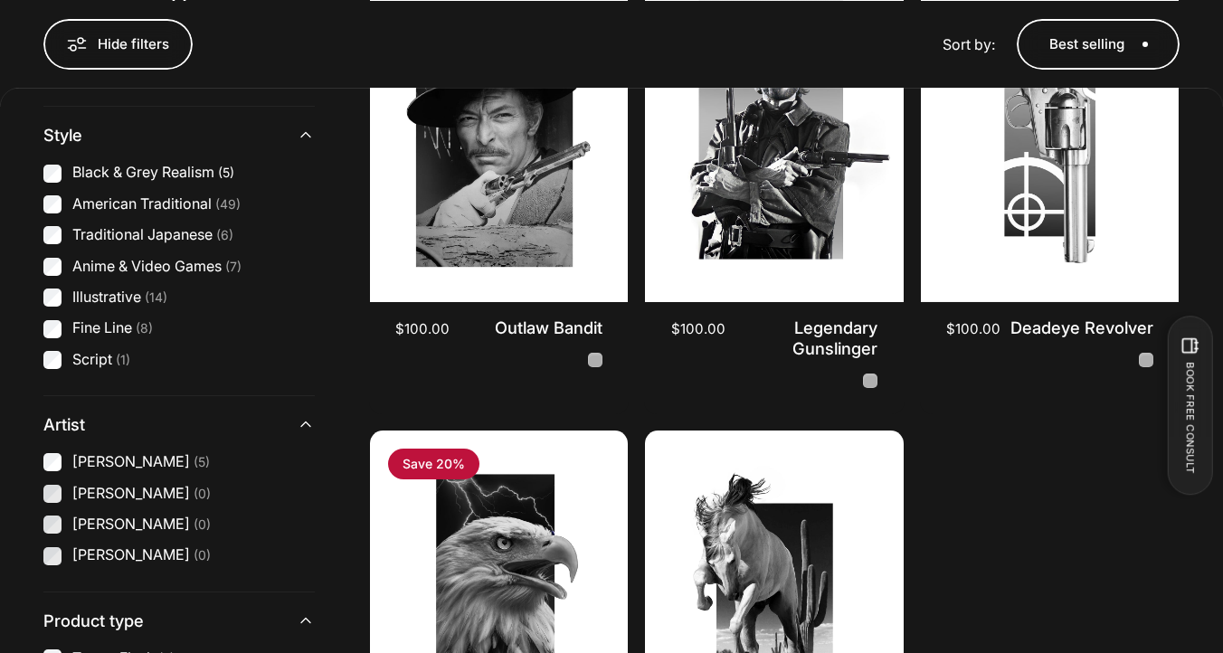
click at [154, 467] on label "Geoffrey Wong (5)" at bounding box center [141, 462] width 138 height 20
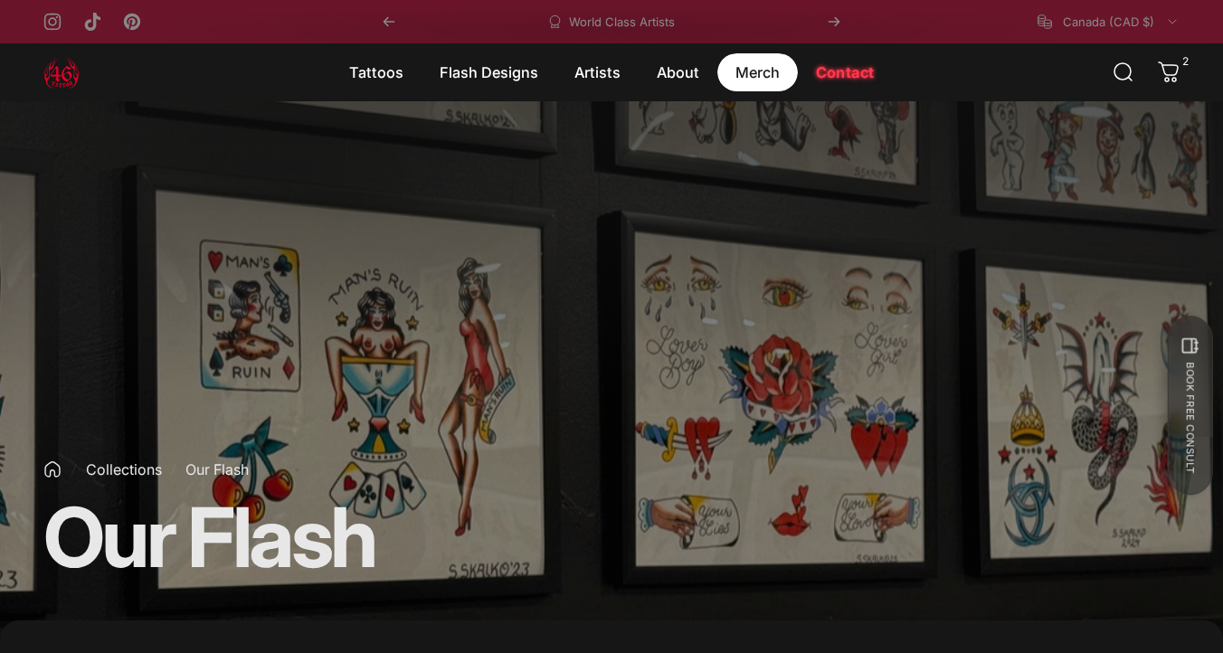
click at [747, 77] on magnet-element "Merch Merch" at bounding box center [757, 72] width 81 height 38
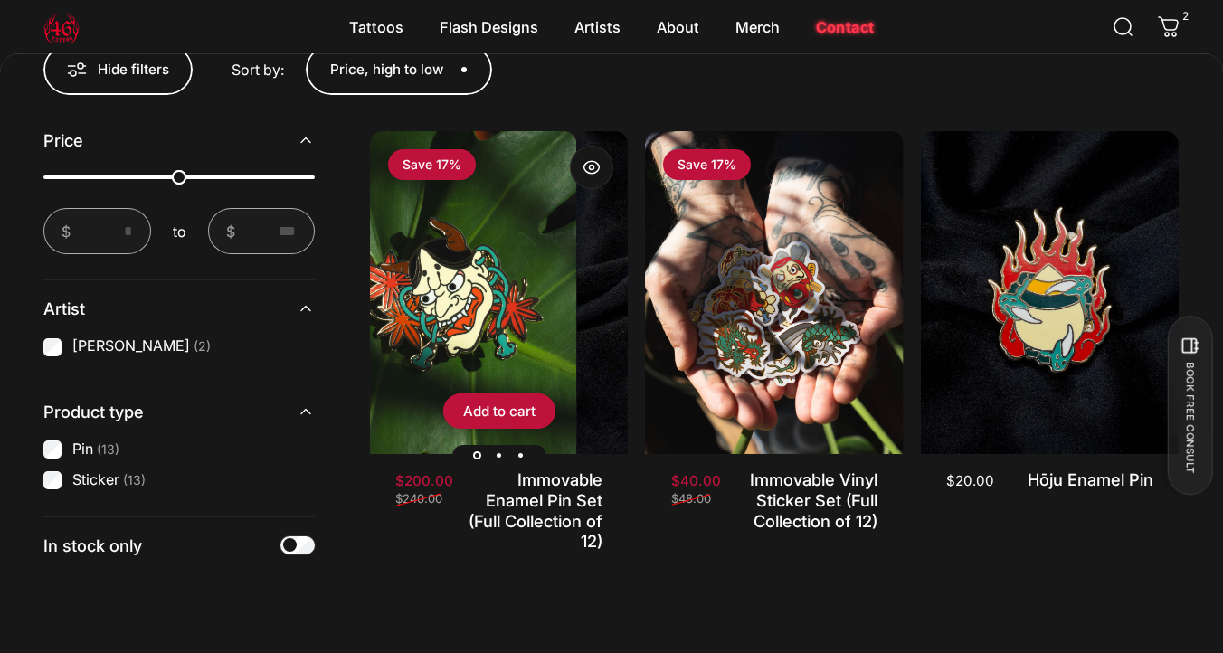
scroll to position [623, 0]
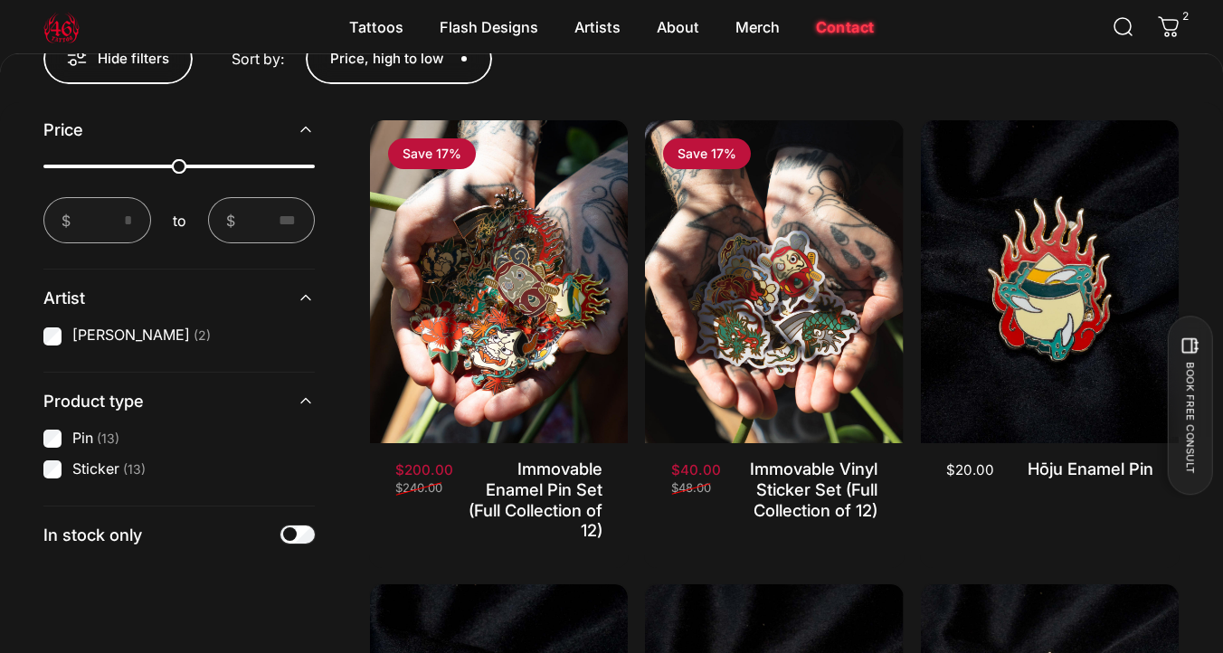
click at [160, 340] on label "[PERSON_NAME] (2)" at bounding box center [141, 336] width 138 height 20
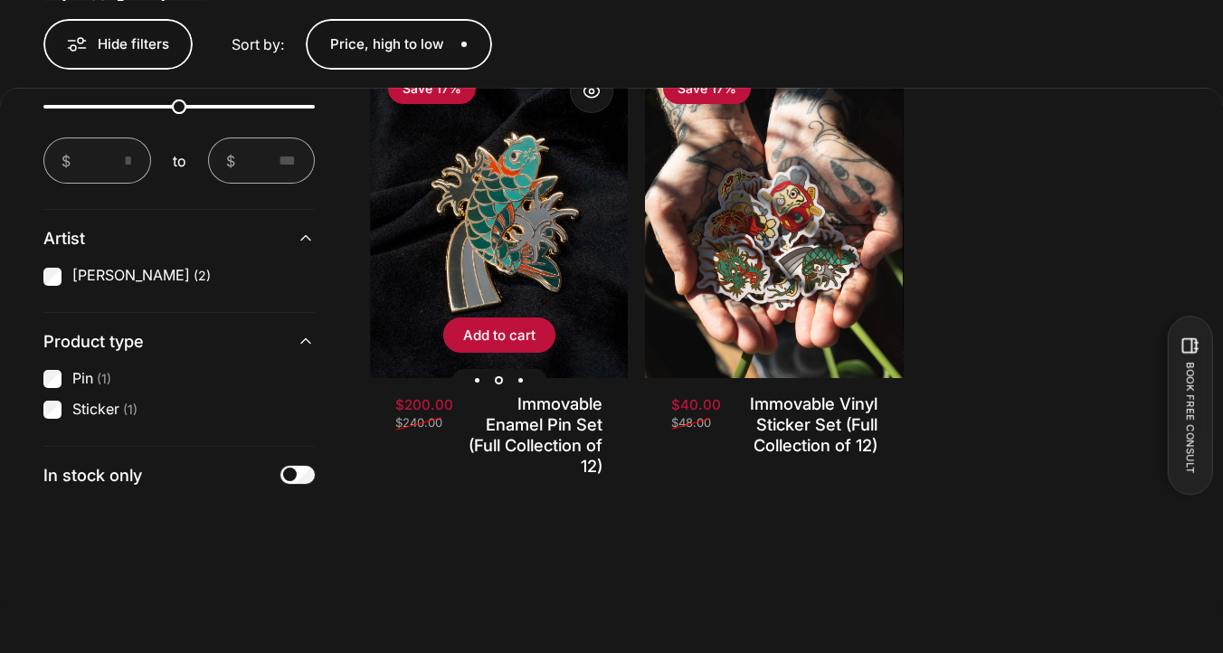
scroll to position [761, 0]
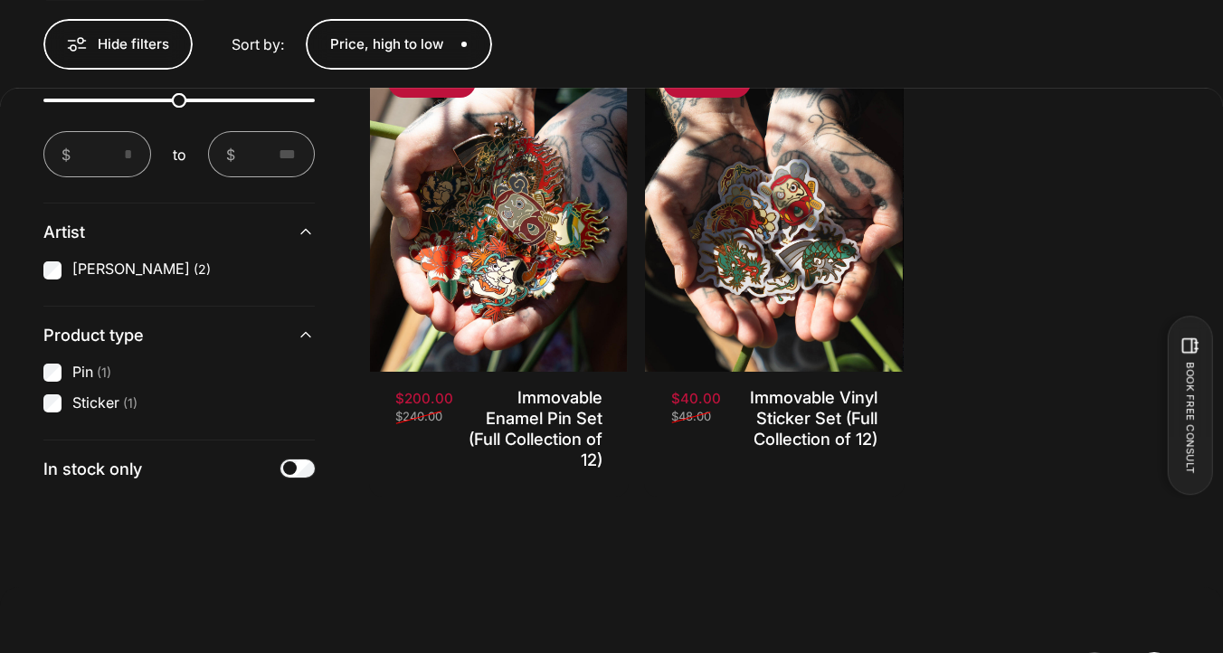
click at [166, 276] on label "[PERSON_NAME] (2)" at bounding box center [141, 271] width 138 height 20
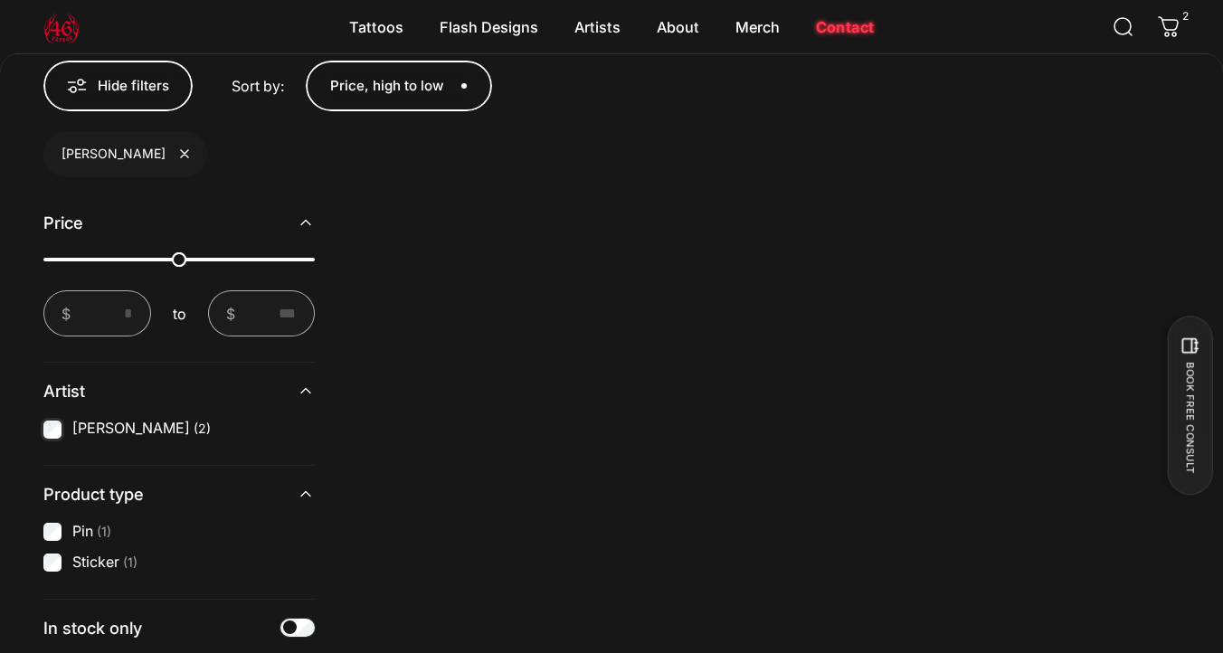
scroll to position [566, 0]
